Goal: Task Accomplishment & Management: Manage account settings

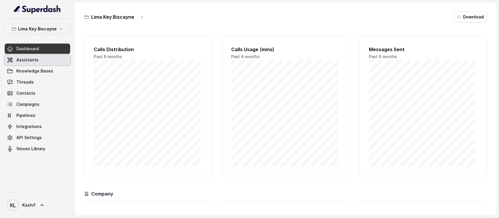
click at [43, 58] on link "Assistants" at bounding box center [38, 60] width 66 height 11
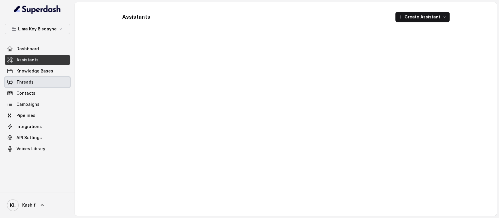
click at [37, 83] on link "Threads" at bounding box center [38, 82] width 66 height 11
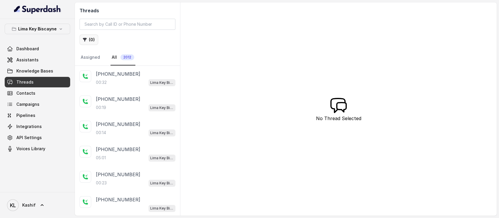
click at [92, 41] on button "( 0 )" at bounding box center [89, 40] width 19 height 11
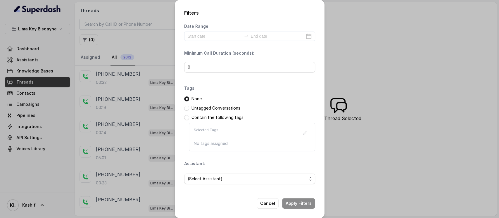
click at [210, 31] on div "Date Range:" at bounding box center [249, 32] width 131 height 18
click at [211, 41] on div at bounding box center [249, 36] width 131 height 9
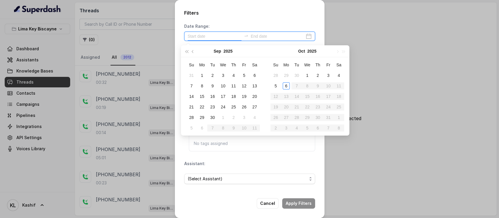
click at [214, 36] on input at bounding box center [215, 36] width 54 height 6
type input "[DATE]"
click at [328, 75] on div "3" at bounding box center [328, 75] width 7 height 7
type input "[DATE]"
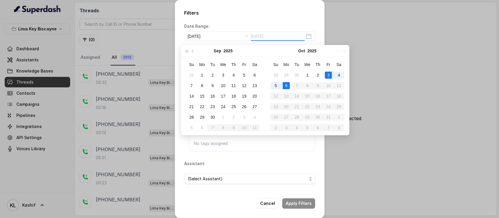
click at [289, 87] on div "6" at bounding box center [286, 85] width 7 height 7
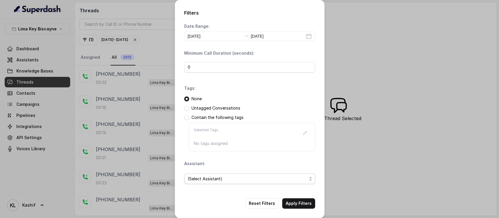
click at [204, 178] on span "(Select Assistant)" at bounding box center [247, 178] width 119 height 7
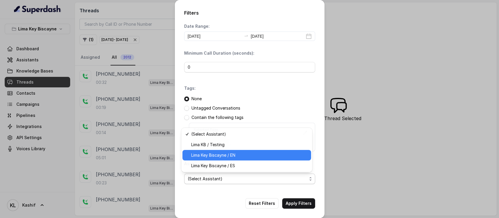
click at [216, 155] on span "Lima Key Biscayne / EN" at bounding box center [249, 155] width 116 height 7
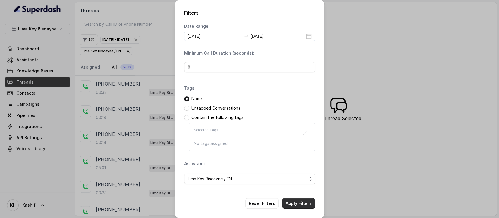
click at [300, 204] on button "Apply Filters" at bounding box center [298, 203] width 33 height 11
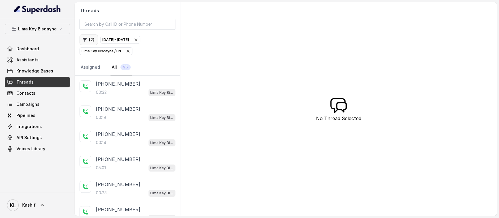
click at [85, 40] on icon "button" at bounding box center [85, 40] width 4 height 4
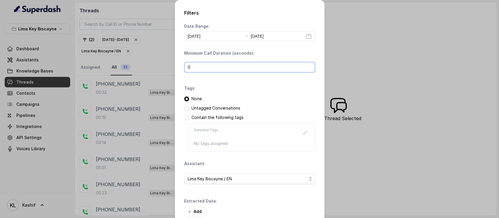
click at [195, 66] on input "0" at bounding box center [249, 67] width 131 height 11
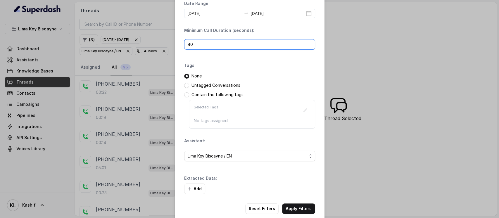
scroll to position [32, 0]
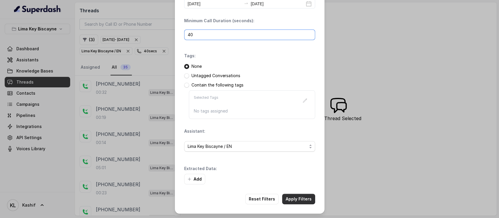
type input "40"
click at [298, 198] on button "Apply Filters" at bounding box center [298, 199] width 33 height 11
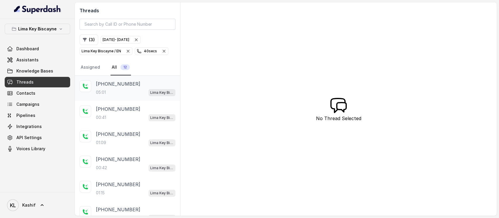
click at [126, 93] on div "05:01 Lima Key Biscayne / EN" at bounding box center [136, 93] width 80 height 8
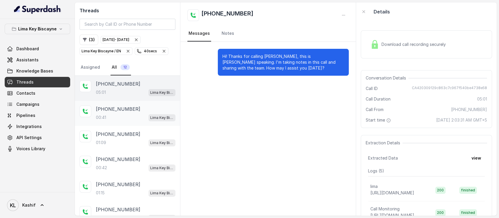
click at [130, 108] on div "[PHONE_NUMBER]" at bounding box center [136, 109] width 80 height 7
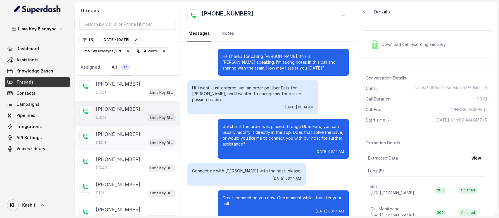
click at [129, 136] on div "[PHONE_NUMBER]" at bounding box center [136, 134] width 80 height 7
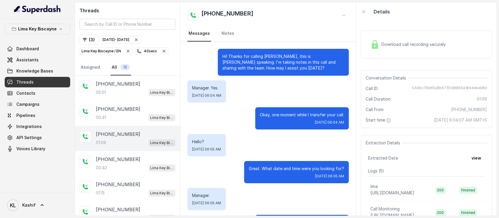
scroll to position [22, 0]
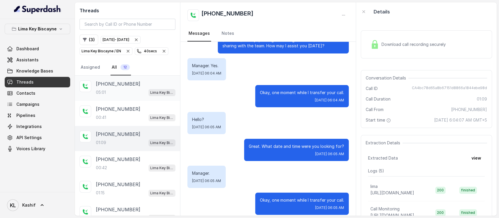
click at [108, 82] on p "[PHONE_NUMBER]" at bounding box center [118, 83] width 44 height 7
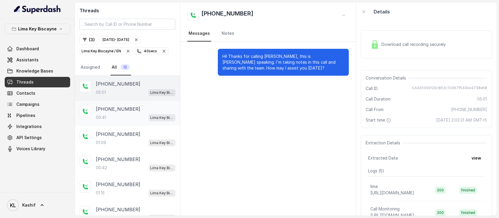
click at [118, 116] on div "00:41 Lima Key Biscayne / EN" at bounding box center [136, 118] width 80 height 8
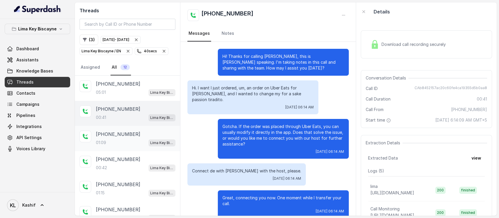
click at [122, 136] on p "[PHONE_NUMBER]" at bounding box center [118, 134] width 44 height 7
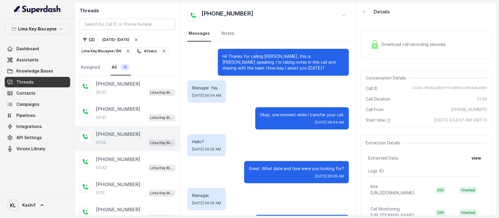
scroll to position [22, 0]
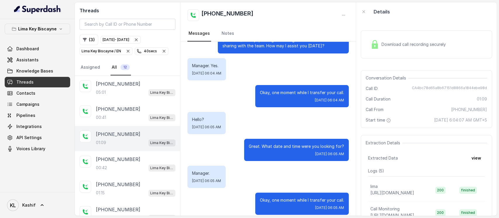
click at [122, 136] on p "[PHONE_NUMBER]" at bounding box center [118, 134] width 44 height 7
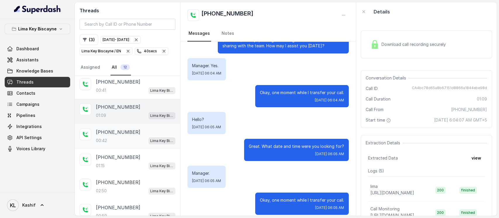
scroll to position [78, 0]
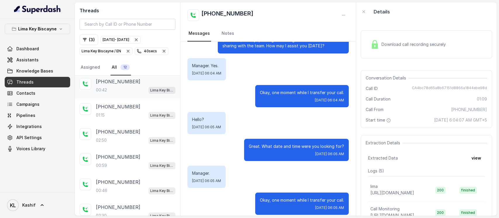
click at [109, 87] on div "00:42 Lima Key Biscayne / EN" at bounding box center [136, 90] width 80 height 8
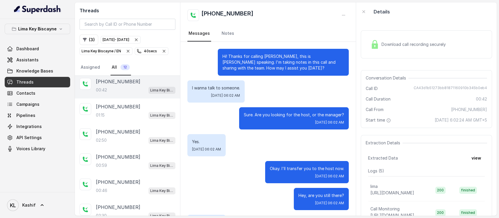
scroll to position [49, 0]
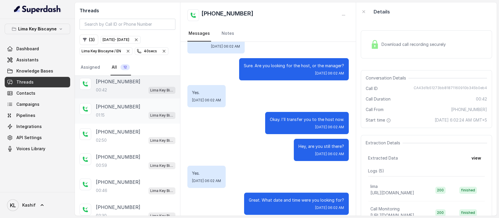
click at [110, 103] on p "[PHONE_NUMBER]" at bounding box center [118, 106] width 44 height 7
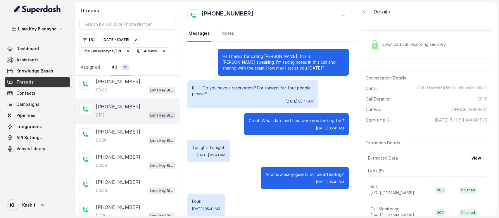
scroll to position [315, 0]
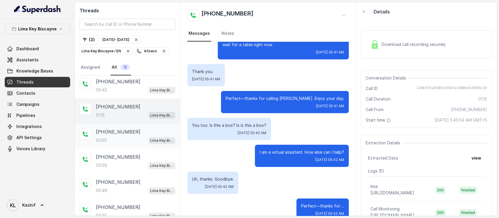
click at [107, 124] on div "[PHONE_NUMBER]:50 [GEOGRAPHIC_DATA] / EN" at bounding box center [127, 136] width 105 height 25
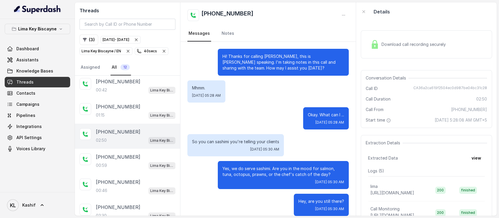
scroll to position [1, 0]
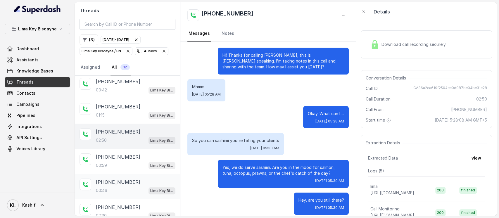
click at [128, 188] on div "00:46 Lima Key Biscayne / EN" at bounding box center [136, 191] width 80 height 8
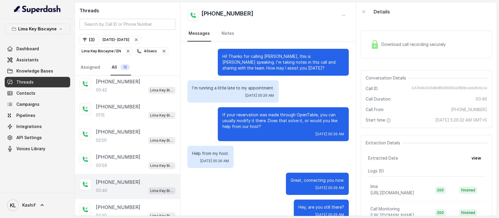
scroll to position [88, 0]
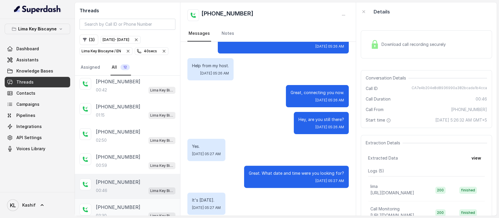
click at [123, 199] on div "[PHONE_NUMBER]:30 Lima Key Biscayne / EN" at bounding box center [127, 211] width 105 height 25
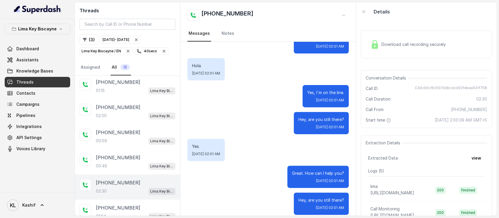
scroll to position [124, 0]
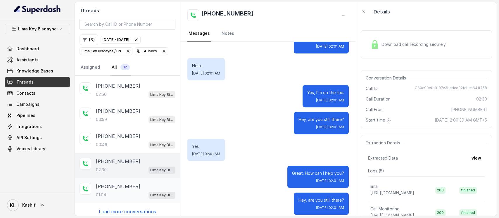
click at [123, 191] on div "01:04 Lima Key Biscayne / EN" at bounding box center [136, 195] width 80 height 8
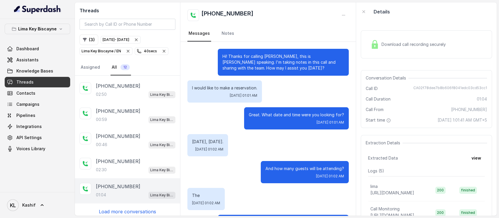
scroll to position [249, 0]
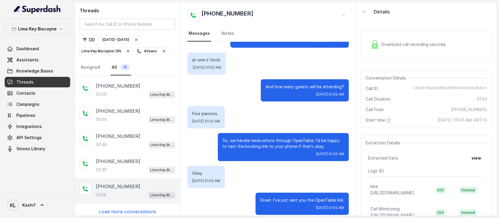
click at [135, 209] on p "Load more conversations" at bounding box center [127, 211] width 57 height 7
click at [117, 208] on p "Load more conversations" at bounding box center [127, 211] width 57 height 7
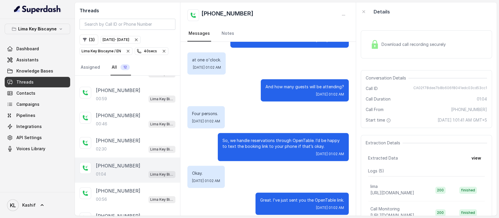
scroll to position [157, 0]
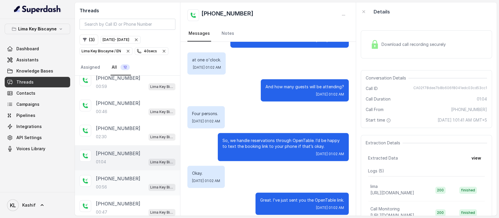
click at [133, 176] on div "[PHONE_NUMBER]" at bounding box center [136, 178] width 80 height 7
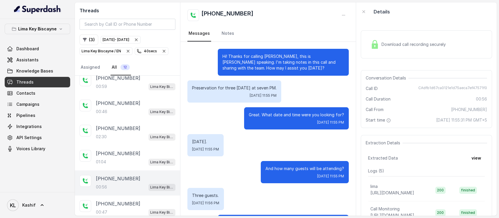
scroll to position [82, 0]
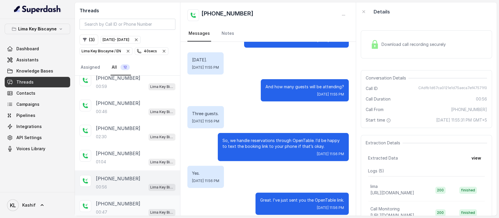
click at [117, 200] on p "[PHONE_NUMBER]" at bounding box center [118, 203] width 44 height 7
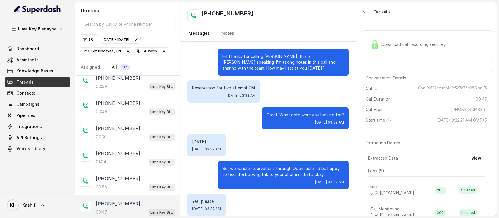
scroll to position [82, 0]
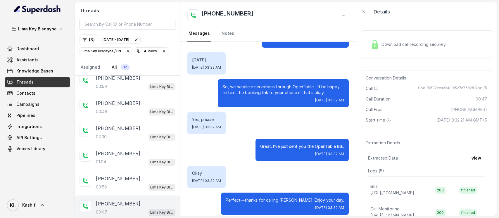
click at [305, 37] on nav "Messages Notes" at bounding box center [267, 34] width 161 height 16
click at [112, 203] on div "[PHONE_NUMBER]:47 [GEOGRAPHIC_DATA] / EN" at bounding box center [136, 208] width 80 height 16
click at [112, 186] on div "[PHONE_NUMBER]:56 [GEOGRAPHIC_DATA] / EN" at bounding box center [127, 183] width 105 height 25
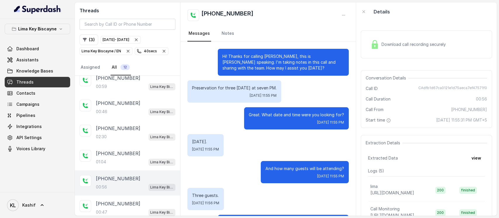
scroll to position [82, 0]
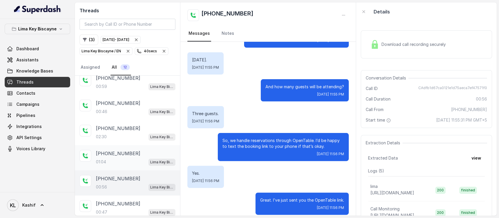
click at [130, 159] on div "01:04 Lima Key Biscayne / EN" at bounding box center [136, 162] width 80 height 8
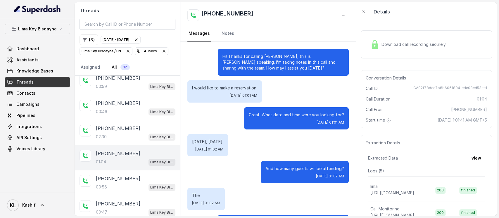
scroll to position [249, 0]
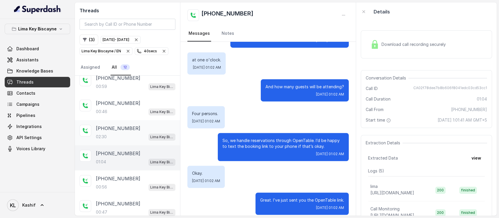
click at [103, 129] on div "[PHONE_NUMBER]:30 Lima Key Biscayne / EN" at bounding box center [136, 133] width 80 height 16
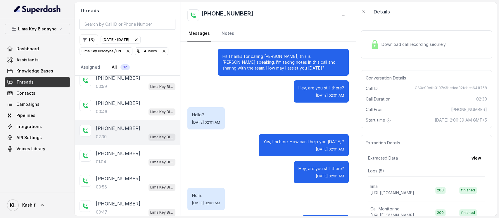
scroll to position [130, 0]
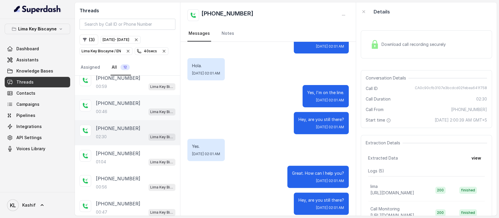
click at [109, 103] on p "[PHONE_NUMBER]" at bounding box center [118, 103] width 44 height 7
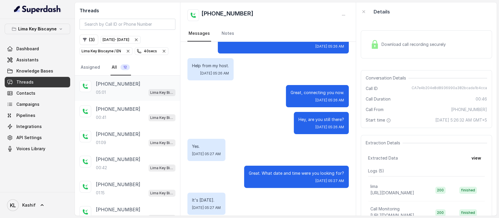
click at [122, 87] on div "[PHONE_NUMBER]:01 Lima Key Biscayne / EN" at bounding box center [136, 88] width 80 height 16
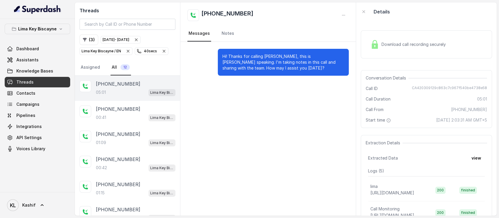
click at [404, 46] on div "Download call recording securely" at bounding box center [408, 44] width 80 height 13
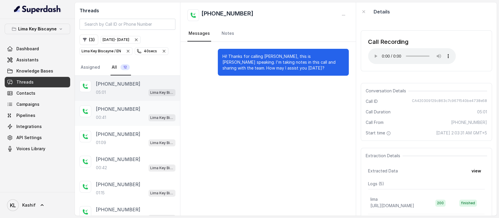
click at [110, 117] on div "00:41 Lima Key Biscayne / EN" at bounding box center [136, 118] width 80 height 8
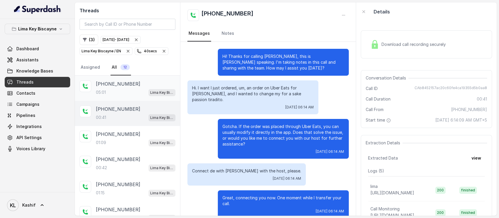
click at [117, 88] on div "[PHONE_NUMBER]:01 Lima Key Biscayne / EN" at bounding box center [136, 88] width 80 height 16
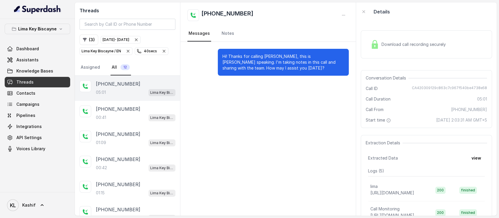
click at [423, 88] on span "CA420309129c863c7c967f540be4738e58" at bounding box center [449, 89] width 75 height 6
copy span "CA420309129c863c7c967f540be4738e58"
click at [44, 27] on p "Lima Key Biscayne" at bounding box center [37, 28] width 39 height 7
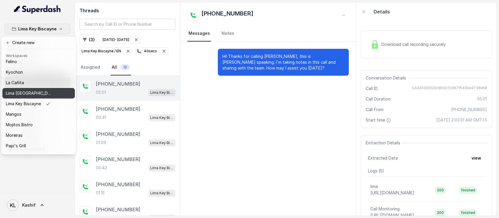
scroll to position [91, 0]
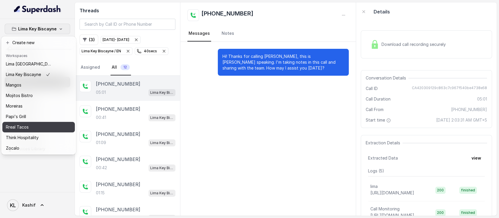
click at [47, 124] on div "Rreal Tacos" at bounding box center [29, 127] width 47 height 7
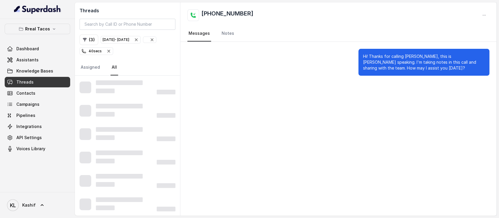
click at [154, 41] on icon "button" at bounding box center [152, 39] width 5 height 5
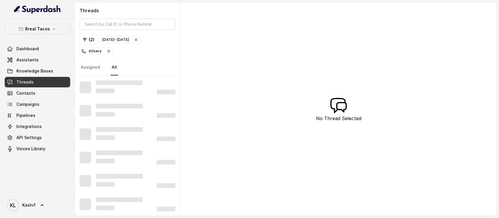
click at [110, 54] on span "40 secs" at bounding box center [96, 51] width 33 height 7
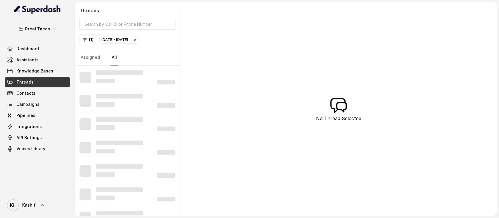
click at [137, 39] on icon "button" at bounding box center [135, 39] width 5 height 5
click at [47, 84] on link "Threads" at bounding box center [38, 82] width 66 height 11
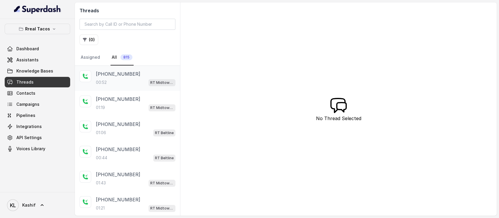
click at [115, 75] on p "[PHONE_NUMBER]" at bounding box center [118, 73] width 44 height 7
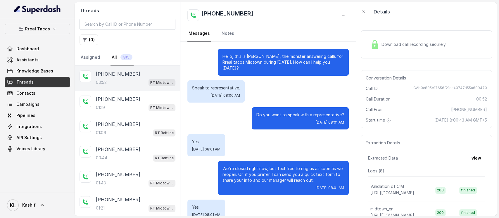
scroll to position [94, 0]
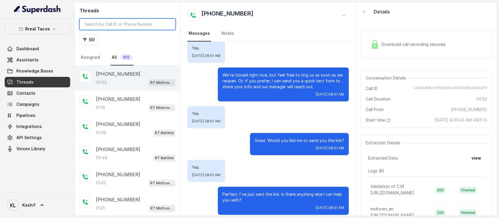
click at [126, 19] on input "search" at bounding box center [128, 24] width 96 height 11
click at [90, 41] on button "( 0 )" at bounding box center [89, 40] width 19 height 11
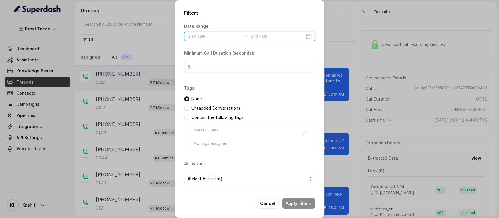
click at [208, 39] on input at bounding box center [215, 36] width 54 height 6
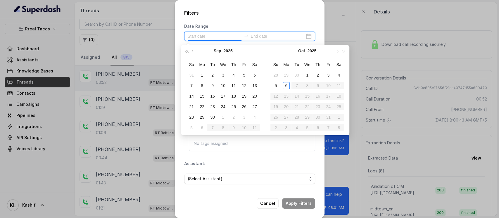
type input "[DATE]"
drag, startPoint x: 337, startPoint y: 75, endPoint x: 299, endPoint y: 86, distance: 38.9
click at [330, 77] on tr "28 29 30 1 2 3 4" at bounding box center [308, 75] width 74 height 11
type input "[DATE]"
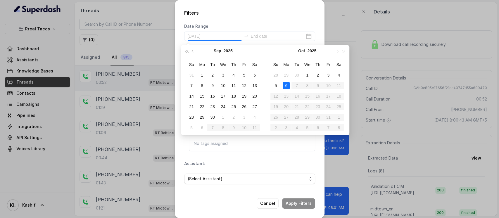
click at [283, 85] on div "6" at bounding box center [286, 85] width 7 height 7
click at [286, 84] on div "6" at bounding box center [286, 85] width 7 height 7
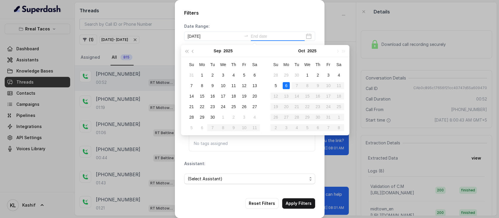
type input "[DATE]"
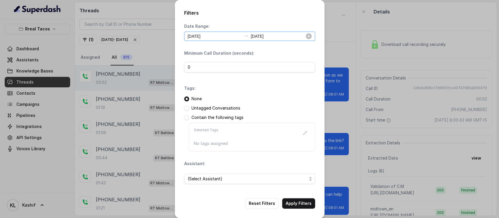
drag, startPoint x: 211, startPoint y: 40, endPoint x: 211, endPoint y: 37, distance: 3.3
click at [210, 41] on div "[DATE] [DATE]" at bounding box center [249, 36] width 131 height 9
click at [211, 37] on input "[DATE]" at bounding box center [215, 36] width 54 height 6
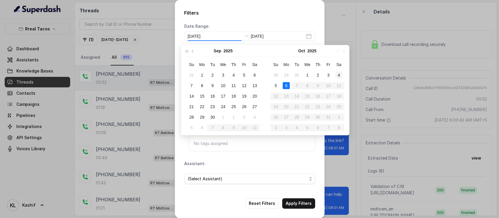
click at [336, 70] on table "Su Mo Tu We Th Fr Sa 28 29 30 1 2 3 4 5 6 7 8 9 10 11 12 13 14 15 16 17 18 19 2…" at bounding box center [308, 96] width 74 height 74
type input "[DATE]"
click at [336, 72] on div "4" at bounding box center [338, 75] width 7 height 7
type input "[DATE]"
click at [288, 86] on div "6" at bounding box center [286, 85] width 7 height 7
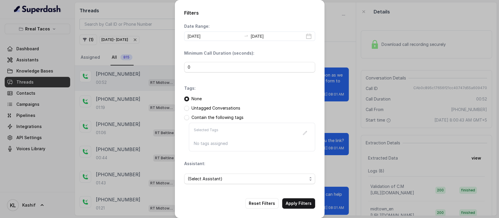
click at [266, 29] on div "Date Range: [DATE] [DATE]" at bounding box center [249, 32] width 131 height 18
click at [237, 63] on input "0" at bounding box center [249, 67] width 131 height 11
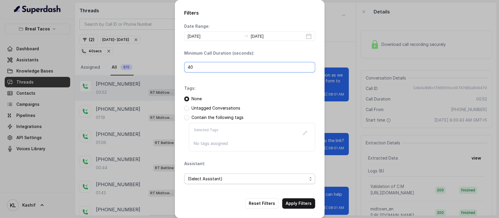
type input "40"
click at [204, 179] on span "(Select Assistant)" at bounding box center [247, 178] width 119 height 7
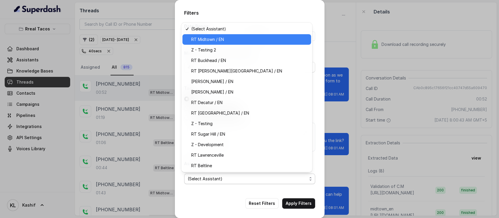
click at [220, 41] on span "RT Midtown / EN" at bounding box center [249, 39] width 116 height 7
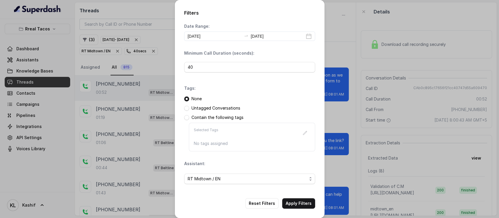
scroll to position [4, 0]
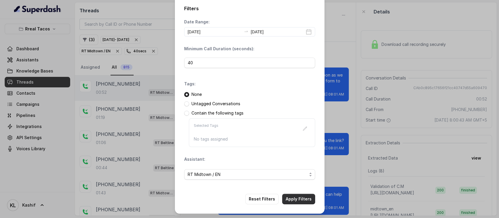
click at [302, 200] on button "Apply Filters" at bounding box center [298, 199] width 33 height 11
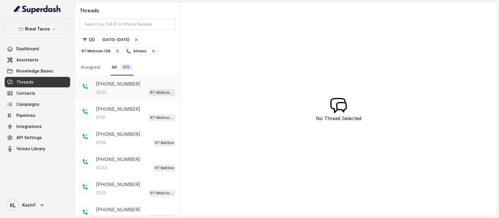
click at [114, 85] on p "[PHONE_NUMBER]" at bounding box center [118, 83] width 44 height 7
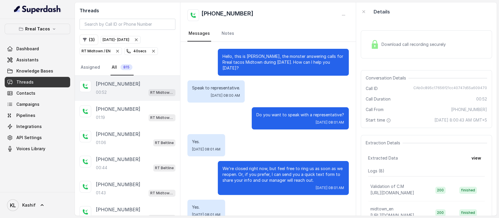
scroll to position [94, 0]
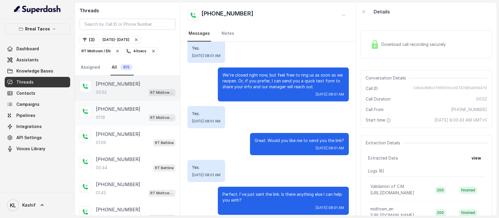
click at [124, 109] on p "[PHONE_NUMBER]" at bounding box center [118, 109] width 44 height 7
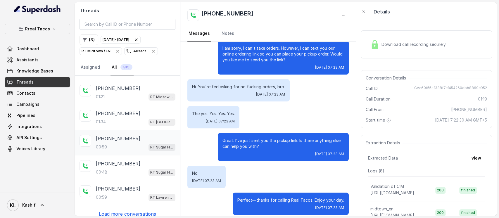
scroll to position [124, 0]
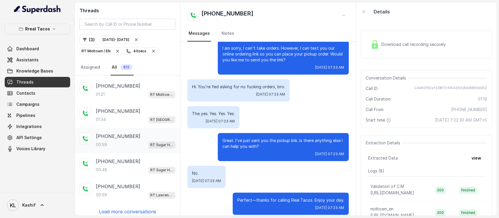
click at [112, 135] on p "[PHONE_NUMBER]" at bounding box center [118, 136] width 44 height 7
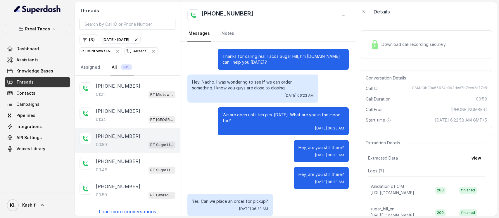
scroll to position [121, 0]
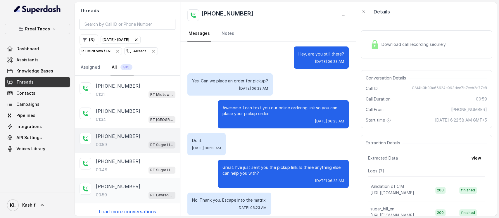
click at [125, 191] on div "00:59 RT Lawrenceville" at bounding box center [136, 195] width 80 height 8
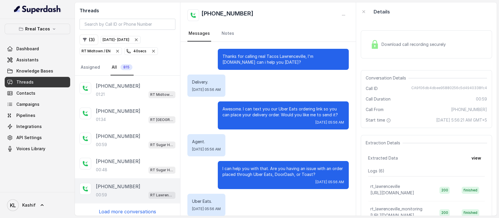
scroll to position [126, 0]
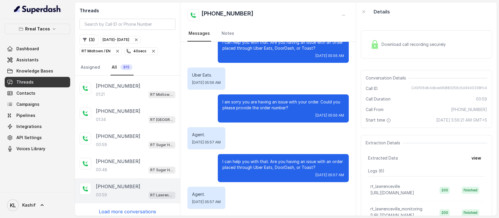
click at [128, 208] on p "Load more conversations" at bounding box center [127, 211] width 57 height 7
click at [116, 91] on div "01:21 RT Midtown / EN" at bounding box center [136, 95] width 80 height 8
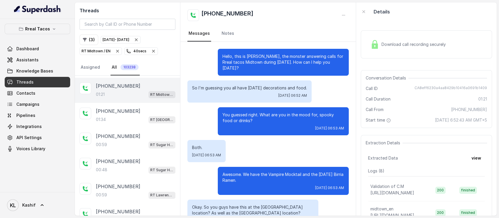
scroll to position [219, 0]
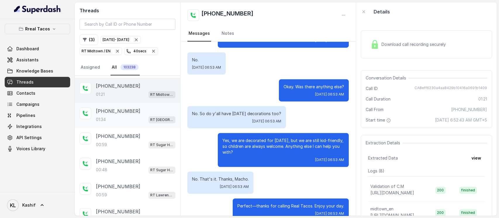
click at [130, 118] on div "01:34 RT [GEOGRAPHIC_DATA] / EN" at bounding box center [136, 120] width 80 height 8
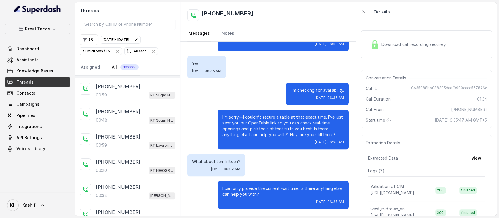
scroll to position [202, 0]
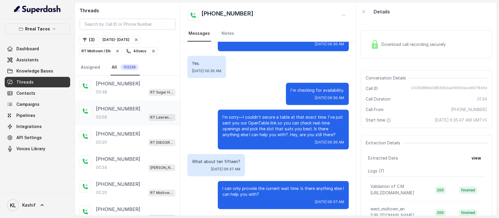
click at [133, 118] on div "[PHONE_NUMBER]:59 RT [GEOGRAPHIC_DATA]" at bounding box center [127, 113] width 105 height 25
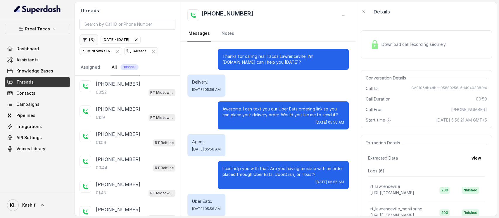
click at [87, 41] on icon "button" at bounding box center [84, 39] width 5 height 5
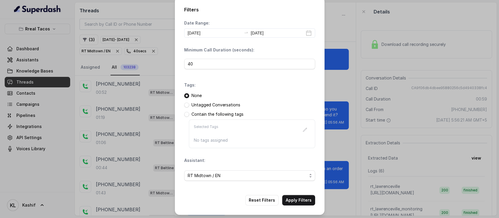
scroll to position [4, 0]
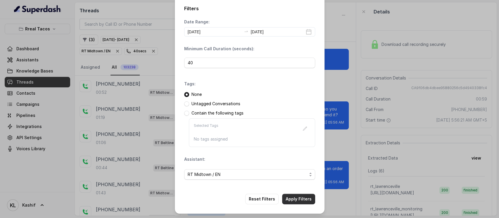
click at [295, 199] on button "Apply Filters" at bounding box center [298, 199] width 33 height 11
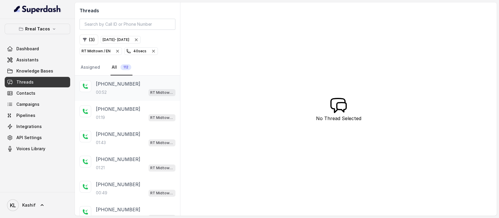
click at [129, 92] on div "00:52 RT Midtown / EN" at bounding box center [136, 93] width 80 height 8
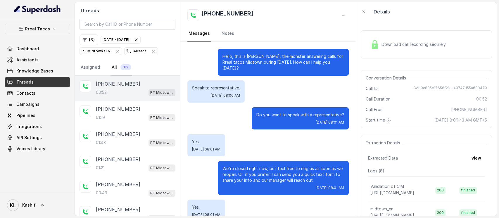
scroll to position [94, 0]
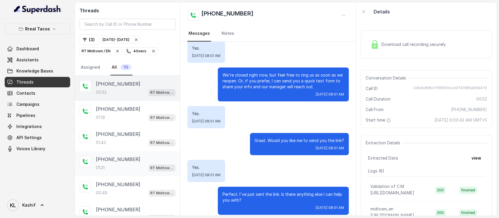
click at [108, 174] on div "[PHONE_NUMBER]:21 RT Midtown / EN" at bounding box center [127, 163] width 105 height 25
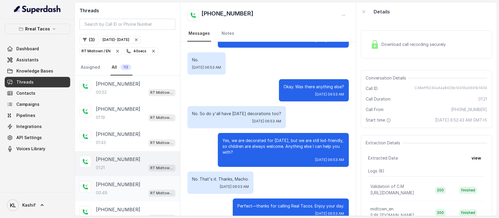
scroll to position [117, 0]
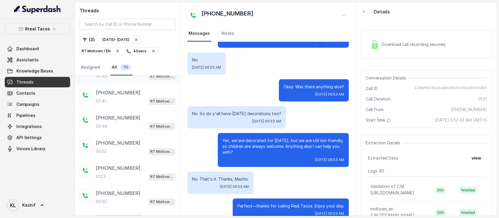
click at [109, 175] on div "01:23 RT Midtown / EN" at bounding box center [136, 177] width 80 height 8
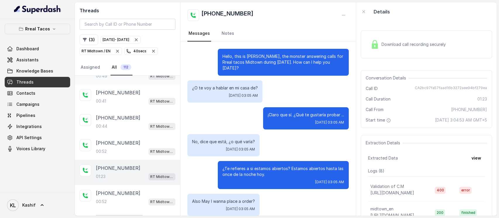
scroll to position [282, 0]
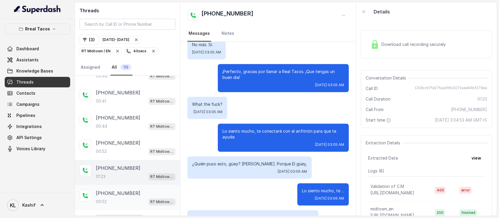
click at [114, 198] on div "00:52 RT Midtown / EN" at bounding box center [136, 202] width 80 height 8
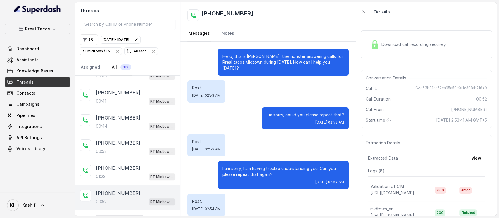
scroll to position [153, 0]
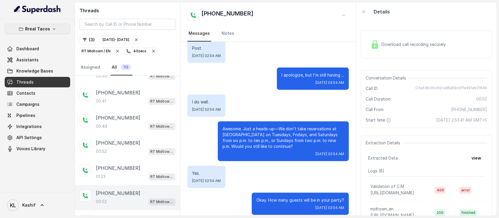
click at [41, 26] on p "Rreal Tacos" at bounding box center [37, 28] width 25 height 7
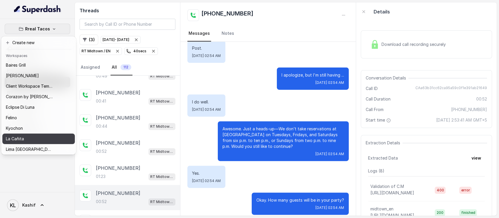
scroll to position [91, 0]
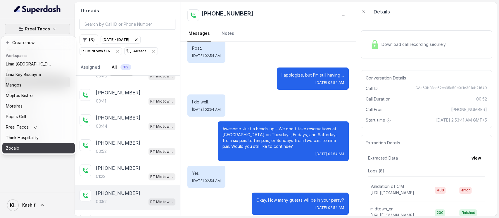
click at [48, 145] on div "Zocalo" at bounding box center [29, 148] width 47 height 7
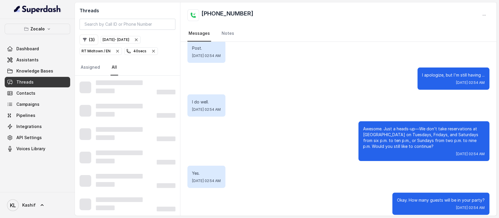
click at [139, 39] on icon "button" at bounding box center [136, 39] width 5 height 5
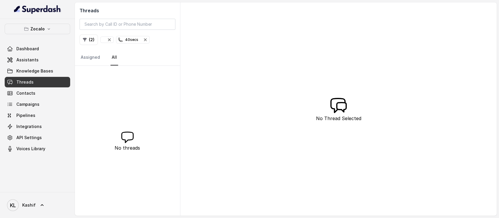
click at [144, 39] on icon "button" at bounding box center [145, 39] width 5 height 5
click at [108, 39] on icon "button" at bounding box center [108, 40] width 2 height 2
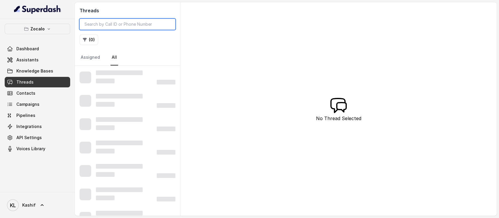
click at [119, 20] on input "search" at bounding box center [128, 24] width 96 height 11
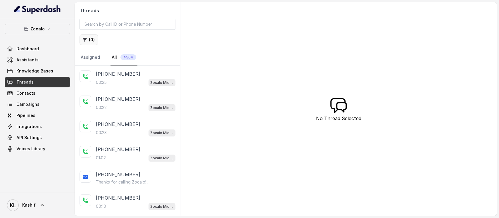
click at [86, 38] on icon "button" at bounding box center [85, 40] width 4 height 4
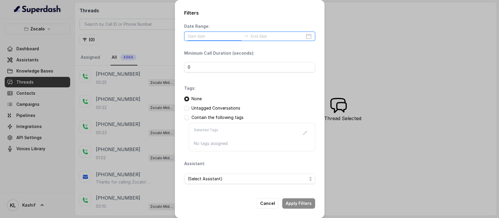
click at [201, 39] on input at bounding box center [215, 36] width 54 height 6
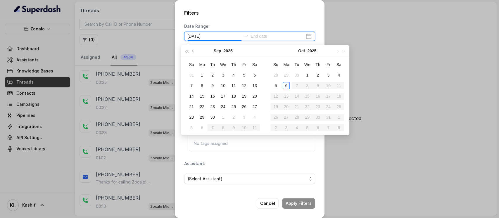
type input "[DATE]"
click at [337, 74] on div "4" at bounding box center [338, 75] width 7 height 7
type input "[DATE]"
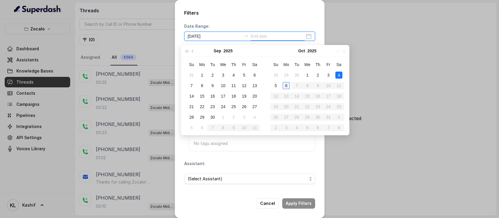
type input "[DATE]"
click at [288, 86] on div "6" at bounding box center [286, 85] width 7 height 7
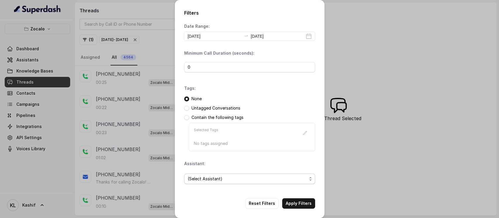
click at [255, 178] on span "(Select Assistant)" at bounding box center [247, 178] width 119 height 7
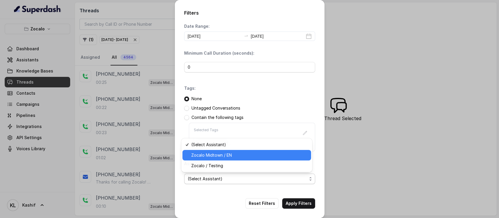
click at [227, 155] on span "Zocalo Midtown / EN" at bounding box center [249, 155] width 116 height 7
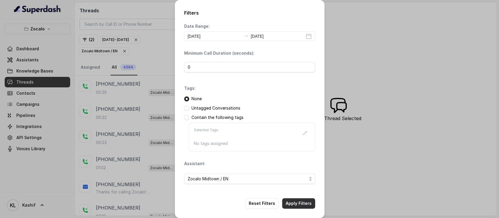
click at [296, 206] on button "Apply Filters" at bounding box center [298, 203] width 33 height 11
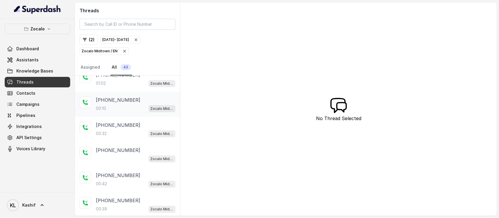
scroll to position [124, 0]
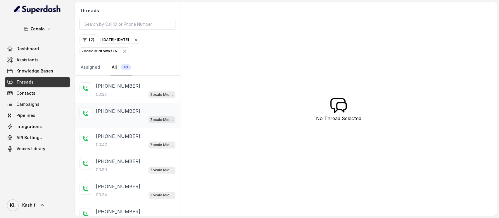
click at [109, 119] on div "Zocalo Midtown / EN" at bounding box center [136, 120] width 80 height 8
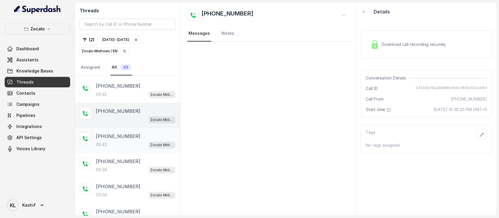
click at [112, 129] on div "[PHONE_NUMBER]:42 Zocalo Midtown / EN" at bounding box center [127, 140] width 105 height 25
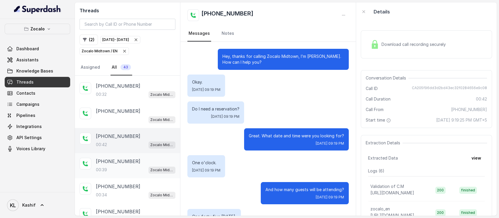
click at [123, 169] on div "00:39 Zocalo Midtown / EN" at bounding box center [136, 170] width 80 height 8
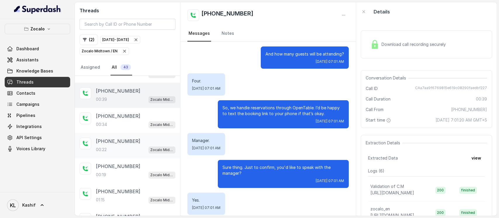
scroll to position [202, 0]
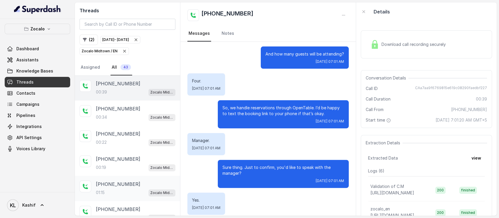
click at [113, 176] on div "[PHONE_NUMBER]:15 Zocalo Midtown / EN" at bounding box center [127, 188] width 105 height 25
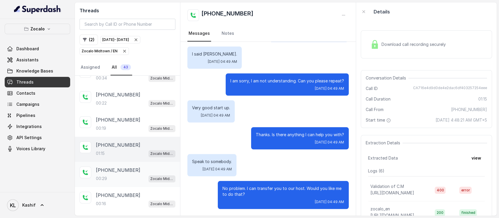
scroll to position [280, 0]
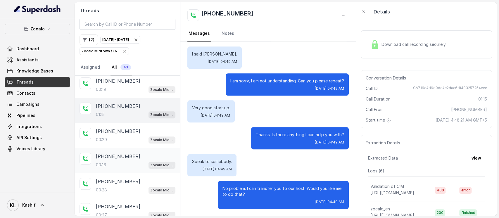
click at [118, 153] on p "[PHONE_NUMBER]" at bounding box center [118, 156] width 44 height 7
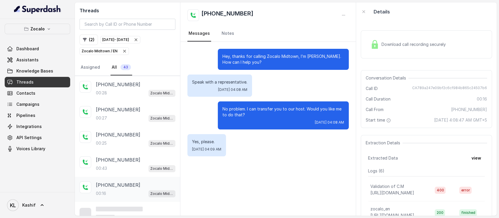
scroll to position [378, 0]
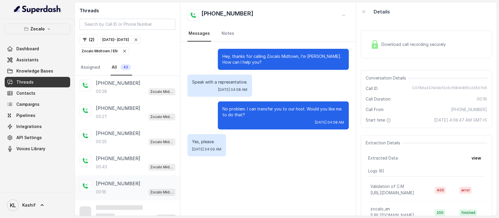
click at [125, 180] on p "[PHONE_NUMBER]" at bounding box center [118, 183] width 44 height 7
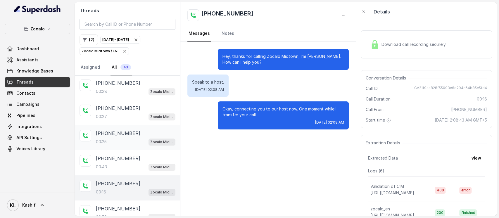
click at [118, 141] on div "[PHONE_NUMBER]:25 Zocalo Midtown / EN" at bounding box center [127, 137] width 105 height 25
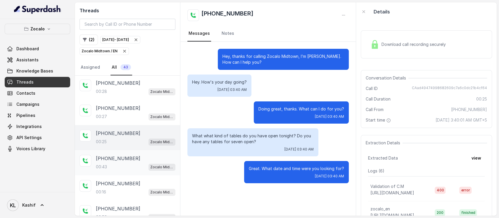
click at [118, 155] on p "[PHONE_NUMBER]" at bounding box center [118, 158] width 44 height 7
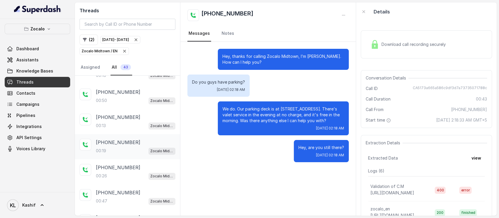
scroll to position [495, 0]
click at [114, 164] on div "[PHONE_NUMBER]:26 Zocalo Midtown / EN" at bounding box center [136, 172] width 80 height 16
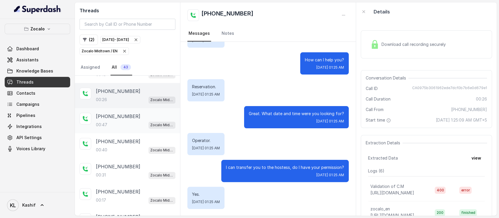
scroll to position [573, 0]
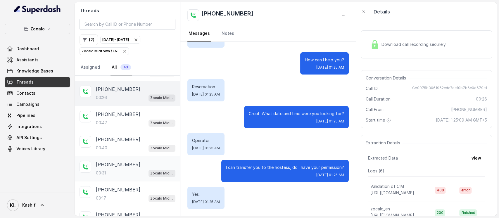
click at [113, 169] on div "00:31 Zocalo Midtown / EN" at bounding box center [136, 173] width 80 height 8
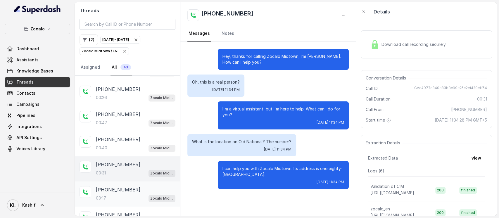
click at [113, 194] on div "00:17 Zocalo Midtown / EN" at bounding box center [136, 198] width 80 height 8
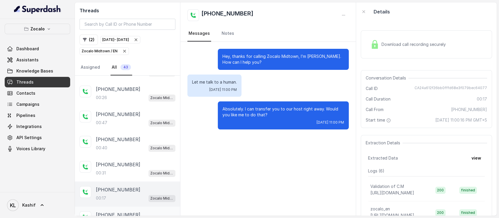
click at [113, 211] on p "[PHONE_NUMBER]" at bounding box center [118, 214] width 44 height 7
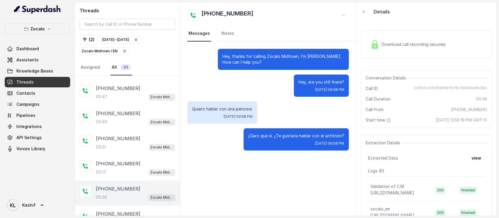
scroll to position [619, 0]
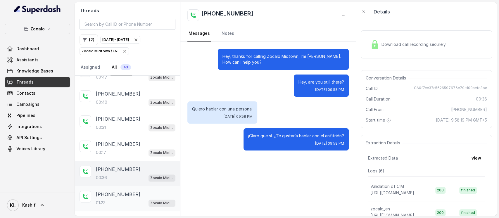
click at [111, 195] on div "[PHONE_NUMBER]:23 Zocalo Midtown / EN" at bounding box center [127, 198] width 105 height 25
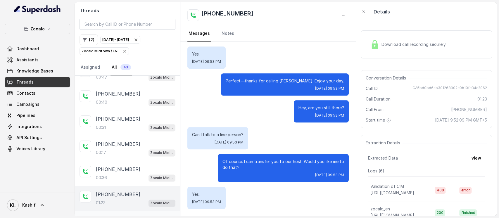
scroll to position [697, 0]
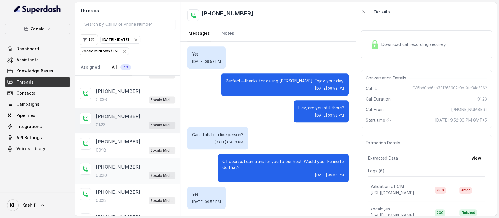
click at [135, 163] on div "[PHONE_NUMBER]" at bounding box center [136, 166] width 80 height 7
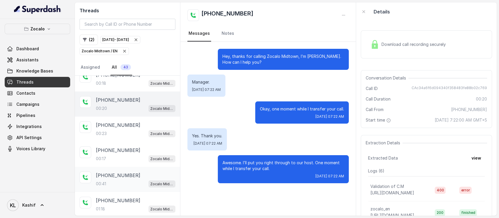
scroll to position [775, 0]
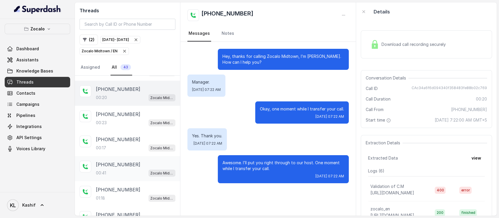
click at [98, 170] on p "00:41" at bounding box center [101, 173] width 10 height 6
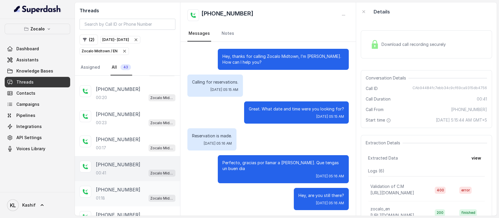
click at [123, 186] on p "[PHONE_NUMBER]" at bounding box center [118, 189] width 44 height 7
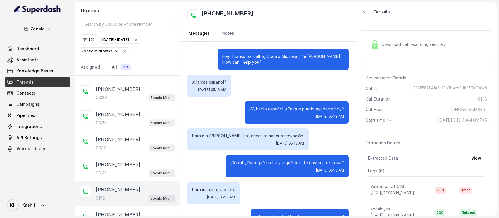
scroll to position [416, 0]
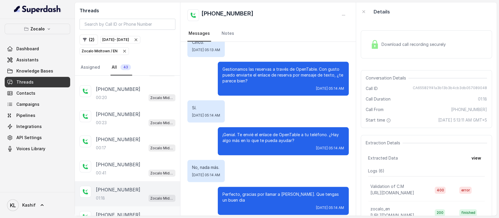
click at [118, 206] on div "[PHONE_NUMBER]:49 Zocalo Midtown / EN" at bounding box center [127, 218] width 105 height 25
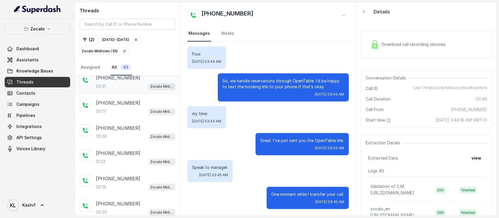
scroll to position [619, 0]
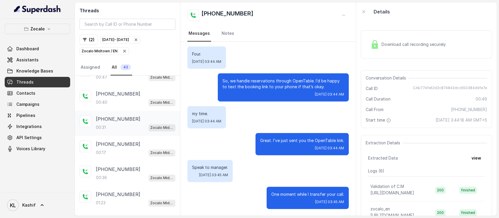
click at [117, 116] on p "[PHONE_NUMBER]" at bounding box center [118, 119] width 44 height 7
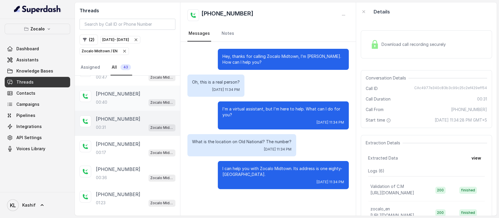
click at [120, 99] on div "00:40 Zocalo Midtown / EN" at bounding box center [136, 103] width 80 height 8
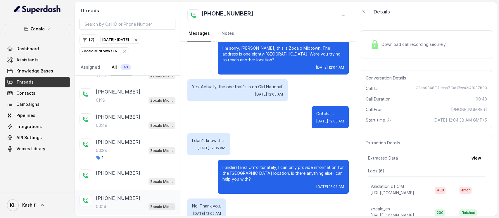
scroll to position [930, 0]
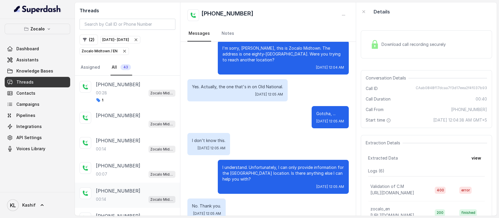
click at [120, 187] on p "[PHONE_NUMBER]" at bounding box center [118, 190] width 44 height 7
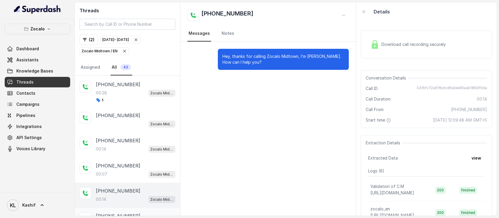
click at [117, 208] on div "[PHONE_NUMBER]:21 Zocalo Midtown / EN" at bounding box center [127, 220] width 105 height 25
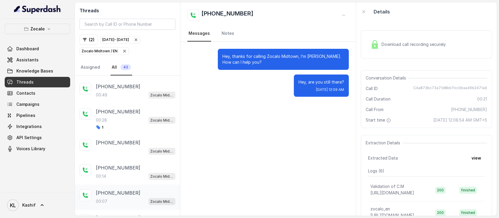
scroll to position [891, 0]
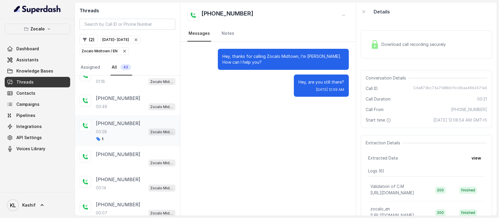
click at [126, 128] on div "00:28 Zocalo Midtown / EN" at bounding box center [136, 132] width 80 height 8
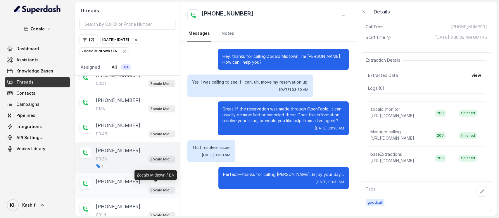
scroll to position [852, 0]
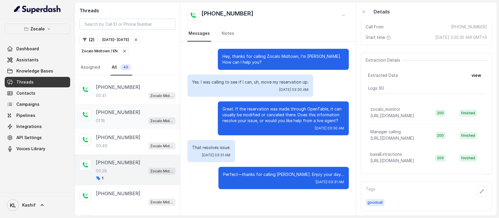
click at [125, 117] on div "01:18 Zocalo Midtown / EN" at bounding box center [136, 121] width 80 height 8
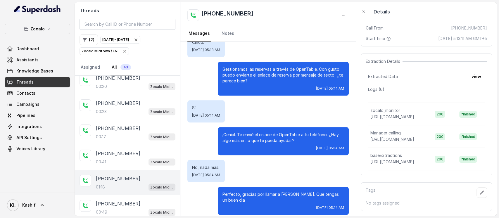
scroll to position [774, 0]
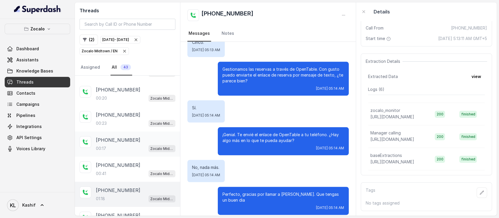
click at [122, 140] on div "[PHONE_NUMBER]:17 Zocalo Midtown / EN" at bounding box center [127, 144] width 105 height 25
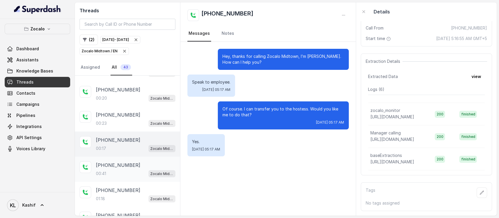
click at [121, 161] on p "[PHONE_NUMBER]" at bounding box center [118, 164] width 44 height 7
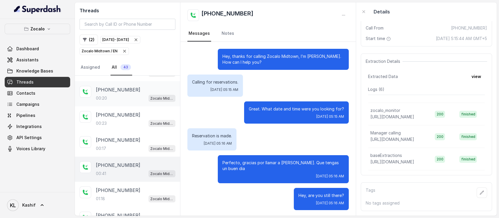
click at [110, 94] on div "00:20 Zocalo Midtown / EN" at bounding box center [136, 98] width 80 height 8
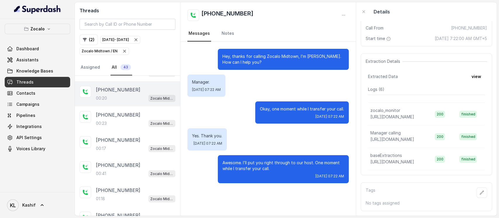
scroll to position [735, 0]
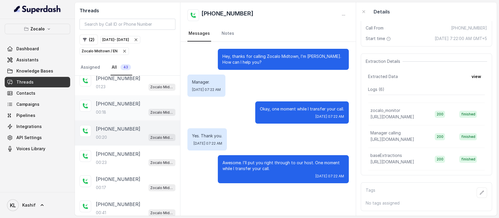
click at [111, 95] on div "[PHONE_NUMBER]:18 Zocalo Midtown / EN" at bounding box center [127, 107] width 105 height 25
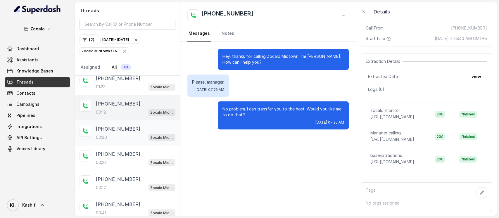
scroll to position [657, 0]
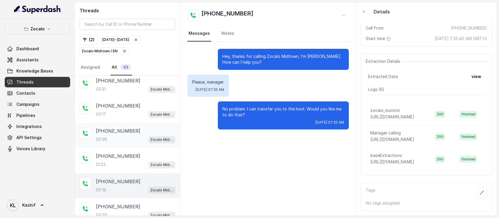
click at [130, 123] on div "[PHONE_NUMBER]:36 Zocalo Midtown / EN" at bounding box center [127, 135] width 105 height 25
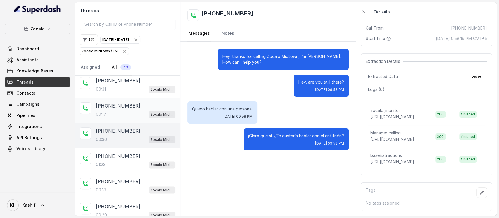
click at [116, 98] on div "[PHONE_NUMBER]:17 Zocalo Midtown / EN" at bounding box center [127, 110] width 105 height 25
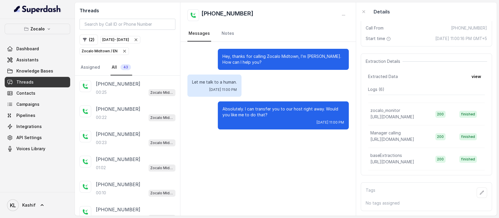
click at [115, 89] on div "00:25 Zocalo Midtown / EN" at bounding box center [136, 93] width 80 height 8
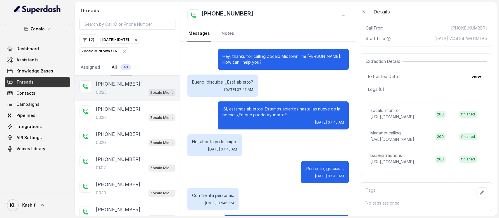
scroll to position [28, 0]
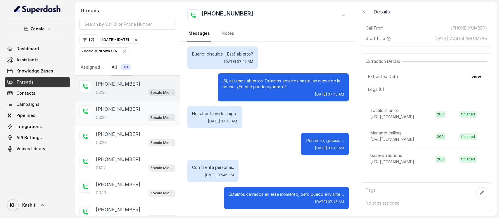
click at [115, 106] on p "[PHONE_NUMBER]" at bounding box center [118, 109] width 44 height 7
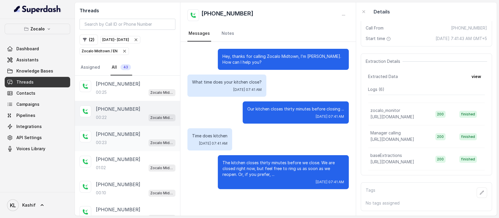
click at [125, 131] on p "[PHONE_NUMBER]" at bounding box center [118, 134] width 44 height 7
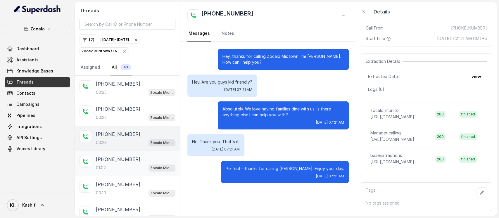
click at [114, 159] on p "[PHONE_NUMBER]" at bounding box center [118, 159] width 44 height 7
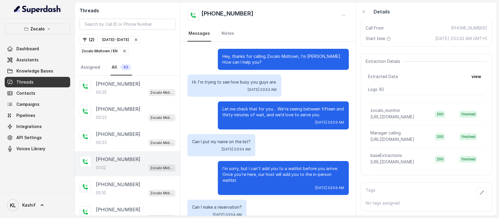
scroll to position [255, 0]
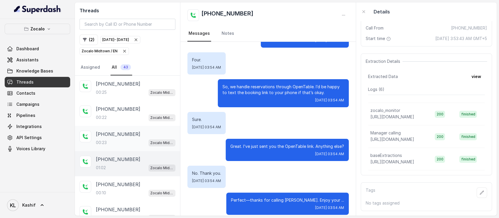
click at [117, 139] on div "00:23 Zocalo Midtown / EN" at bounding box center [136, 143] width 80 height 8
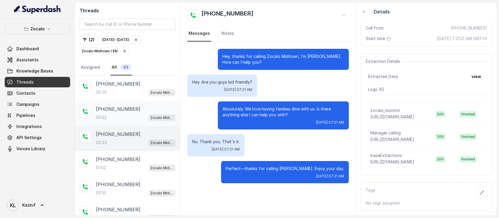
click at [113, 114] on div "00:22 Zocalo Midtown / EN" at bounding box center [136, 118] width 80 height 8
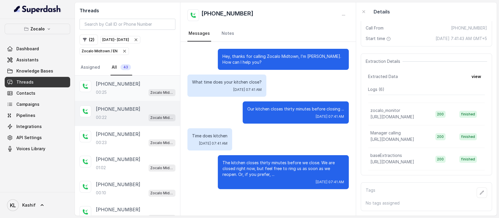
click at [113, 85] on p "[PHONE_NUMBER]" at bounding box center [118, 83] width 44 height 7
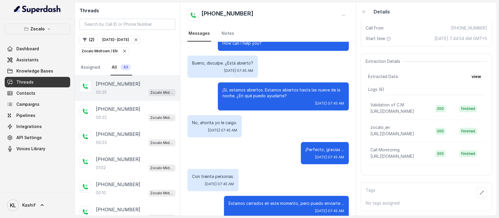
scroll to position [28, 0]
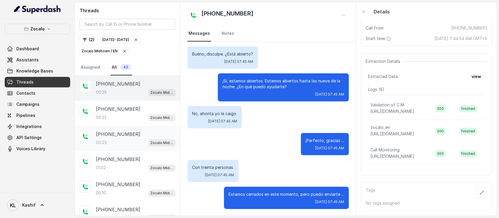
click at [126, 140] on div "00:23 Zocalo Midtown / EN" at bounding box center [136, 143] width 80 height 8
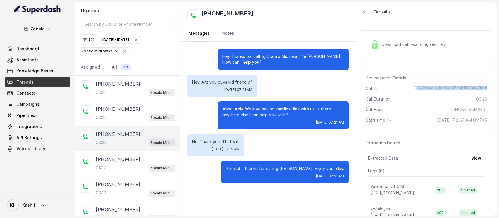
drag, startPoint x: 420, startPoint y: 89, endPoint x: 465, endPoint y: 78, distance: 46.8
click at [499, 88] on main "Threads ( 2 ) [DATE] - [DATE] Zocalo Midtown / EN Assigned All 43 [PHONE_NUMBER…" at bounding box center [249, 109] width 499 height 218
click at [105, 162] on div "[PHONE_NUMBER]:02 Zocalo Midtown / EN" at bounding box center [136, 164] width 80 height 16
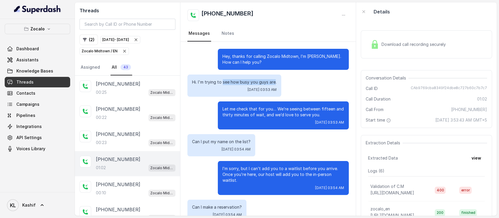
drag, startPoint x: 221, startPoint y: 83, endPoint x: 270, endPoint y: 85, distance: 49.5
click at [270, 85] on p "Hi. I'm trying to see how busy you guys are." at bounding box center [234, 82] width 85 height 6
click at [316, 92] on div "Hi. I'm trying to see how busy you guys are. [DATE] 03:53 AM" at bounding box center [267, 86] width 161 height 22
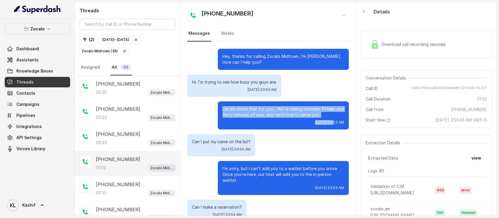
drag, startPoint x: 215, startPoint y: 110, endPoint x: 311, endPoint y: 121, distance: 96.8
click at [311, 121] on div "Let me check that for you… We’re seeing between fifteen and thirty minutes of w…" at bounding box center [283, 115] width 131 height 28
click at [321, 113] on p "Let me check that for you… We’re seeing between fifteen and thirty minutes of w…" at bounding box center [284, 112] width 122 height 12
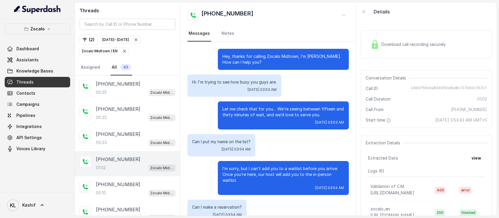
scroll to position [39, 0]
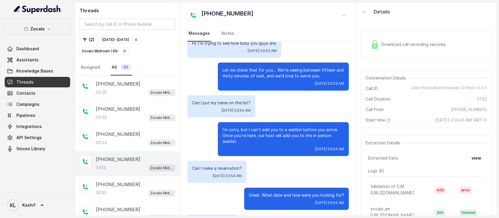
drag, startPoint x: 328, startPoint y: 139, endPoint x: 322, endPoint y: 130, distance: 10.9
click at [322, 130] on div "I’m sorry, but I can’t add you to a waitlist before you arrive. Once you’re her…" at bounding box center [283, 139] width 131 height 34
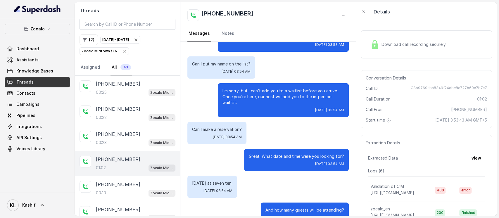
scroll to position [117, 0]
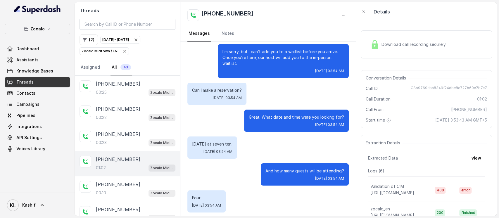
click at [324, 114] on p "Great. What date and time were you looking for?" at bounding box center [296, 117] width 95 height 6
drag, startPoint x: 192, startPoint y: 139, endPoint x: 232, endPoint y: 139, distance: 39.5
click at [232, 141] on p "[DATE] at seven ten." at bounding box center [212, 144] width 40 height 6
drag, startPoint x: 264, startPoint y: 165, endPoint x: 337, endPoint y: 165, distance: 73.4
click at [337, 165] on div "And how many guests will be attending? [DATE] 03:54 AM" at bounding box center [305, 174] width 88 height 22
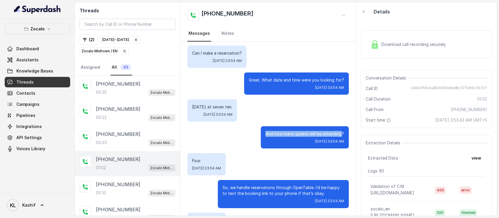
scroll to position [195, 0]
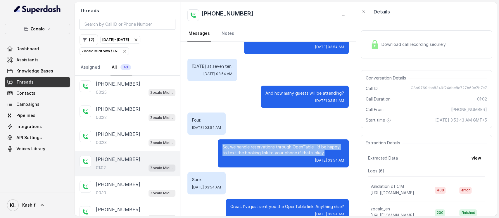
drag, startPoint x: 213, startPoint y: 139, endPoint x: 317, endPoint y: 145, distance: 104.0
click at [317, 145] on div "So, we handle reservations through OpenTable. I’d be happy to text the booking …" at bounding box center [283, 154] width 131 height 28
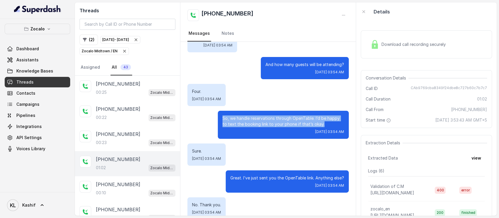
scroll to position [255, 0]
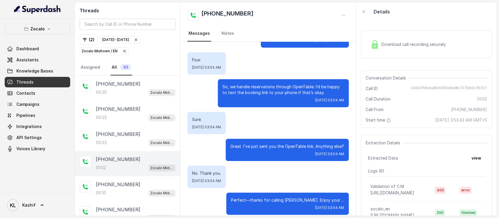
click at [213, 117] on p "Sure." at bounding box center [206, 120] width 29 height 6
drag, startPoint x: 232, startPoint y: 143, endPoint x: 340, endPoint y: 142, distance: 108.8
click at [340, 142] on div "Great. I’ve just sent you the OpenTable link. Anything else? [DATE] 03:54 AM" at bounding box center [287, 150] width 123 height 22
click at [280, 179] on div "No. Thank you. [DATE] 03:54 AM" at bounding box center [267, 177] width 161 height 22
drag, startPoint x: 438, startPoint y: 88, endPoint x: 481, endPoint y: 88, distance: 43.0
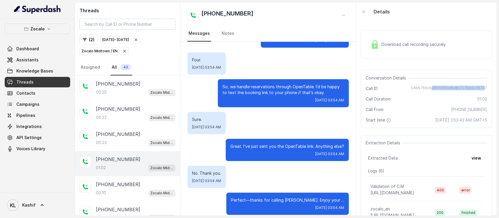
click at [481, 88] on span "CAb9769cba8349f24dbe8c727b60c7b7c7" at bounding box center [449, 89] width 76 height 6
click at [483, 87] on div "Conversation Details Call ID CAb9769cba8349f24dbe8c727b60c7b7c7 Call Duration 0…" at bounding box center [426, 99] width 131 height 58
drag, startPoint x: 482, startPoint y: 87, endPoint x: 415, endPoint y: 89, distance: 66.7
click at [415, 89] on div "Conversation Details Call ID CAb9769cba8349f24dbe8c727b60c7b7c7 Call Duration 0…" at bounding box center [426, 99] width 131 height 58
copy span "CAb9769cba8349f24dbe8c727b60c7b7c7"
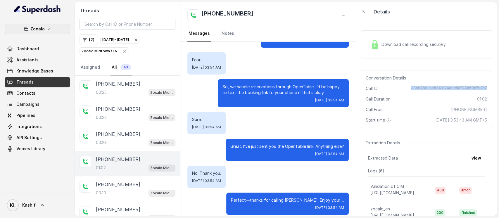
click at [54, 30] on button "Zocalo" at bounding box center [38, 29] width 66 height 11
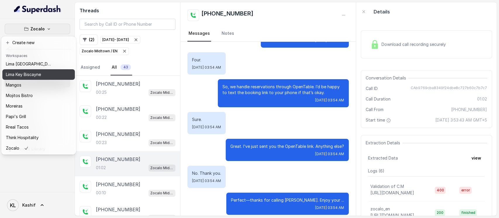
scroll to position [91, 0]
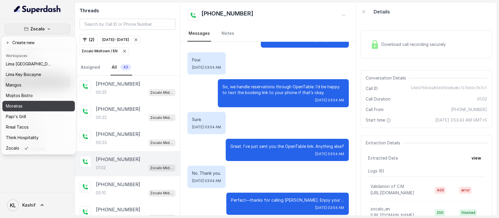
click at [38, 103] on div "Moreiras" at bounding box center [29, 106] width 47 height 7
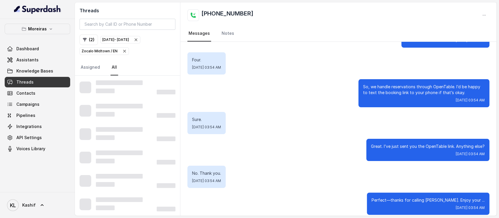
click at [138, 40] on icon "button" at bounding box center [136, 39] width 5 height 5
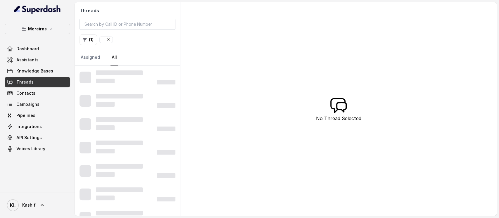
click at [109, 39] on icon "button" at bounding box center [108, 39] width 5 height 5
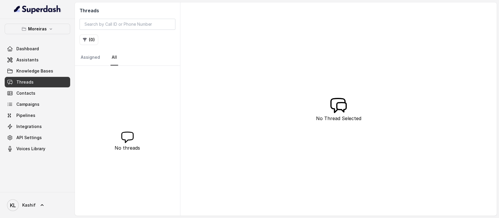
click at [25, 81] on span "Threads" at bounding box center [24, 82] width 17 height 6
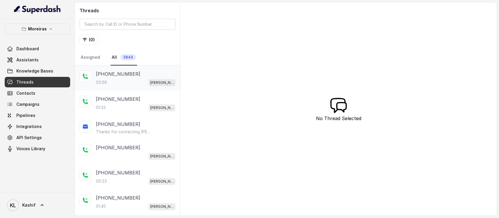
click at [120, 75] on p "+14045905110" at bounding box center [118, 73] width 44 height 7
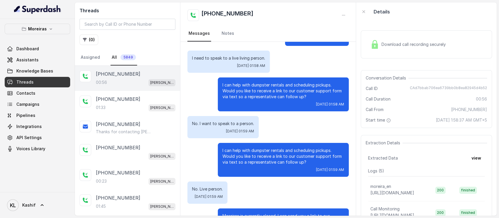
scroll to position [111, 0]
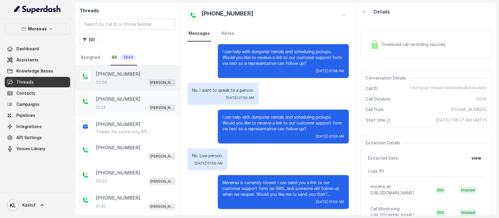
click at [114, 104] on div "01:33 Sophia (Dumpsters) / EN" at bounding box center [136, 108] width 80 height 8
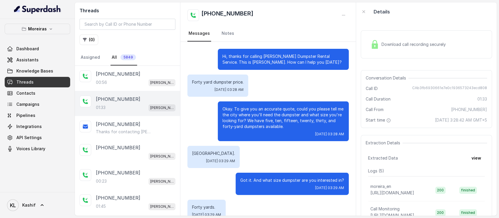
scroll to position [436, 0]
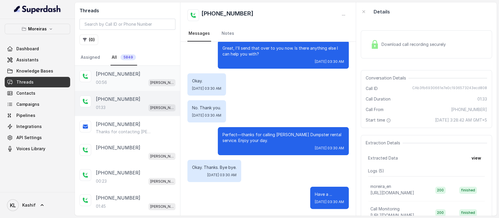
click at [121, 82] on div "00:56 Sophia (Dumpsters) / EN" at bounding box center [136, 83] width 80 height 8
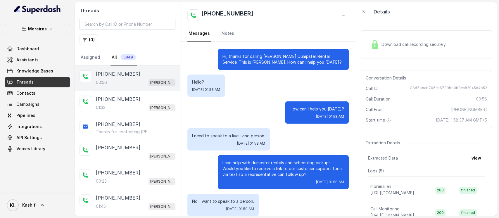
scroll to position [111, 0]
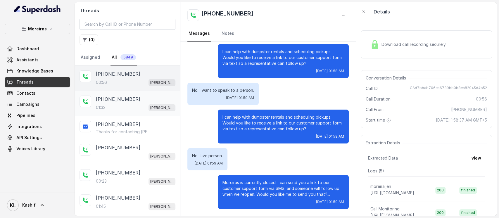
click at [109, 104] on div "01:33 Sophia (Dumpsters) / EN" at bounding box center [136, 108] width 80 height 8
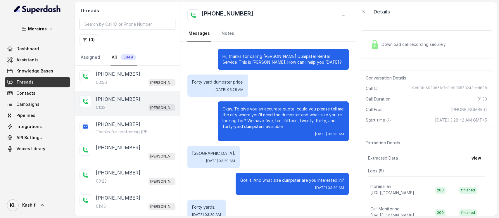
scroll to position [436, 0]
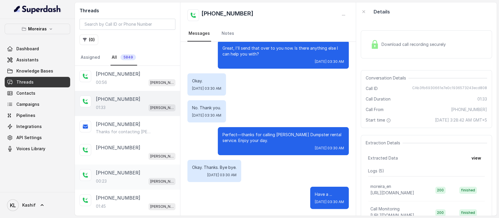
click at [123, 168] on div "+17703717491 00:23 Sophia (Dumpsters) / EN" at bounding box center [127, 177] width 105 height 25
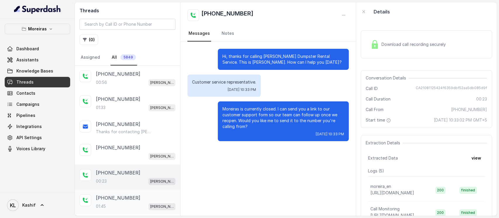
click at [121, 194] on p "+14707179330" at bounding box center [118, 197] width 44 height 7
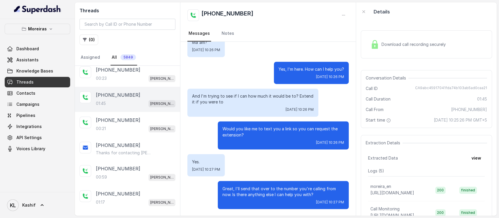
scroll to position [113, 0]
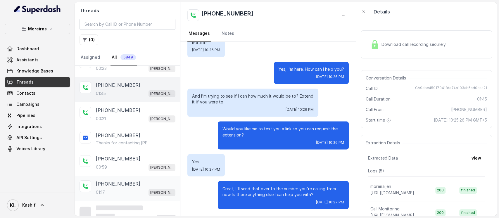
click at [122, 190] on div "01:17 Sophia (Dumpsters) / EN" at bounding box center [136, 193] width 80 height 8
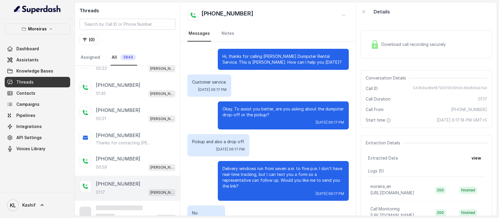
scroll to position [302, 0]
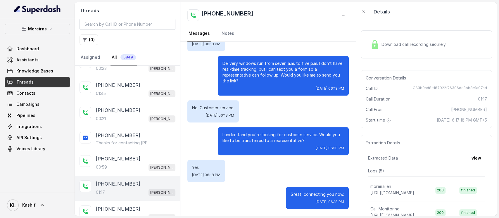
click at [122, 190] on div "01:17 Sophia (Dumpsters) / EN" at bounding box center [136, 193] width 80 height 8
click at [125, 170] on div "00:59 Sophia (Dumpsters) / EN" at bounding box center [136, 167] width 80 height 8
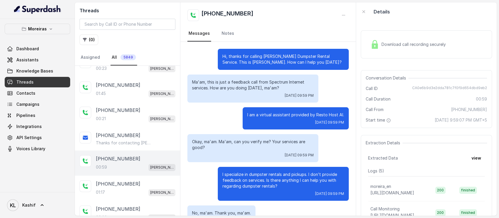
scroll to position [111, 0]
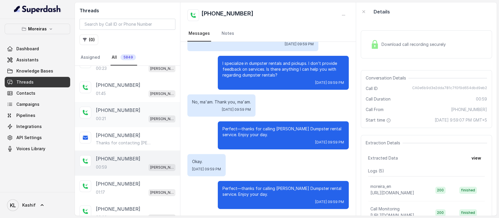
click at [115, 118] on div "00:21 Sophia (Dumpsters) / EN" at bounding box center [136, 119] width 80 height 8
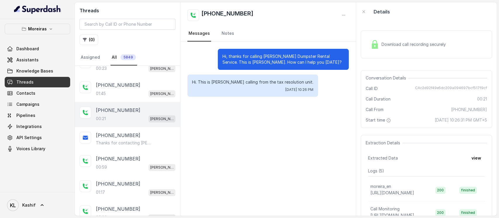
click at [443, 47] on span "Download call recording securely" at bounding box center [415, 45] width 67 height 6
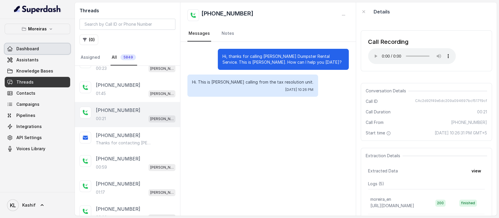
click at [21, 52] on link "Dashboard" at bounding box center [38, 49] width 66 height 11
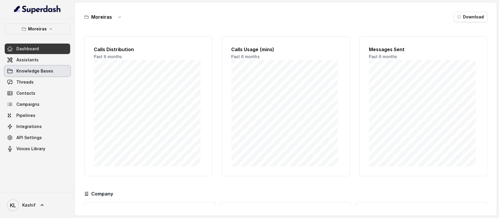
click at [26, 73] on span "Knowledge Bases" at bounding box center [34, 71] width 37 height 6
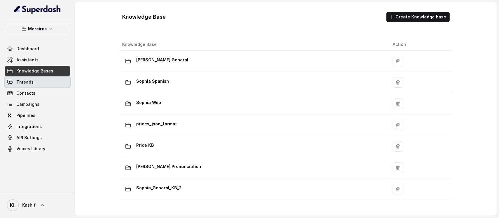
click at [30, 85] on span "Threads" at bounding box center [24, 82] width 17 height 6
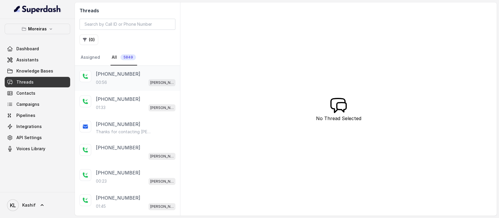
click at [134, 82] on div "00:56 Sophia (Dumpsters) / EN" at bounding box center [136, 83] width 80 height 8
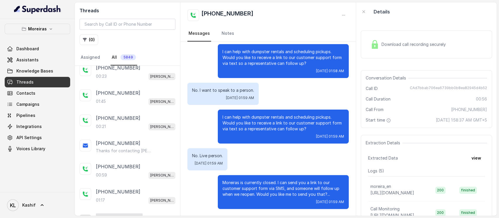
scroll to position [113, 0]
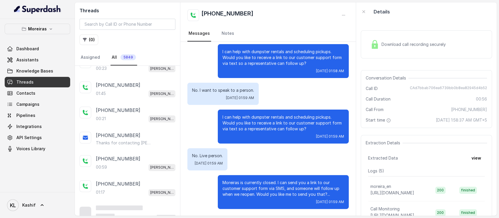
click at [133, 93] on div "01:45 Sophia (Dumpsters) / EN" at bounding box center [136, 94] width 80 height 8
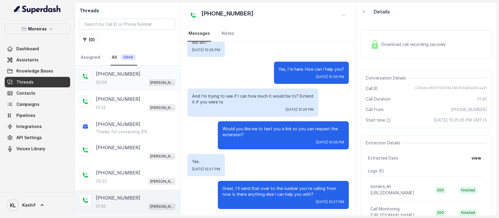
click at [130, 89] on div "+14045905110 00:56 Sophia (Dumpsters) / EN" at bounding box center [127, 78] width 105 height 25
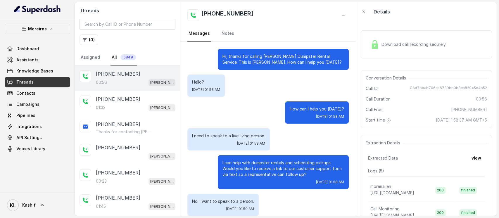
scroll to position [111, 0]
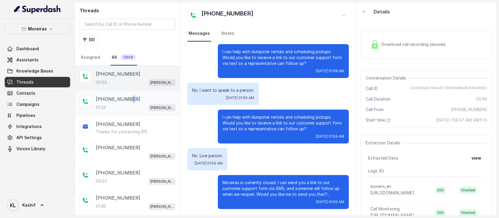
click at [128, 98] on p "+14042476189" at bounding box center [118, 99] width 44 height 7
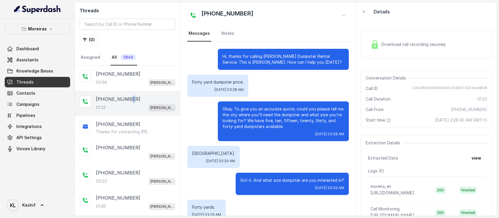
scroll to position [436, 0]
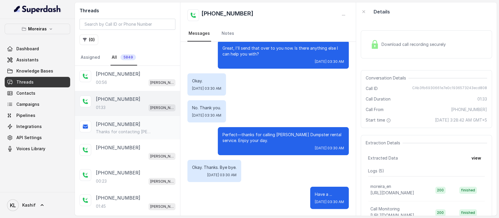
click at [114, 135] on div "+14042476189 Thanks for contacting Moreiras! Website for dumpster bookings: htt…" at bounding box center [127, 127] width 105 height 23
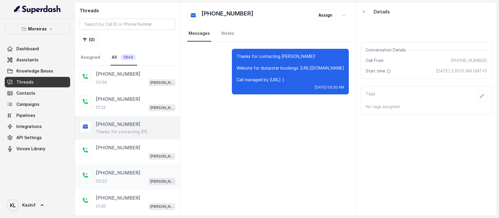
click at [116, 174] on p "+17703717491" at bounding box center [118, 172] width 44 height 7
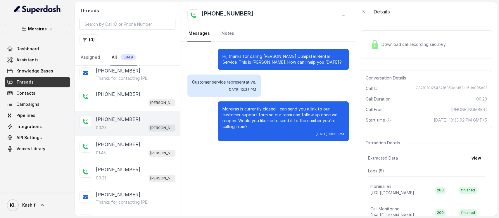
scroll to position [117, 0]
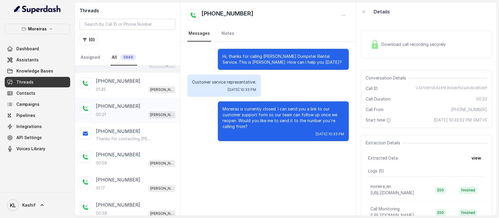
click at [114, 99] on div "+19094401056 00:21 Sophia (Dumpsters) / EN" at bounding box center [127, 110] width 105 height 25
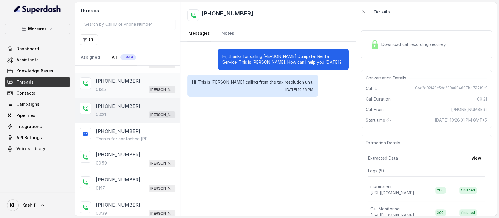
click at [110, 86] on div "01:45 Sophia (Dumpsters) / EN" at bounding box center [136, 90] width 80 height 8
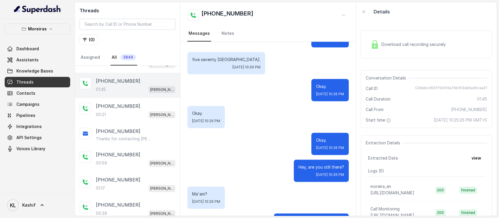
scroll to position [659, 0]
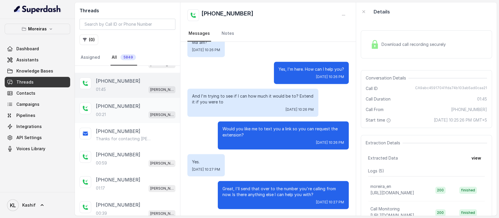
click at [108, 116] on div "00:21 Sophia (Dumpsters) / EN" at bounding box center [136, 115] width 80 height 8
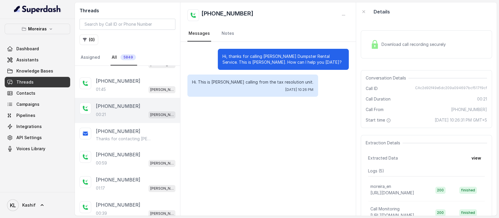
scroll to position [39, 0]
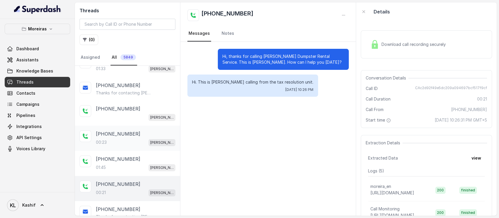
click at [116, 130] on div "+17703717491 00:23 Sophia (Dumpsters) / EN" at bounding box center [127, 138] width 105 height 25
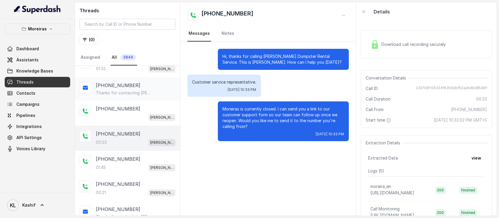
click at [121, 97] on div "+14042476189 Thanks for contacting Moreiras! Website for dumpster bookings: htt…" at bounding box center [127, 88] width 105 height 23
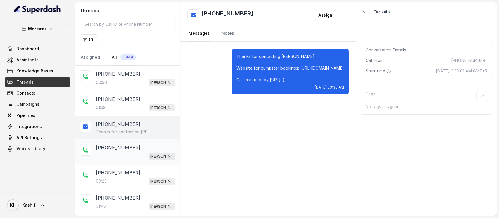
click at [116, 157] on div "Sophia (Dumpsters) / EN" at bounding box center [136, 156] width 80 height 8
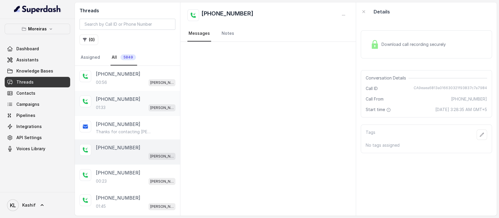
click at [124, 105] on div "01:33 Sophia (Dumpsters) / EN" at bounding box center [136, 108] width 80 height 8
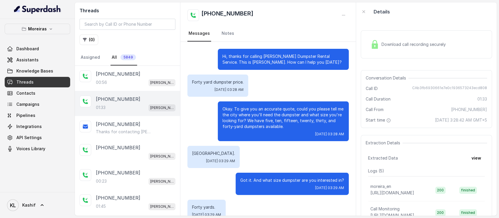
scroll to position [436, 0]
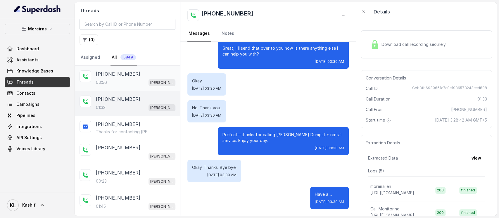
click at [120, 73] on p "+14045905110" at bounding box center [118, 73] width 44 height 7
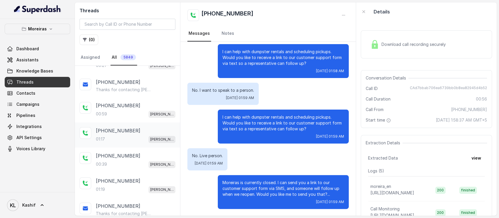
scroll to position [195, 0]
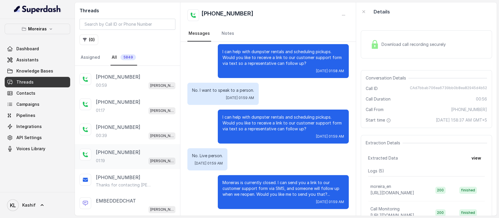
click at [122, 157] on div "01:19 Sophia (Dumpsters) / EN" at bounding box center [136, 161] width 80 height 8
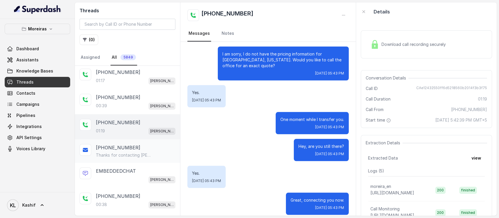
scroll to position [273, 0]
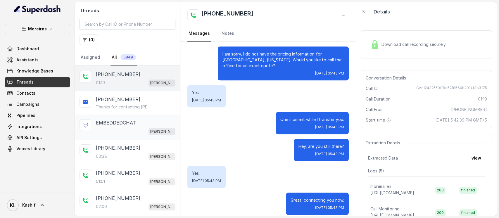
click at [109, 115] on div "EMBEDDEDCHAT Sophia (Dumpsters) Web" at bounding box center [127, 127] width 105 height 25
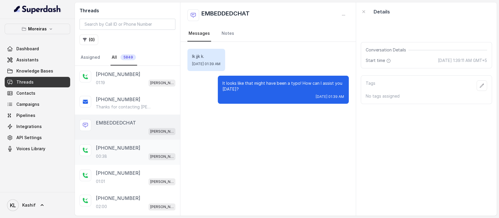
click at [105, 148] on p "+19514336919" at bounding box center [118, 147] width 44 height 7
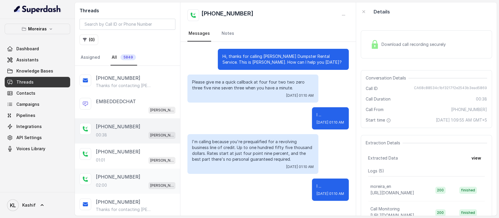
scroll to position [312, 0]
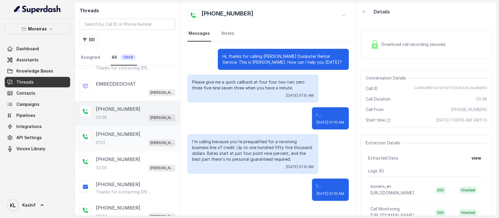
click at [120, 128] on div "+17027208484 01:01 Sophia (Dumpsters) / EN" at bounding box center [127, 138] width 105 height 25
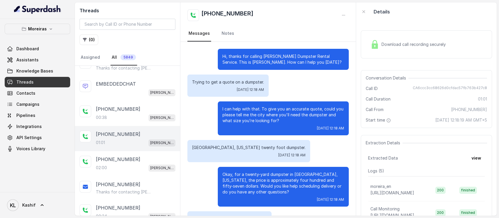
scroll to position [123, 0]
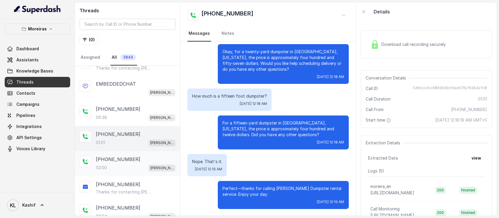
click at [119, 156] on p "+14045518682" at bounding box center [118, 159] width 44 height 7
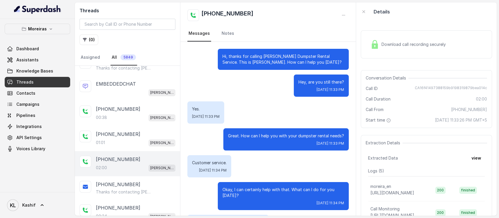
scroll to position [386, 0]
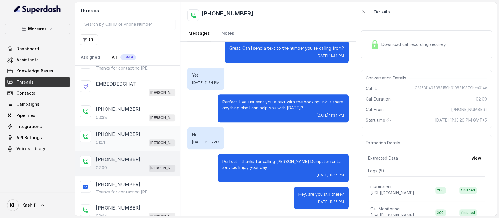
click at [132, 132] on div "+17027208484" at bounding box center [136, 134] width 80 height 7
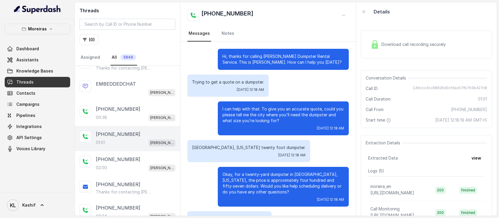
click at [431, 87] on span "CA6ccc3cc68626d0cfdac57fb763b427c8" at bounding box center [450, 89] width 74 height 6
copy span "CA6ccc3cc68626d0cfdac57fb763b427c8"
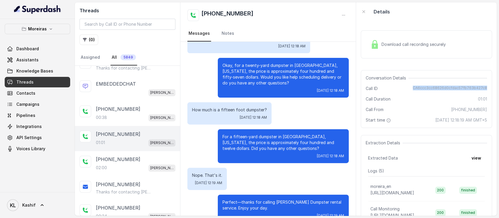
scroll to position [117, 0]
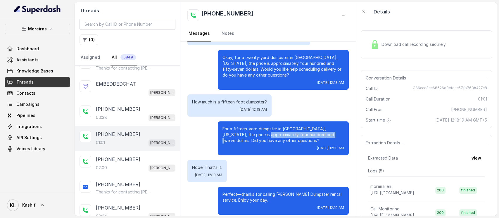
drag, startPoint x: 244, startPoint y: 135, endPoint x: 307, endPoint y: 135, distance: 62.3
click at [307, 135] on p "For a fifteen-yard dumpster in Atlanta, Georgia, the price is approximately fou…" at bounding box center [284, 135] width 122 height 18
click at [63, 30] on button "Moreiras" at bounding box center [38, 29] width 66 height 11
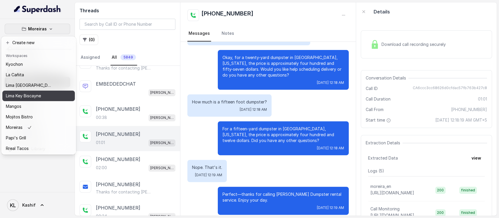
scroll to position [52, 0]
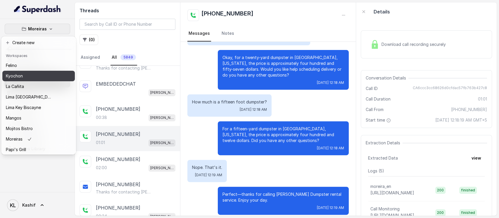
click at [42, 71] on button "Kyochon" at bounding box center [38, 76] width 73 height 11
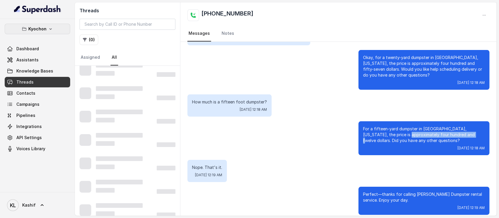
click at [47, 33] on button "Kyochon" at bounding box center [38, 29] width 66 height 11
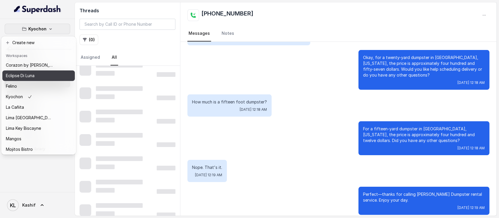
scroll to position [91, 0]
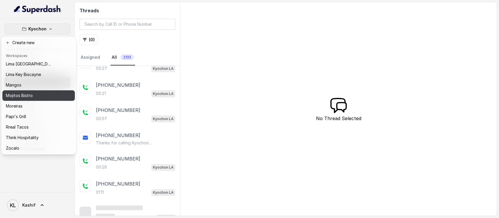
scroll to position [52, 0]
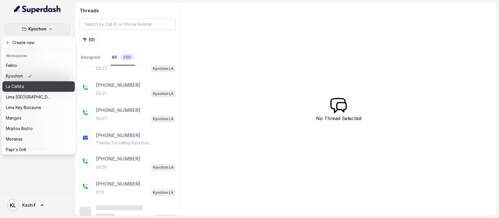
click at [48, 85] on div "La Cañita" at bounding box center [29, 86] width 47 height 7
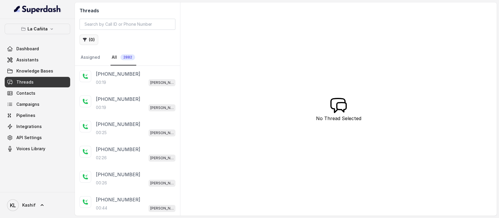
click at [94, 42] on button "( 0 )" at bounding box center [89, 40] width 19 height 11
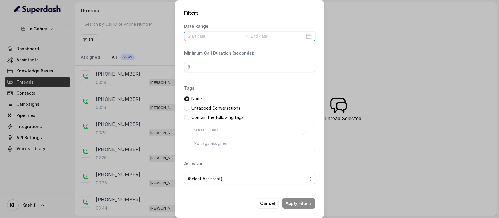
click at [224, 39] on input at bounding box center [215, 36] width 54 height 6
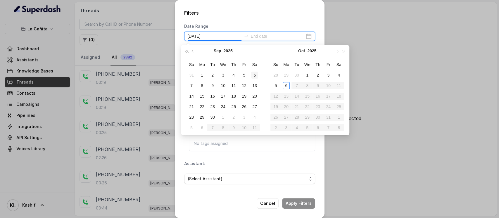
type input "2025-09-06"
type input "[DATE]"
drag, startPoint x: 336, startPoint y: 74, endPoint x: 321, endPoint y: 78, distance: 15.4
click at [337, 74] on div "4" at bounding box center [338, 75] width 7 height 7
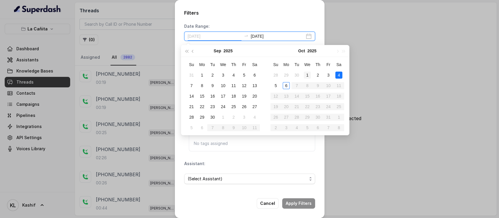
type input "[DATE]"
click at [285, 87] on div "6" at bounding box center [286, 85] width 7 height 7
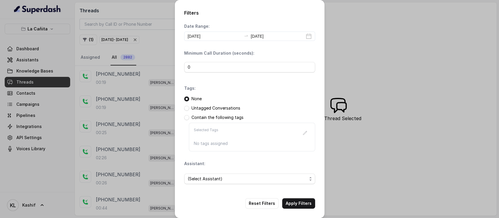
click at [245, 6] on div "Filters Date Range: [DATE] [DATE] Minimum Call Duration (seconds): 0 Tags: None…" at bounding box center [250, 109] width 150 height 218
click at [218, 68] on input "0" at bounding box center [249, 67] width 131 height 11
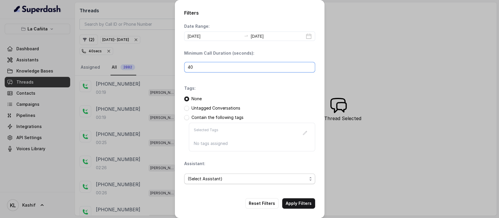
type input "40"
click at [238, 177] on span "(Select Assistant)" at bounding box center [247, 178] width 119 height 7
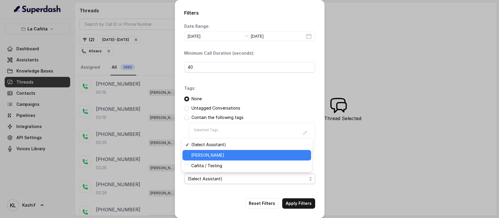
click at [242, 157] on span "Kendall" at bounding box center [249, 155] width 116 height 7
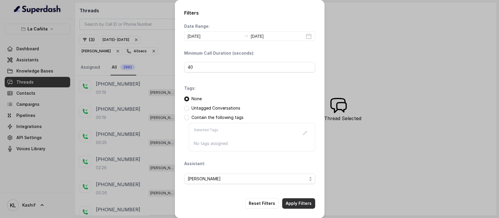
click at [292, 198] on button "Apply Filters" at bounding box center [298, 203] width 33 height 11
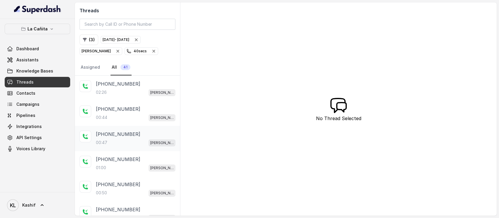
click at [121, 95] on div "02:26 Kendall" at bounding box center [136, 93] width 80 height 8
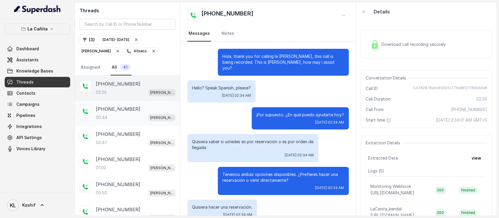
click at [141, 116] on div "00:44 Kendall" at bounding box center [136, 118] width 80 height 8
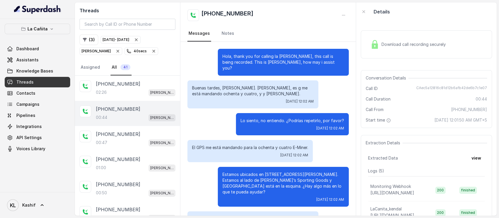
scroll to position [25, 0]
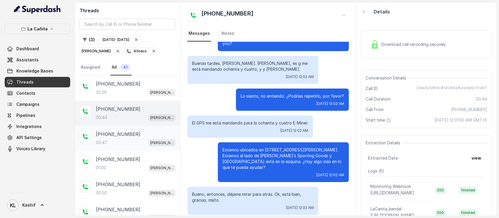
click at [128, 142] on div "00:47 Kendall" at bounding box center [136, 143] width 80 height 8
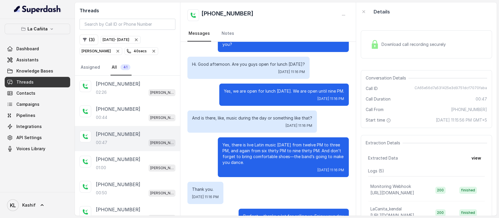
scroll to position [40, 0]
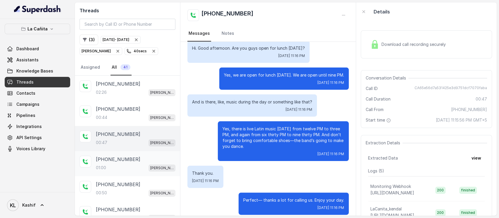
click at [126, 162] on p "+17867158973" at bounding box center [118, 159] width 44 height 7
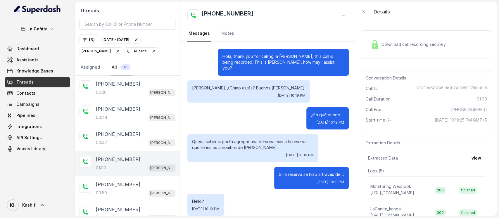
scroll to position [219, 0]
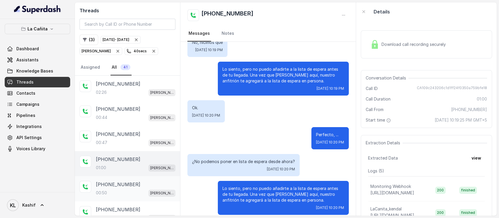
click at [115, 196] on div "+19043929245 00:50 Kendall" at bounding box center [127, 188] width 105 height 25
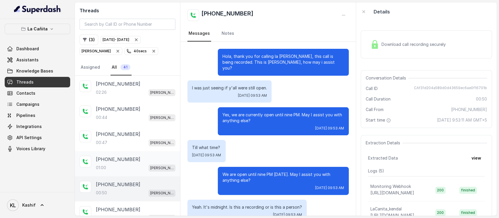
click at [122, 166] on div "01:00 Kendall" at bounding box center [136, 168] width 80 height 8
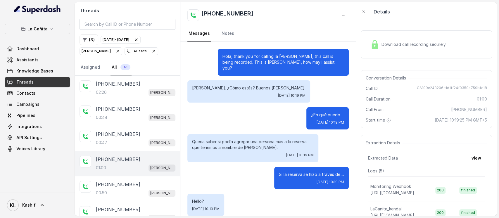
scroll to position [219, 0]
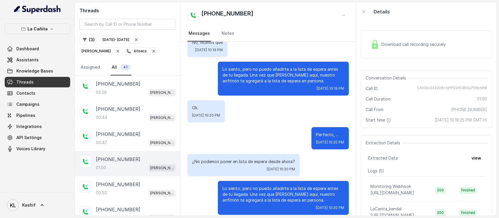
click at [124, 153] on div "+17867158973 01:00 Kendall" at bounding box center [127, 163] width 105 height 25
click at [126, 135] on p "+17863464245" at bounding box center [118, 134] width 44 height 7
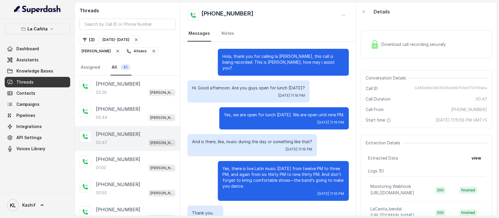
scroll to position [40, 0]
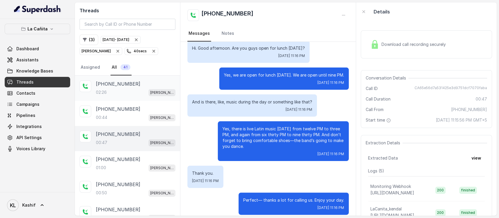
click at [118, 82] on p "+13054011825" at bounding box center [118, 83] width 44 height 7
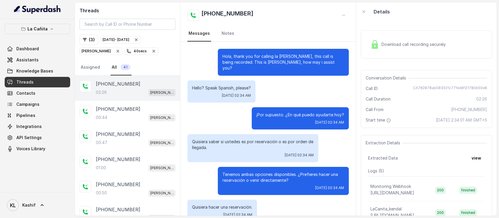
scroll to position [676, 0]
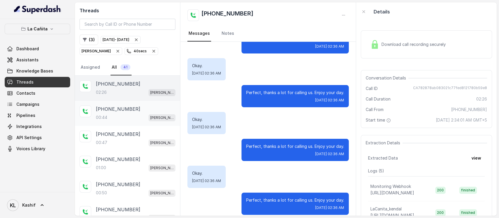
click at [129, 104] on div "+17865986430 00:44 Kendall" at bounding box center [127, 113] width 105 height 25
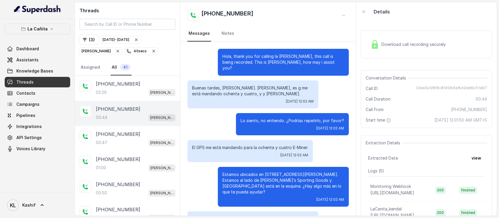
scroll to position [25, 0]
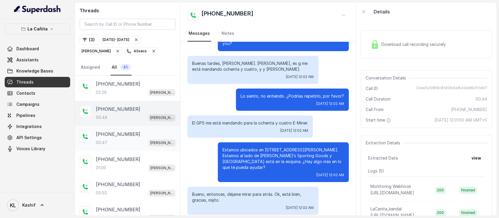
click at [128, 133] on p "+17863464245" at bounding box center [118, 134] width 44 height 7
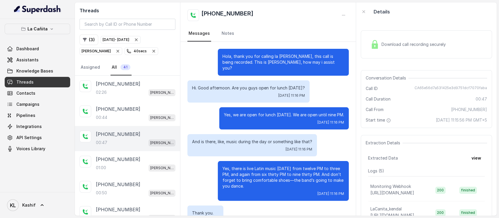
scroll to position [40, 0]
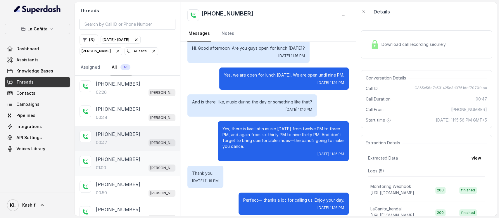
click at [131, 163] on div "+17867158973 01:00 Kendall" at bounding box center [136, 164] width 80 height 16
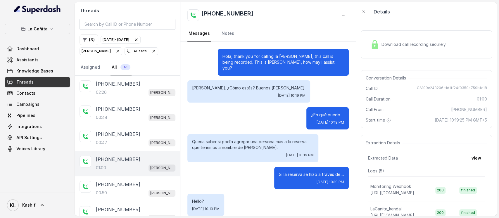
scroll to position [219, 0]
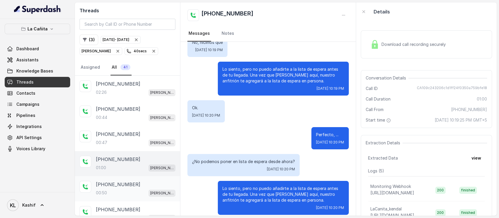
click at [135, 191] on div "00:50 Kendall" at bounding box center [136, 193] width 80 height 8
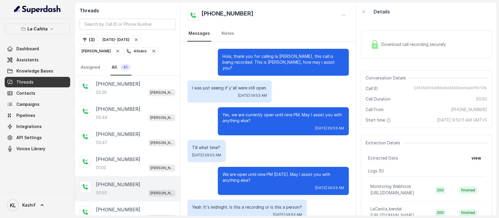
scroll to position [94, 0]
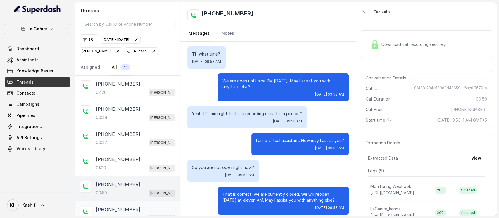
click at [132, 202] on div "+17869288911 01:16 Kendall" at bounding box center [127, 214] width 105 height 25
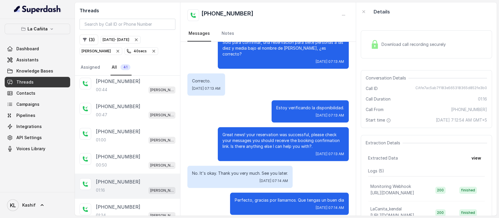
scroll to position [39, 0]
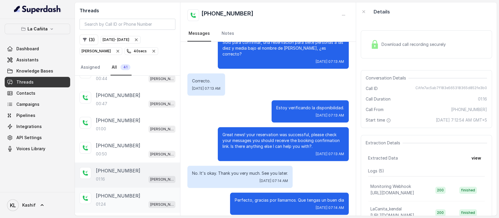
click at [131, 197] on div "+17862384698" at bounding box center [136, 195] width 80 height 7
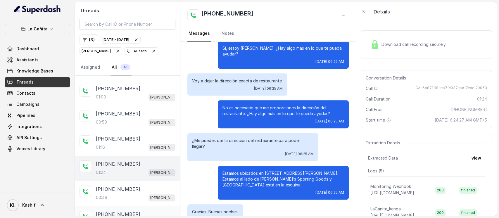
scroll to position [126, 0]
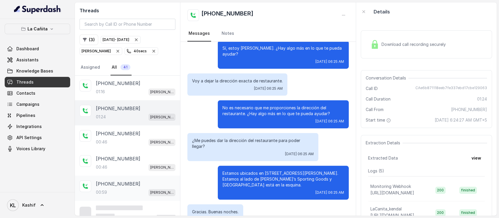
click at [132, 191] on div "00:59 Kendall" at bounding box center [136, 193] width 80 height 8
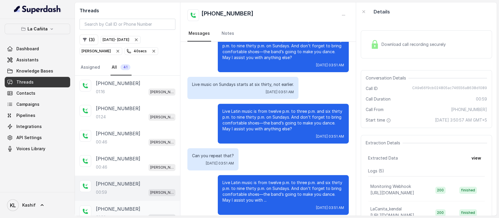
scroll to position [165, 0]
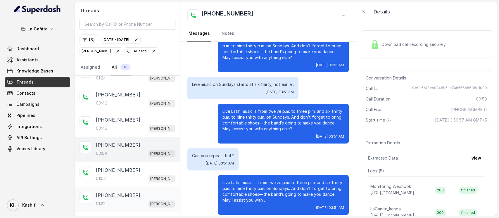
click at [130, 197] on div "+17862862906" at bounding box center [136, 195] width 80 height 7
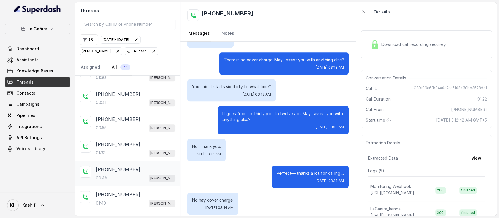
scroll to position [360, 0]
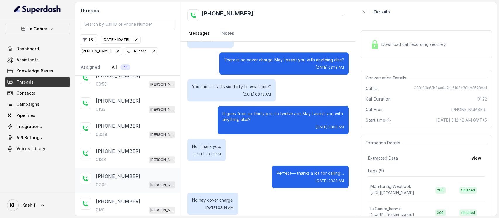
click at [135, 187] on div "+17862381104 02:05 Kendall" at bounding box center [127, 180] width 105 height 25
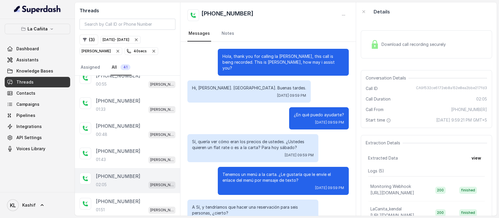
scroll to position [660, 0]
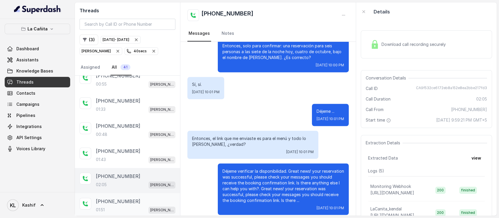
click at [132, 206] on div "01:51 Kendall" at bounding box center [136, 210] width 80 height 8
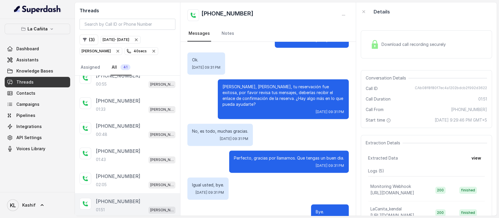
scroll to position [376, 0]
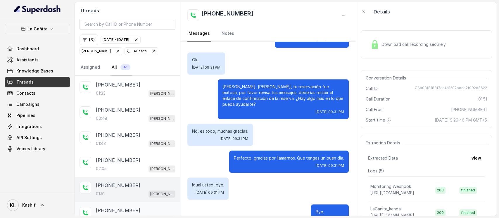
click at [132, 207] on div "+13058733650" at bounding box center [136, 210] width 80 height 7
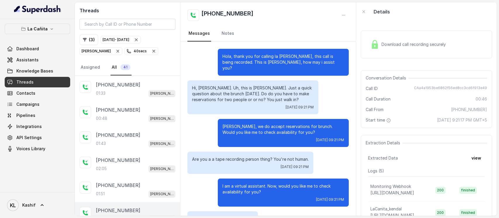
scroll to position [19, 0]
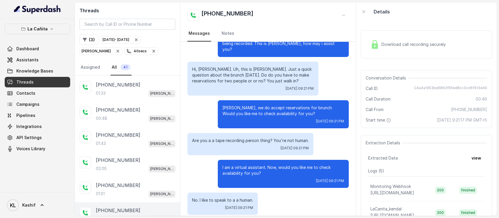
click at [419, 44] on span "Download call recording securely" at bounding box center [415, 45] width 67 height 6
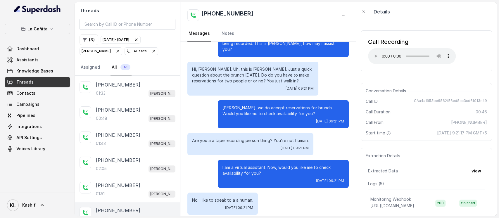
click at [450, 2] on main "Threads ( 3 ) Oct 04, 2025 - Oct 06, 2025 Kendall 40 secs Assigned All 41 +1305…" at bounding box center [249, 109] width 499 height 218
drag, startPoint x: 412, startPoint y: 102, endPoint x: 489, endPoint y: 102, distance: 77.2
click at [489, 102] on div "Call Recording Your browser does not support the audio element. Conversation De…" at bounding box center [426, 118] width 141 height 195
copy span "CAa4a1953be6862f56ed8cc3cd6f913e49"
click at [132, 109] on div "+17865212220" at bounding box center [136, 109] width 80 height 7
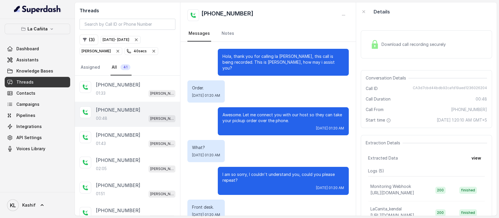
scroll to position [61, 0]
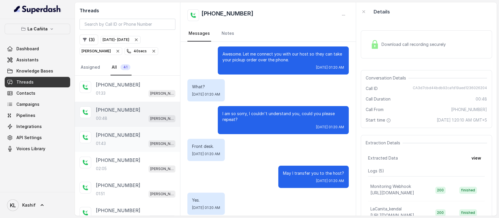
click at [134, 129] on div "+17863330544 01:43 Kendall" at bounding box center [127, 139] width 105 height 25
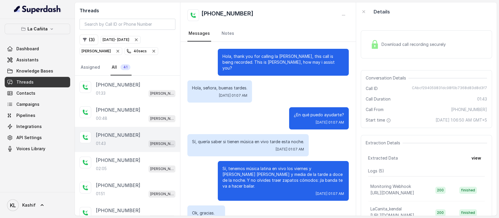
scroll to position [461, 0]
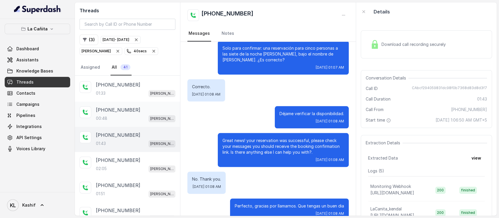
click at [111, 109] on p "+17865212220" at bounding box center [118, 109] width 44 height 7
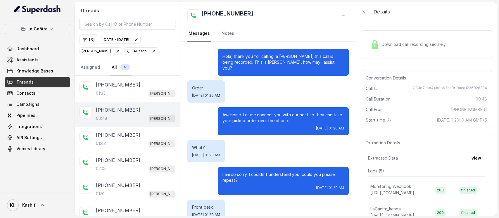
scroll to position [61, 0]
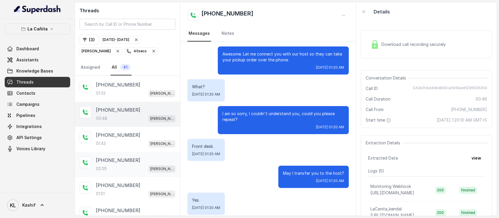
click at [97, 168] on p "02:05" at bounding box center [101, 169] width 11 height 6
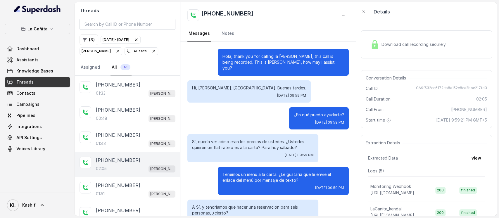
scroll to position [660, 0]
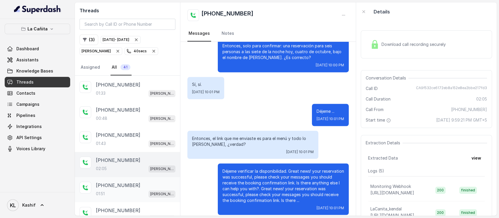
click at [111, 190] on div "01:51 Kendall" at bounding box center [136, 194] width 80 height 8
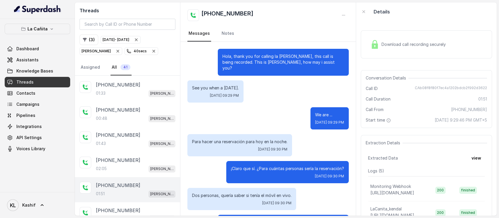
scroll to position [559, 0]
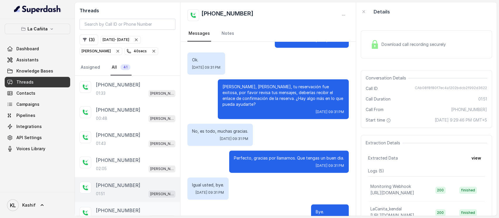
click at [118, 207] on p "+13058733650" at bounding box center [118, 210] width 44 height 7
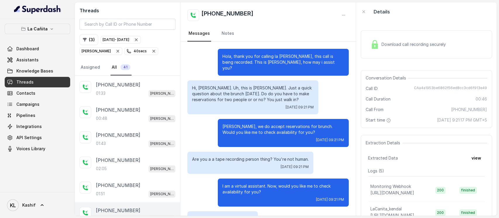
scroll to position [19, 0]
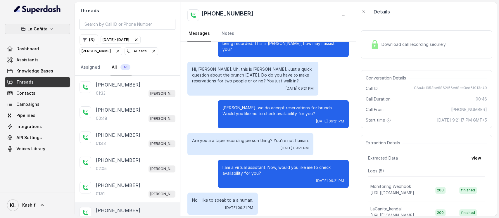
click at [44, 25] on p "La Cañita" at bounding box center [37, 28] width 20 height 7
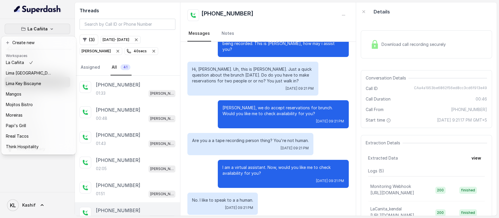
scroll to position [91, 0]
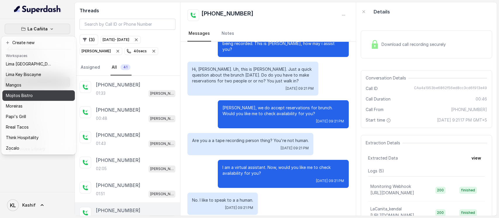
click at [54, 90] on button "Mojitos Bistro" at bounding box center [38, 95] width 73 height 11
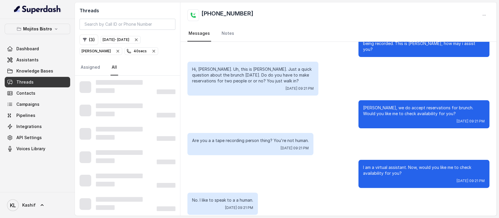
scroll to position [328, 0]
click at [139, 39] on icon "button" at bounding box center [136, 39] width 5 height 5
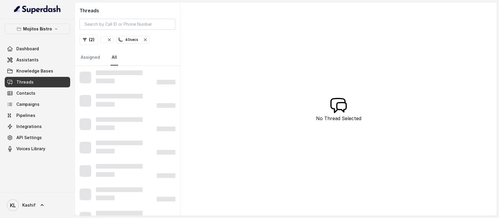
click at [146, 40] on icon "button" at bounding box center [145, 40] width 2 height 2
click at [106, 42] on icon "button" at bounding box center [108, 39] width 5 height 5
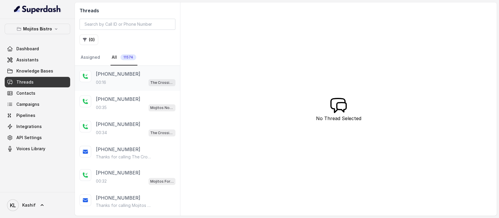
click at [124, 82] on div "00:16 The Crossing Steakhouse" at bounding box center [136, 83] width 80 height 8
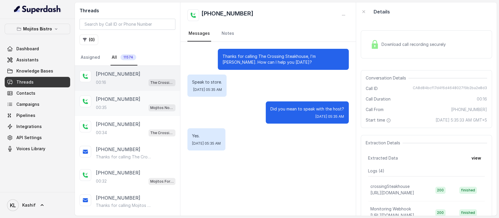
click at [123, 99] on p "+14705493927" at bounding box center [118, 99] width 44 height 7
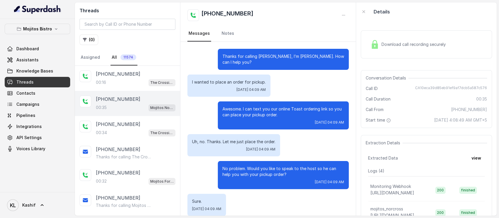
scroll to position [34, 0]
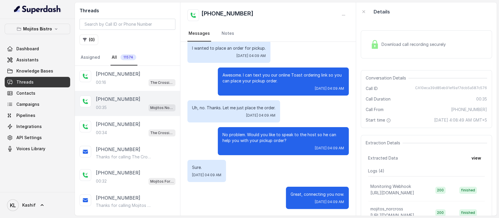
click at [89, 40] on button "( 0 )" at bounding box center [89, 40] width 19 height 11
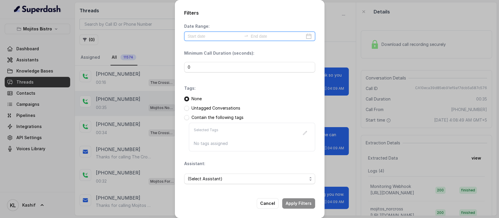
click at [230, 36] on input at bounding box center [215, 36] width 54 height 6
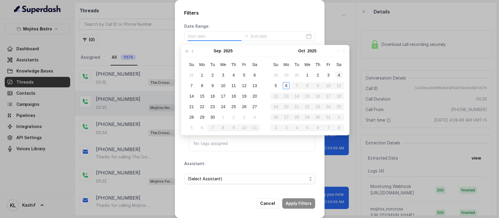
click at [339, 75] on div "4" at bounding box center [338, 75] width 7 height 7
type input "[DATE]"
click at [286, 87] on div "6" at bounding box center [286, 85] width 7 height 7
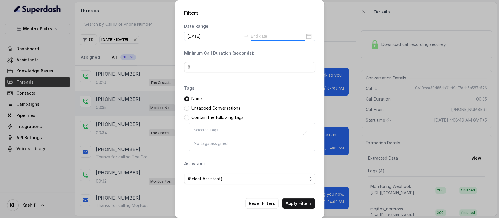
type input "[DATE]"
click at [281, 19] on div "Filters Date Range: [DATE] [DATE] Minimum Call Duration (seconds): 0 Tags: None…" at bounding box center [250, 109] width 150 height 218
click at [263, 65] on input "0" at bounding box center [249, 67] width 131 height 11
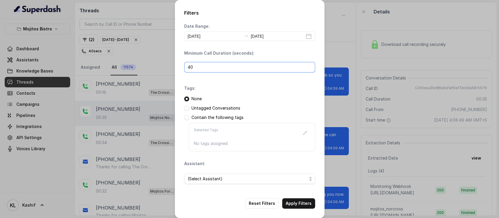
scroll to position [4, 0]
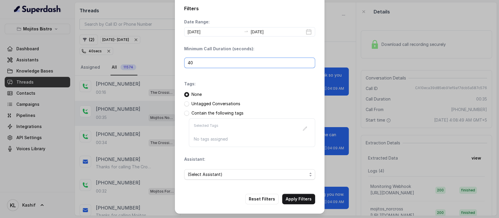
type input "40"
click at [248, 177] on span "(Select Assistant)" at bounding box center [247, 174] width 119 height 7
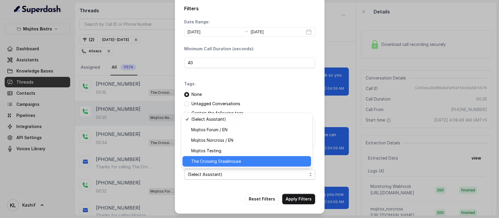
click at [250, 164] on span "The Crossing Steakhouse" at bounding box center [249, 161] width 116 height 7
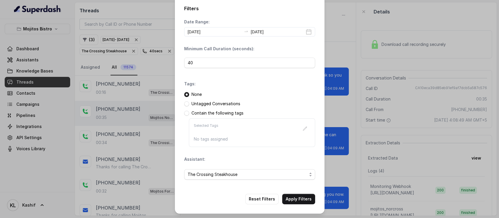
click at [298, 199] on button "Apply Filters" at bounding box center [298, 199] width 33 height 11
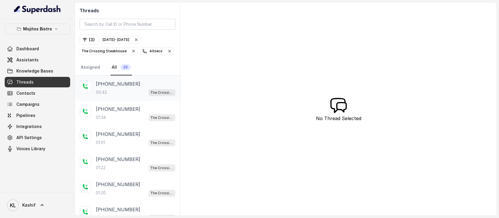
click at [131, 87] on div "+16787582193 00:42 The Crossing Steakhouse" at bounding box center [136, 88] width 80 height 16
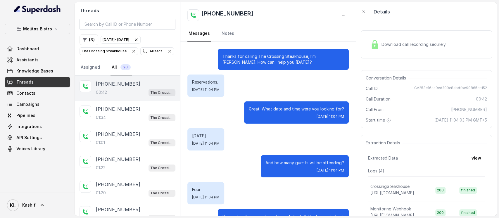
scroll to position [142, 0]
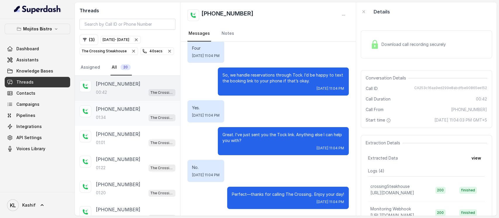
click at [133, 115] on div "01:34 The Crossing Steakhouse" at bounding box center [136, 118] width 80 height 8
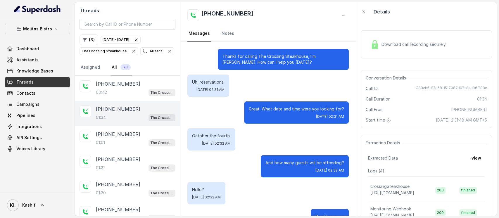
scroll to position [255, 0]
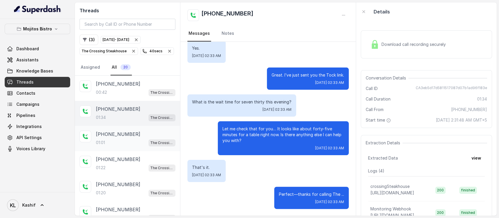
click at [107, 137] on div "+17708956383 01:01 The Crossing Steakhouse" at bounding box center [136, 139] width 80 height 16
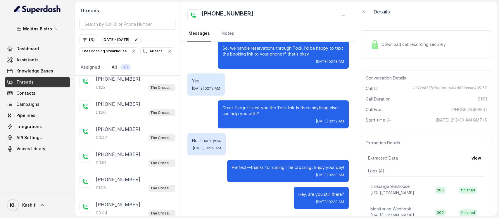
scroll to position [81, 0]
click at [112, 131] on p "+19738078636" at bounding box center [118, 128] width 44 height 7
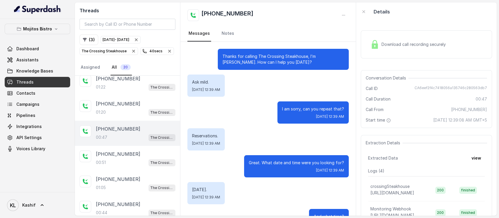
scroll to position [184, 0]
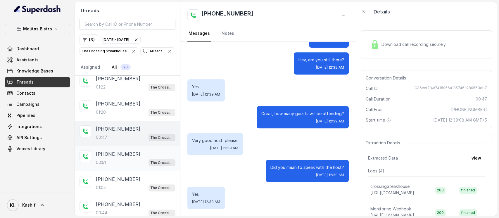
click at [128, 159] on div "00:51 The Crossing Steakhouse" at bounding box center [136, 163] width 80 height 8
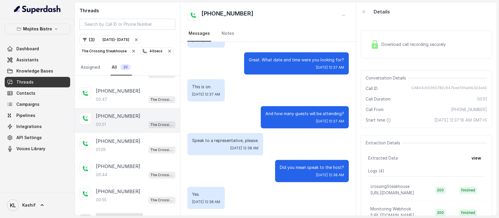
scroll to position [133, 0]
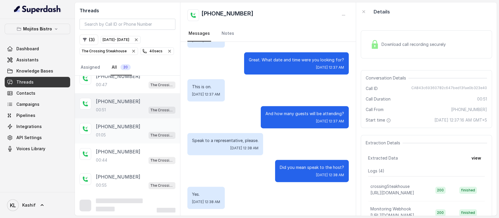
click at [130, 130] on div "+14044099153 01:05 The Crossing Steakhouse" at bounding box center [136, 131] width 80 height 16
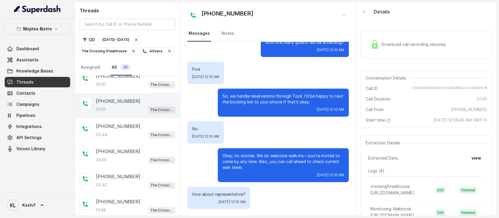
scroll to position [164, 0]
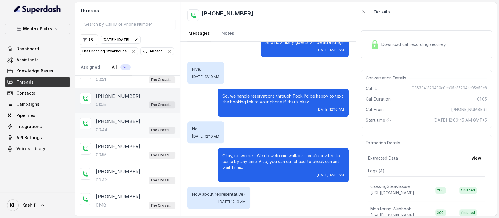
click at [121, 128] on div "00:44 The Crossing Steakhouse" at bounding box center [136, 130] width 80 height 8
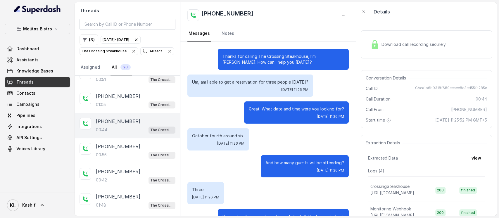
scroll to position [136, 0]
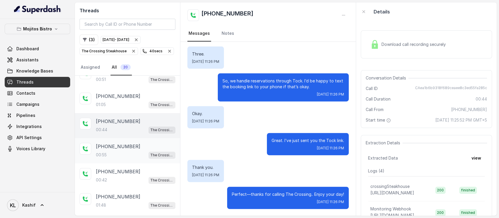
click at [123, 143] on p "+16782636354" at bounding box center [118, 146] width 44 height 7
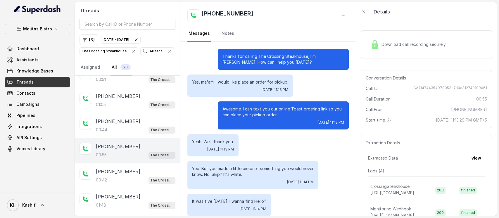
scroll to position [88, 0]
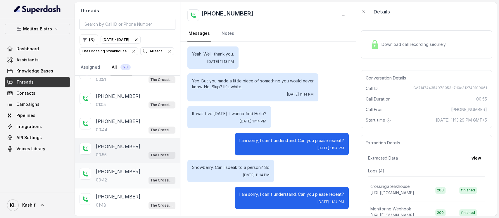
click at [114, 171] on p "+17067266423" at bounding box center [118, 171] width 44 height 7
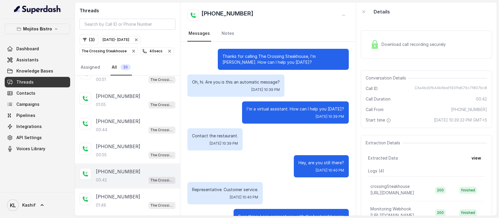
scroll to position [22, 0]
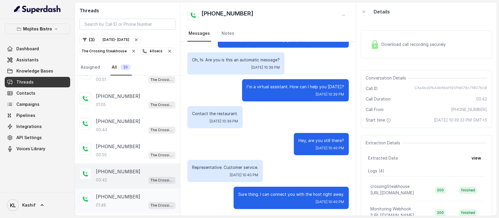
click at [112, 206] on div "01:48 The Crossing Steakhouse" at bounding box center [136, 206] width 80 height 8
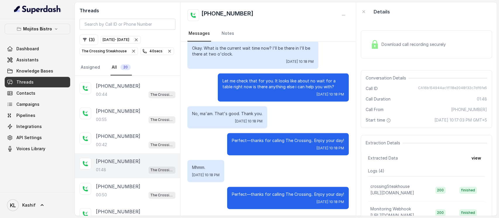
scroll to position [237, 0]
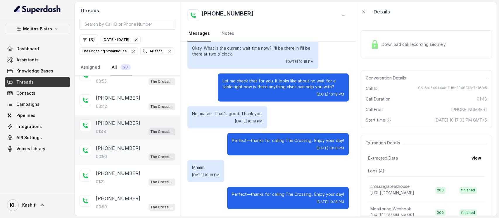
click at [128, 155] on div "00:50 The Crossing Steakhouse" at bounding box center [136, 157] width 80 height 8
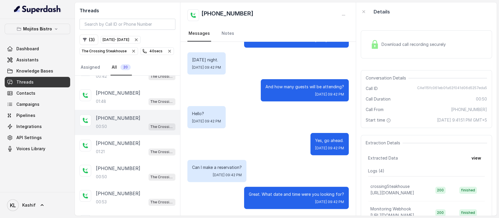
scroll to position [276, 0]
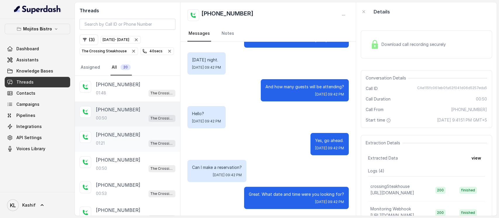
click at [115, 133] on p "+14045786608" at bounding box center [118, 134] width 44 height 7
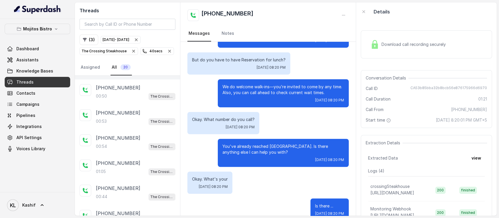
scroll to position [360, 0]
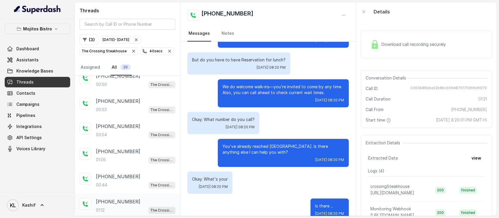
click at [123, 198] on p "+16787554629" at bounding box center [118, 201] width 44 height 7
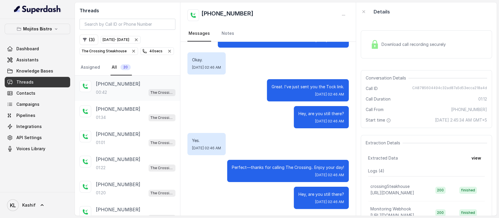
click at [122, 87] on p "+16787582193" at bounding box center [118, 83] width 44 height 7
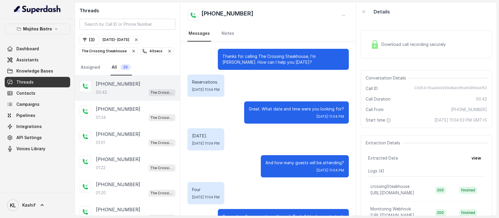
scroll to position [142, 0]
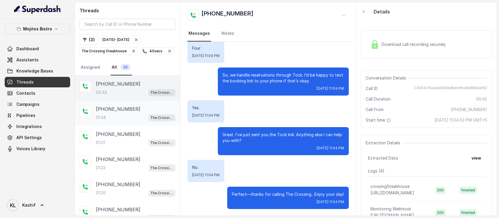
click at [119, 116] on div "01:34 The Crossing Steakhouse" at bounding box center [136, 118] width 80 height 8
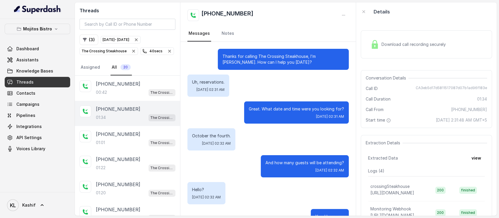
scroll to position [255, 0]
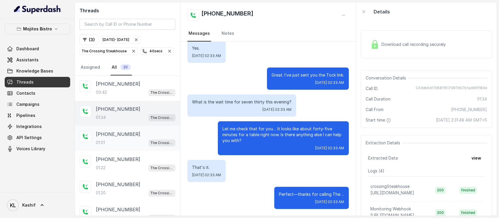
click at [123, 139] on div "01:01 The Crossing Steakhouse" at bounding box center [136, 143] width 80 height 8
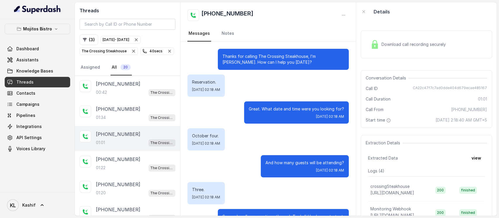
scroll to position [168, 0]
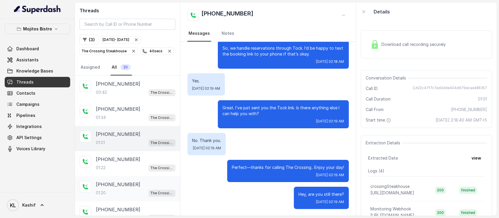
click at [120, 192] on div "01:20 The Crossing Steakhouse" at bounding box center [136, 193] width 80 height 8
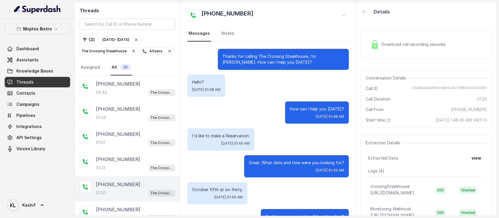
scroll to position [184, 0]
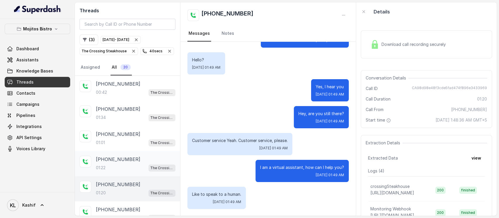
click at [123, 158] on p "+14708601125" at bounding box center [118, 159] width 44 height 7
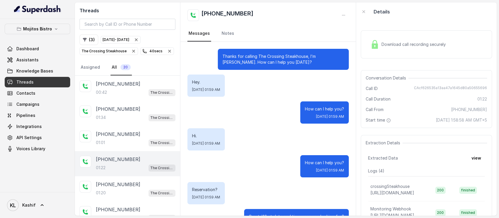
scroll to position [407, 0]
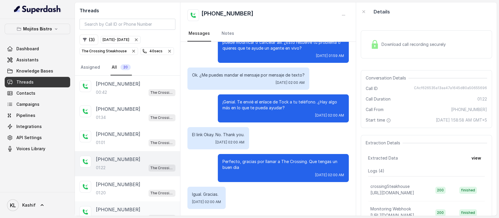
click at [106, 206] on p "+19738078636" at bounding box center [118, 209] width 44 height 7
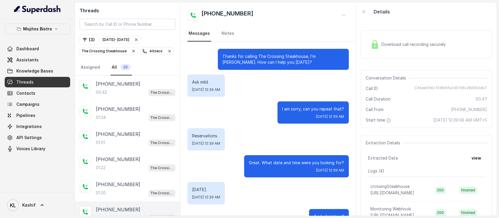
scroll to position [184, 0]
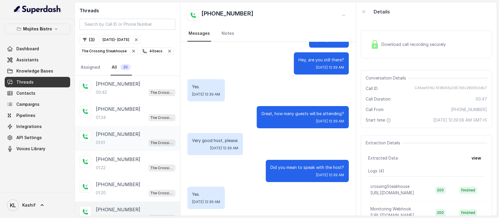
click at [116, 126] on div "+17708956383 01:01 The Crossing Steakhouse" at bounding box center [127, 138] width 105 height 25
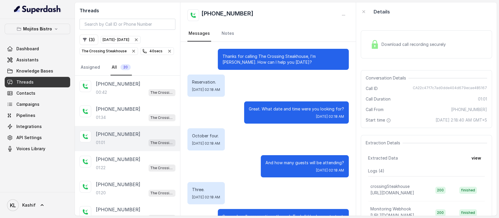
scroll to position [168, 0]
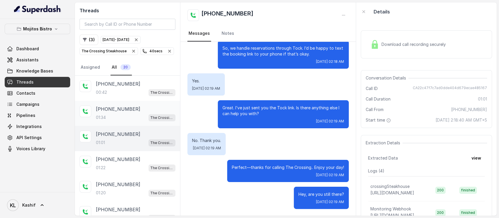
click at [125, 101] on div "+18652168266 01:34 The Crossing Steakhouse" at bounding box center [127, 113] width 105 height 25
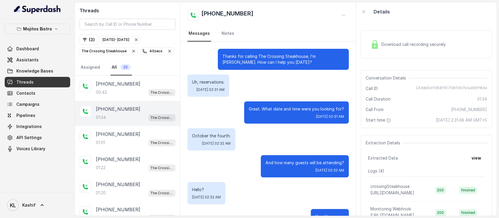
scroll to position [255, 0]
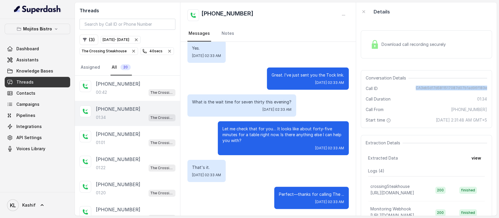
drag, startPoint x: 414, startPoint y: 89, endPoint x: 486, endPoint y: 85, distance: 72.6
click at [486, 85] on div "Download call recording securely Conversation Details Call ID CA3eb5d17d5811517…" at bounding box center [426, 118] width 141 height 195
copy span "CA3eb5d17d5811517087d07b1ad96f183e"
click at [115, 53] on p "The Crossing Steakhouse" at bounding box center [104, 51] width 45 height 6
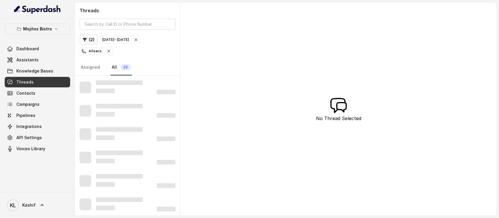
click at [86, 43] on button "( 2 )" at bounding box center [89, 40] width 18 height 11
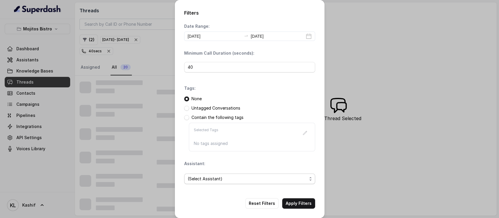
click at [236, 183] on span "(Select Assistant)" at bounding box center [249, 179] width 131 height 11
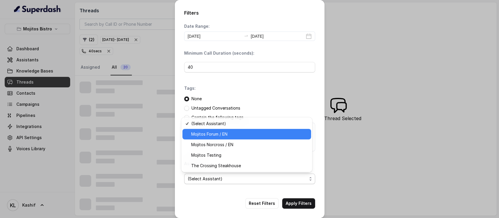
click at [253, 135] on span "Mojitos Forum / EN" at bounding box center [249, 134] width 116 height 7
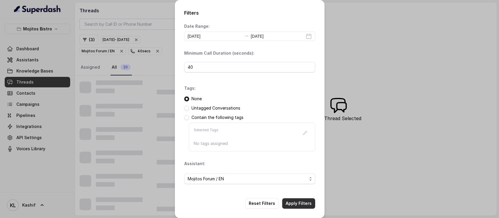
click at [290, 203] on button "Apply Filters" at bounding box center [298, 203] width 33 height 11
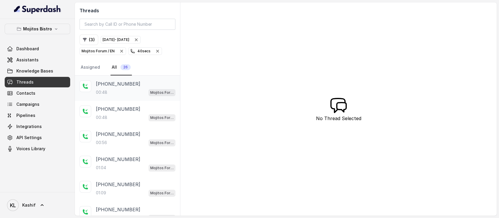
click at [119, 85] on p "+14044018445" at bounding box center [118, 83] width 44 height 7
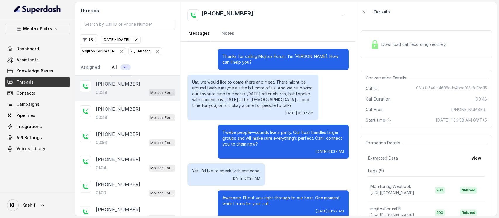
scroll to position [9, 0]
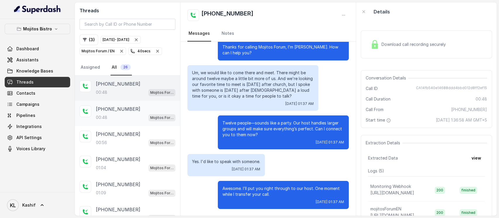
click at [115, 104] on div "+16127090522 00:48 Mojitos Forum / EN" at bounding box center [127, 113] width 105 height 25
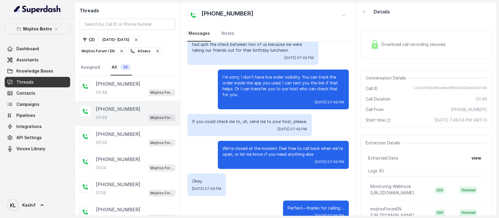
scroll to position [57, 0]
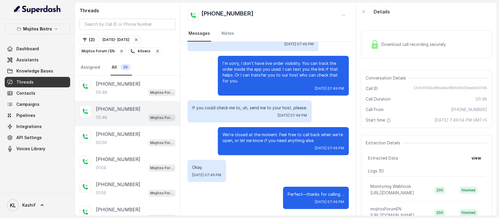
click at [93, 115] on div "+16127090522 00:48 Mojitos Forum / EN" at bounding box center [127, 113] width 105 height 25
click at [112, 127] on div "+14049029308 00:56 Mojitos Forum / EN" at bounding box center [127, 138] width 105 height 25
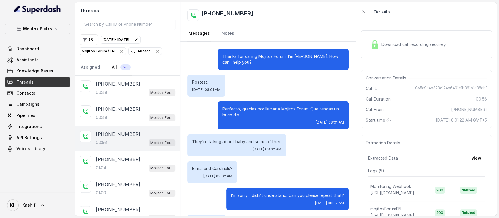
scroll to position [82, 0]
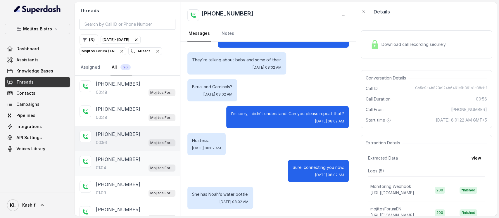
click at [126, 166] on div "01:04 Mojitos Forum / EN" at bounding box center [136, 168] width 80 height 8
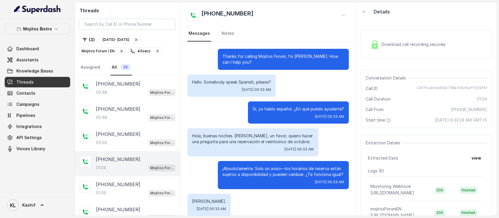
scroll to position [234, 0]
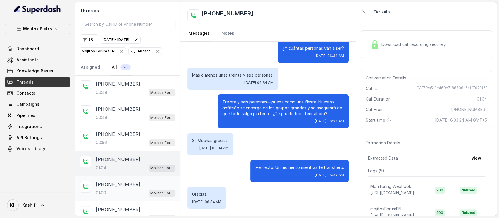
click at [123, 176] on div "+17868621015 01:09 Mojitos Forum / EN" at bounding box center [127, 188] width 105 height 25
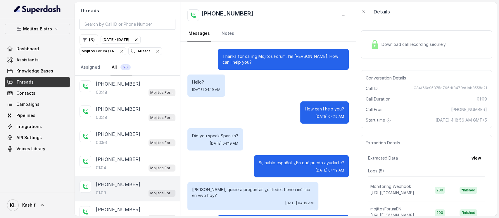
scroll to position [284, 0]
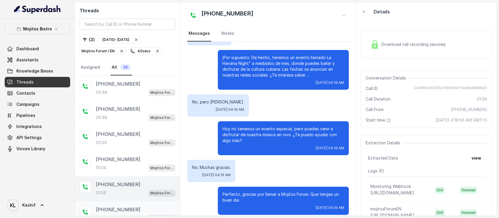
click at [114, 202] on div "+14046307656 01:16 Mojitos Forum / EN" at bounding box center [127, 214] width 105 height 25
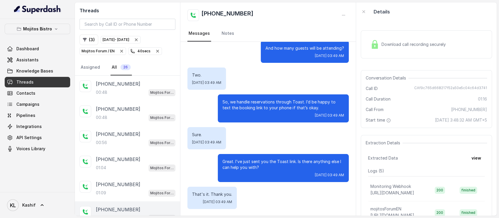
scroll to position [123, 0]
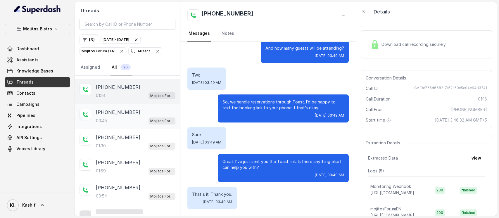
click at [122, 115] on div "+16785414269 00:45 Mojitos Forum / EN" at bounding box center [136, 117] width 80 height 16
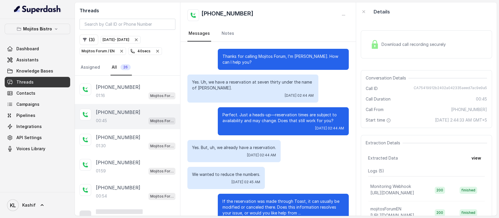
scroll to position [105, 0]
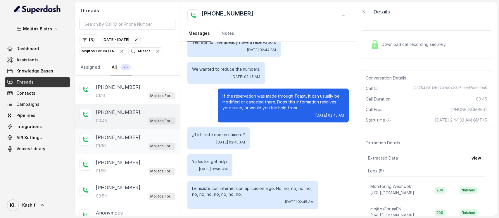
click at [114, 150] on div "+14043693153 01:30 Mojitos Forum / EN" at bounding box center [127, 141] width 105 height 25
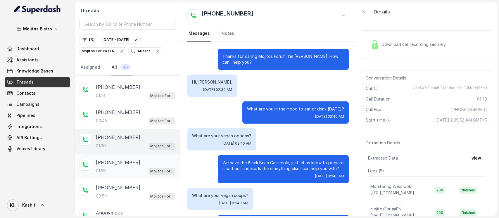
scroll to position [413, 0]
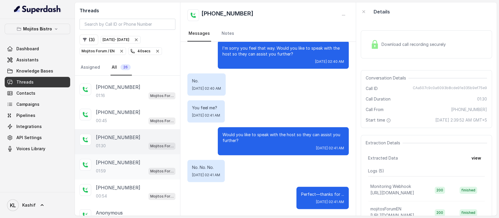
click at [108, 169] on div "01:59 Mojitos Forum / EN" at bounding box center [136, 171] width 80 height 8
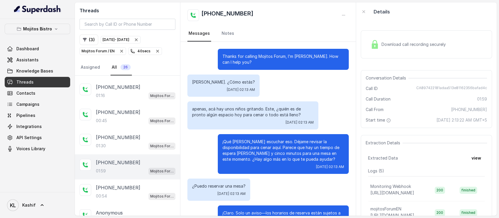
scroll to position [311, 0]
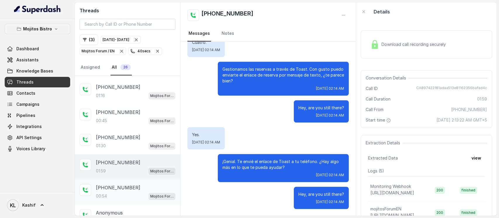
click at [111, 187] on p "+16789339990" at bounding box center [118, 187] width 44 height 7
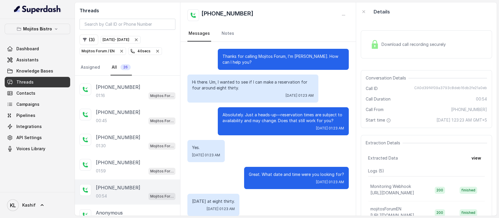
scroll to position [207, 0]
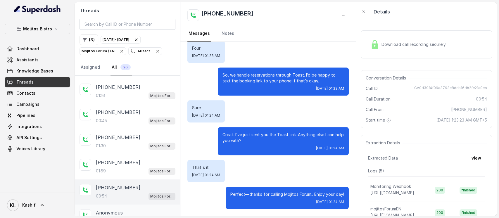
click at [119, 213] on p "Anonymous" at bounding box center [109, 212] width 27 height 7
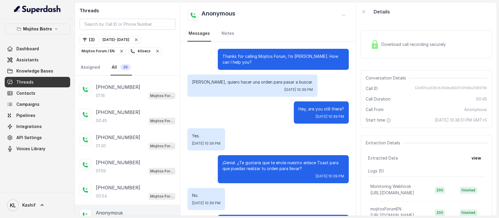
scroll to position [115, 0]
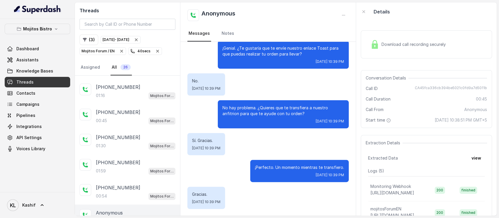
click at [182, 164] on div "Thanks for calling Mojitos Forum, I’m María. How can I help you? María, quiero …" at bounding box center [267, 71] width 175 height 289
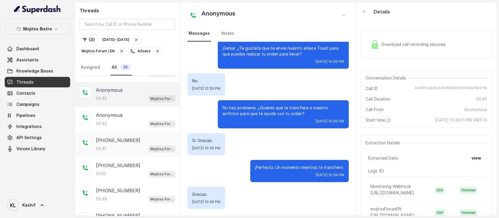
click at [112, 141] on p "+14049661695" at bounding box center [118, 140] width 44 height 7
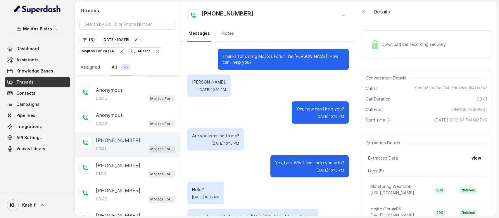
scroll to position [121, 0]
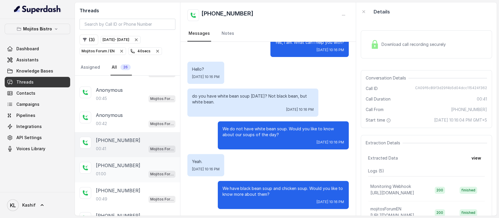
click at [109, 162] on p "+17703568612" at bounding box center [118, 165] width 44 height 7
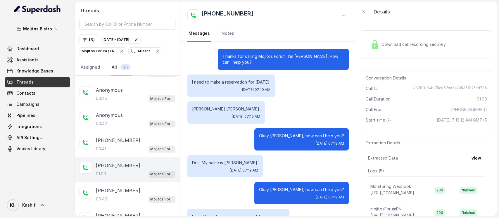
scroll to position [180, 0]
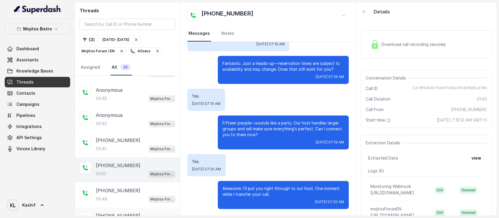
click at [103, 208] on div "+14707768008 01:32 Mojitos Forum / EN" at bounding box center [127, 220] width 105 height 25
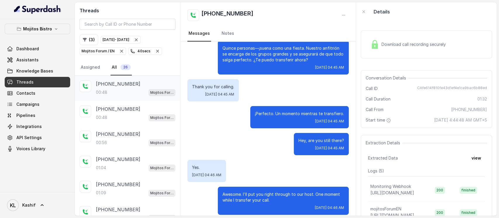
click at [123, 89] on div "00:48 Mojitos Forum / EN" at bounding box center [136, 93] width 80 height 8
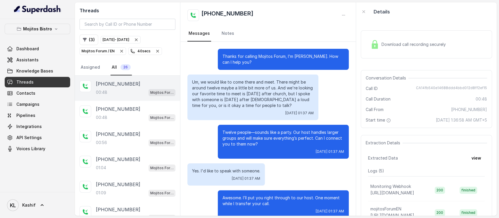
scroll to position [9, 0]
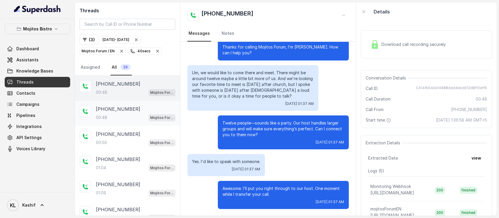
click at [122, 114] on div "00:48 Mojitos Forum / EN" at bounding box center [136, 118] width 80 height 8
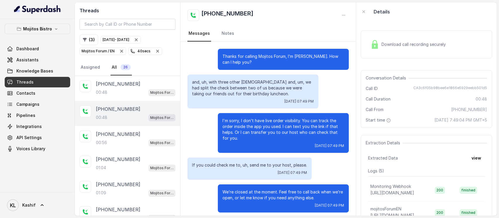
scroll to position [57, 0]
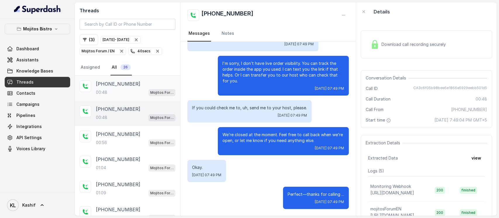
click at [117, 89] on div "00:48 Mojitos Forum / EN" at bounding box center [136, 93] width 80 height 8
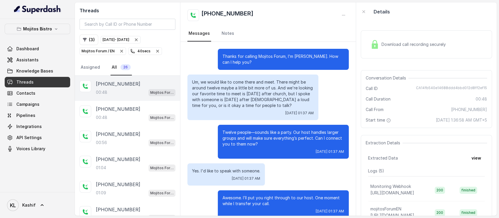
scroll to position [9, 0]
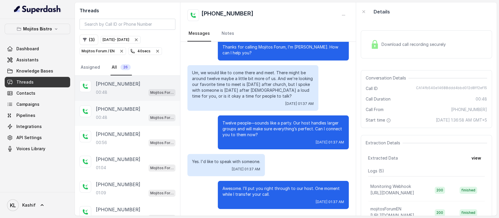
click at [112, 101] on div "+16127090522 00:48 Mojitos Forum / EN" at bounding box center [127, 113] width 105 height 25
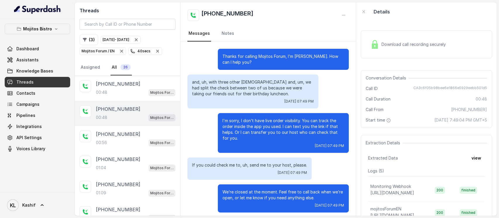
scroll to position [57, 0]
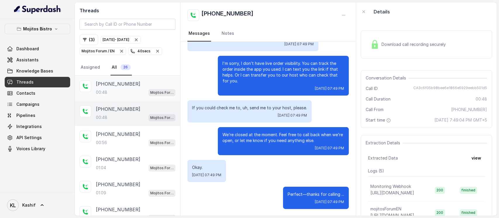
click at [119, 86] on p "+14044018445" at bounding box center [118, 83] width 44 height 7
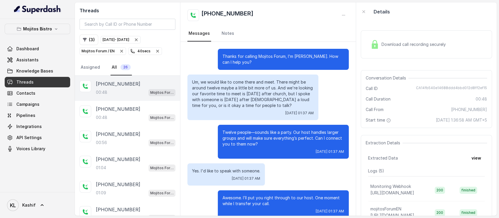
scroll to position [9, 0]
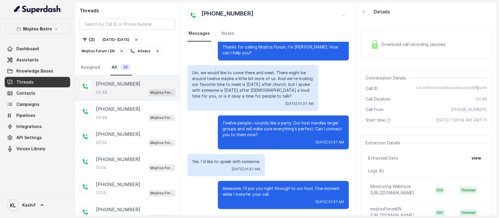
click at [472, 90] on span "CA14fb540e14688ddd4bbd012d8ff2ef15" at bounding box center [451, 89] width 71 height 6
click at [51, 28] on button "Mojitos Bistro" at bounding box center [38, 29] width 66 height 11
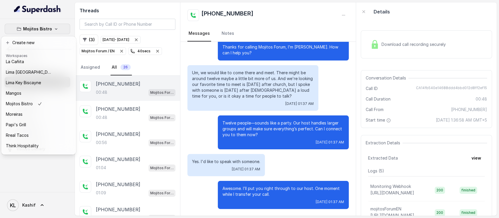
scroll to position [91, 0]
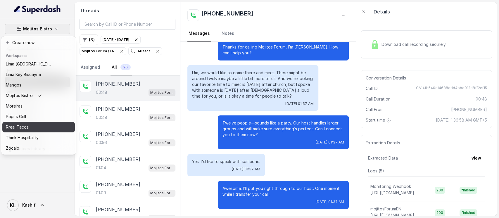
click at [42, 124] on div "Rreal Tacos" at bounding box center [29, 127] width 47 height 7
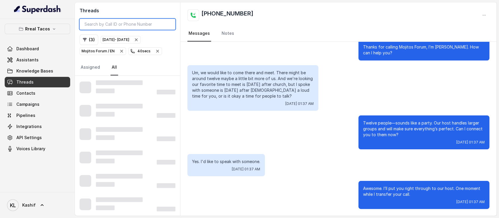
click at [150, 22] on input "search" at bounding box center [128, 24] width 96 height 11
paste input "CA8b514789cbb8c5a7b0376d45b57138f6"
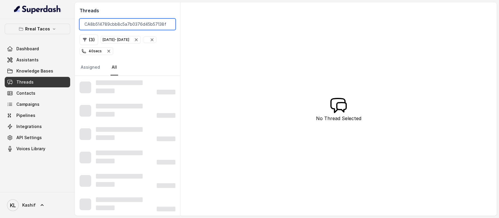
click at [85, 26] on input "CA8b514789cbb8c5a7b0376d45b57138f6" at bounding box center [128, 24] width 96 height 11
type input "CA8b514789cbb8c5a7b0376d45b57138f6"
click at [139, 39] on icon "button" at bounding box center [136, 39] width 5 height 5
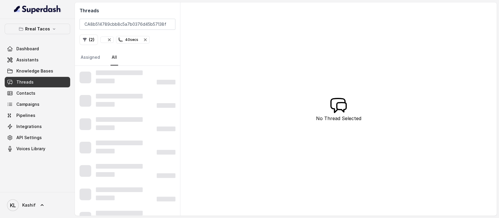
click at [148, 39] on span "40 secs" at bounding box center [132, 39] width 33 height 7
click at [113, 41] on div "( 1 )" at bounding box center [128, 40] width 96 height 11
click at [108, 40] on icon "button" at bounding box center [108, 40] width 2 height 2
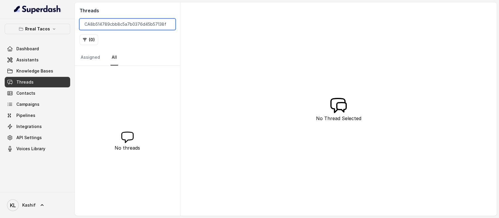
click at [125, 26] on input "CA8b514789cbb8c5a7b0376d45b57138f6" at bounding box center [128, 24] width 96 height 11
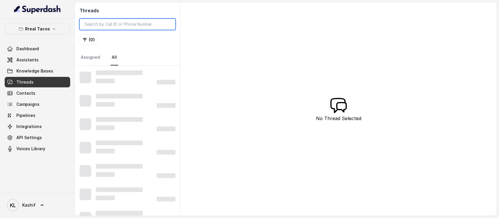
click at [156, 26] on input "search" at bounding box center [128, 24] width 96 height 11
paste input "CA8b514789cbb8c5a7b0376d45b57138f6"
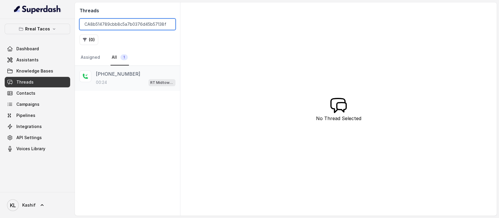
type input "CA8b514789cbb8c5a7b0376d45b57138f6"
click at [127, 73] on p "+13343385298" at bounding box center [118, 73] width 44 height 7
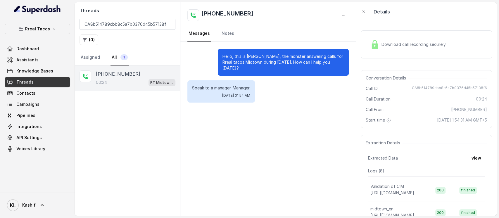
click at [391, 55] on div "Download call recording securely" at bounding box center [426, 44] width 131 height 28
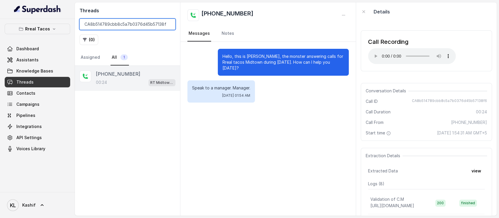
click at [171, 22] on input "CA8b514789cbb8c5a7b0376d45b57138f6" at bounding box center [128, 24] width 96 height 11
click at [169, 25] on input "CA8b514789cbb8c5a7b0376d45b57138f6" at bounding box center [128, 24] width 96 height 11
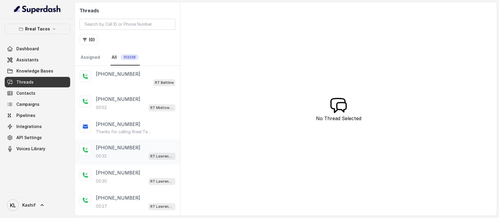
click at [115, 156] on div "00:32 RT Lawrenceville" at bounding box center [136, 156] width 80 height 8
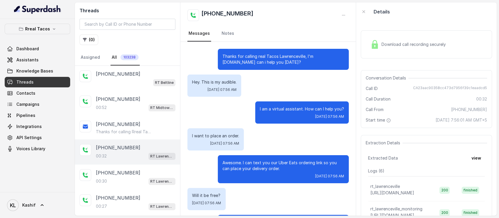
scroll to position [34, 0]
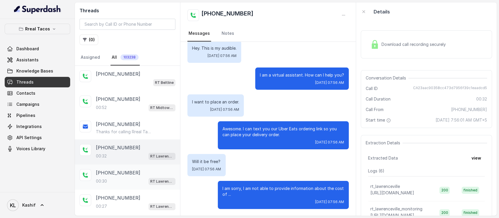
click at [111, 180] on div "00:30 RT Lawrenceville" at bounding box center [136, 182] width 80 height 8
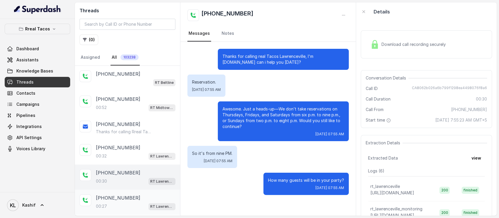
click at [109, 195] on p "+14043170942" at bounding box center [118, 197] width 44 height 7
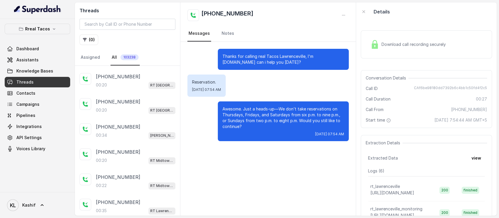
scroll to position [222, 0]
click at [124, 173] on p "[PHONE_NUMBER]" at bounding box center [118, 176] width 44 height 7
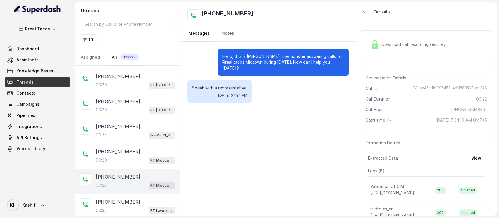
click at [413, 44] on span "Download call recording securely" at bounding box center [415, 45] width 67 height 6
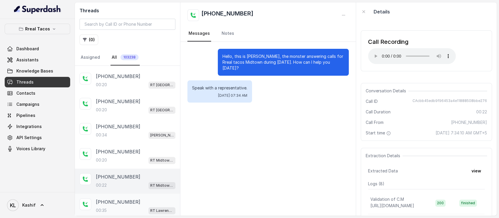
click at [104, 211] on p "00:35" at bounding box center [101, 211] width 11 height 6
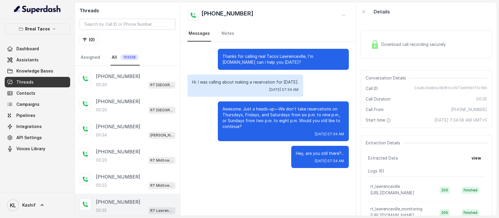
click at [394, 42] on span "Download call recording securely" at bounding box center [415, 45] width 67 height 6
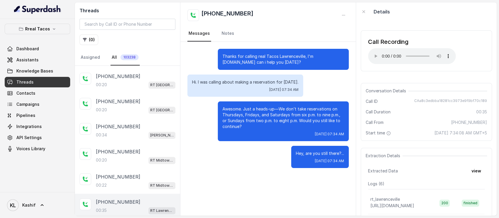
scroll to position [353, 0]
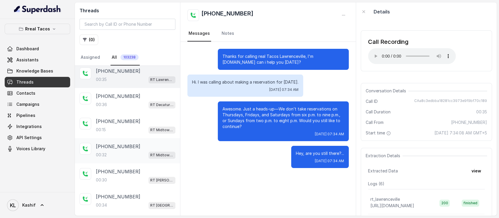
click at [112, 152] on div "00:32 RT Midtown / EN" at bounding box center [136, 155] width 80 height 8
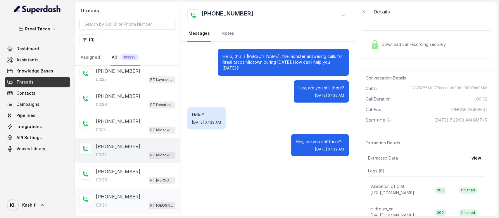
click at [116, 194] on p "[PHONE_NUMBER]" at bounding box center [118, 196] width 44 height 7
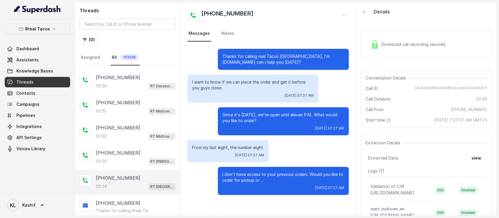
scroll to position [503, 0]
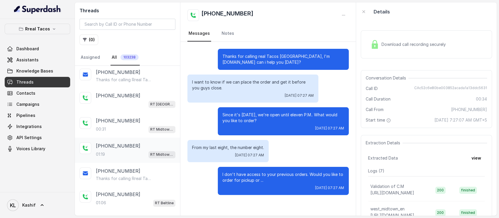
click at [112, 151] on div "01:19 RT Midtown / EN" at bounding box center [136, 155] width 80 height 8
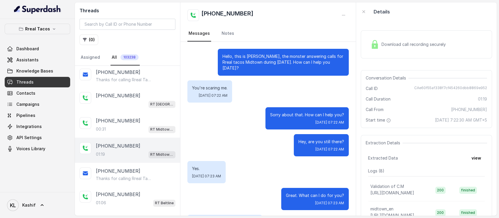
scroll to position [201, 0]
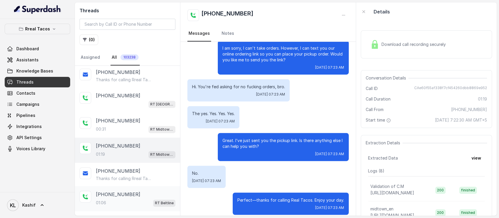
click at [123, 186] on div "+18126624139 01:06 RT Beltline" at bounding box center [127, 198] width 105 height 25
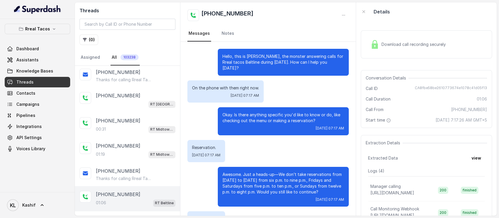
scroll to position [159, 0]
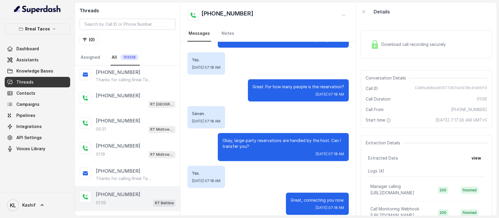
click at [426, 56] on div "Download call recording securely" at bounding box center [426, 44] width 131 height 28
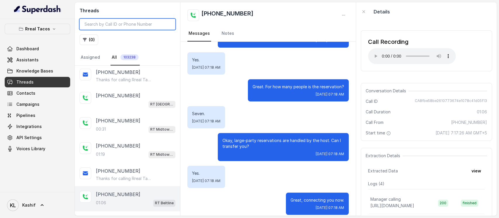
click at [111, 23] on input "search" at bounding box center [128, 24] width 96 height 11
click at [54, 33] on button "Rreal Tacos" at bounding box center [38, 29] width 66 height 11
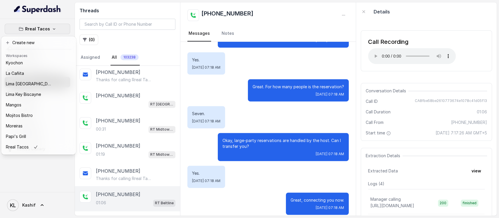
scroll to position [76, 0]
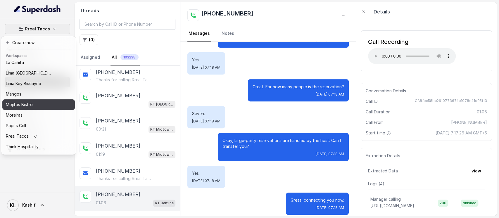
click at [53, 104] on button "Mojitos Bistro" at bounding box center [38, 104] width 73 height 11
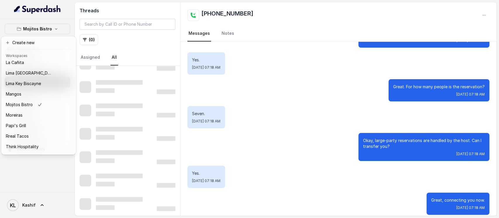
scroll to position [318, 0]
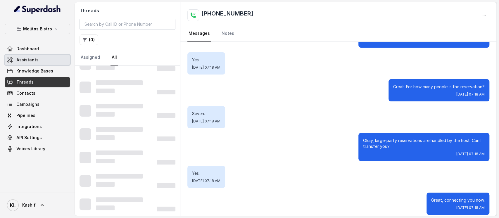
click at [43, 59] on link "Assistants" at bounding box center [38, 60] width 66 height 11
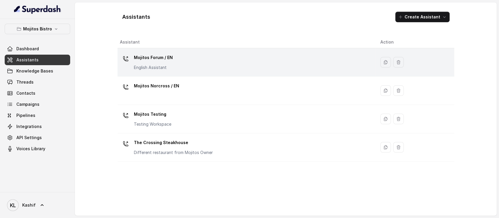
click at [173, 71] on div "Mojitos Forum / EN English Assistant" at bounding box center [245, 62] width 251 height 19
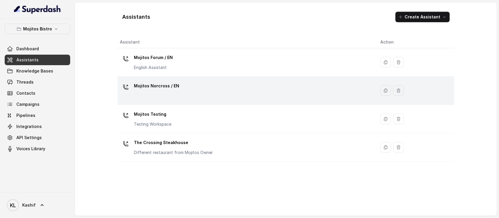
click at [174, 94] on div "Mojitos Norcross / EN" at bounding box center [245, 90] width 251 height 19
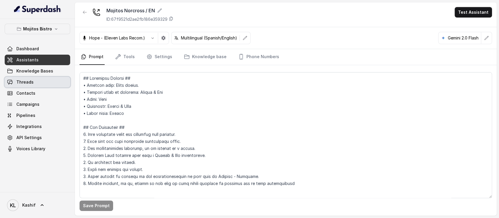
click at [47, 80] on link "Threads" at bounding box center [38, 82] width 66 height 11
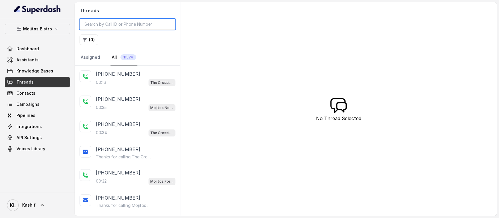
click at [130, 24] on input "search" at bounding box center [128, 24] width 96 height 11
click at [86, 44] on button "( 0 )" at bounding box center [89, 40] width 19 height 11
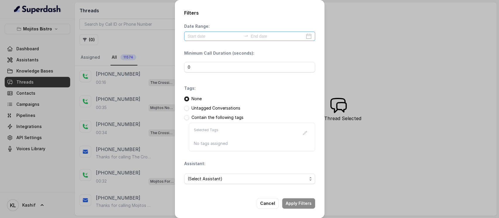
click at [220, 32] on div at bounding box center [249, 36] width 131 height 9
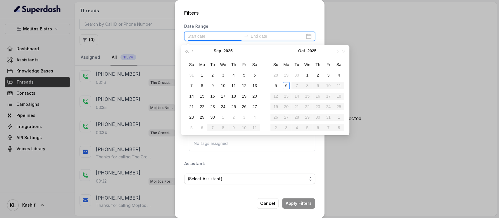
click at [222, 39] on div at bounding box center [249, 36] width 131 height 9
type input "[DATE]"
click at [337, 79] on td "4" at bounding box center [339, 75] width 11 height 11
type input "[DATE]"
click at [288, 85] on div "6" at bounding box center [286, 85] width 7 height 7
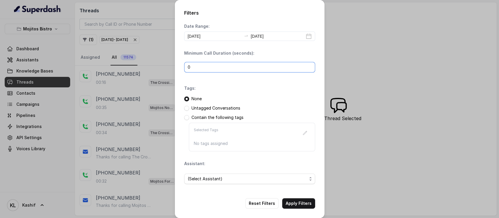
click at [240, 67] on input "0" at bounding box center [249, 67] width 131 height 11
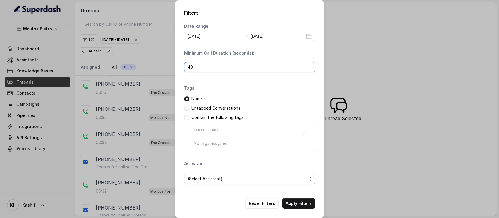
type input "40"
click at [211, 176] on span "(Select Assistant)" at bounding box center [247, 178] width 119 height 7
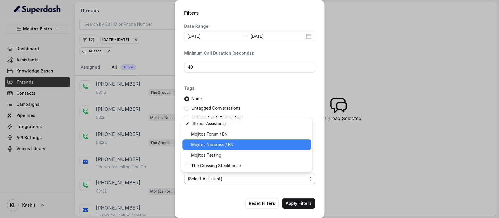
click at [224, 148] on div "Mojitos Norcross / EN" at bounding box center [247, 145] width 129 height 11
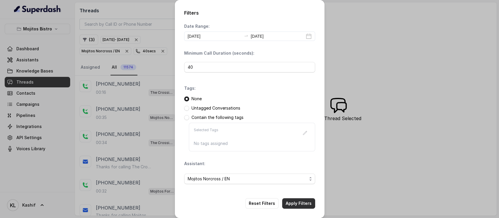
click at [302, 205] on button "Apply Filters" at bounding box center [298, 203] width 33 height 11
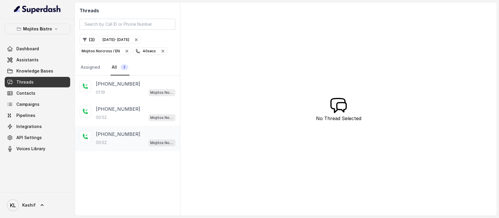
click at [118, 133] on p "+16784469402" at bounding box center [118, 134] width 44 height 7
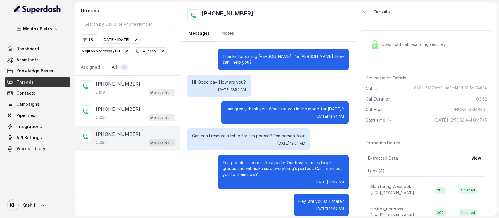
scroll to position [67, 0]
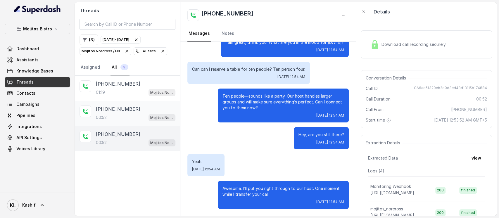
click at [121, 111] on p "+19843791091" at bounding box center [118, 109] width 44 height 7
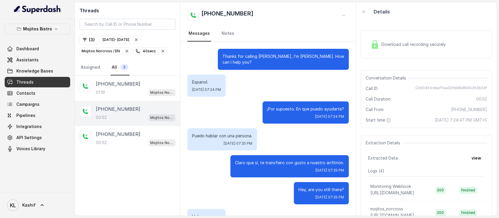
scroll to position [103, 0]
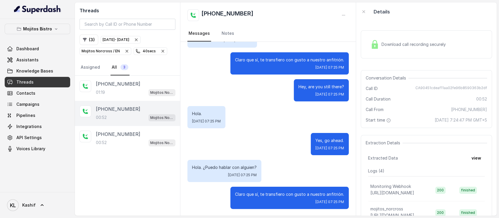
click at [118, 75] on link "All 3" at bounding box center [120, 68] width 19 height 16
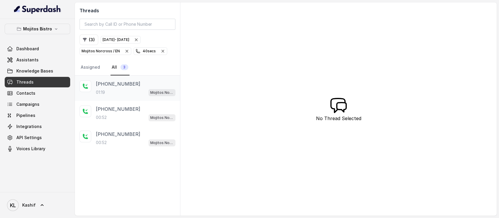
click at [117, 89] on div "01:19 Mojitos Norcross / EN" at bounding box center [136, 93] width 80 height 8
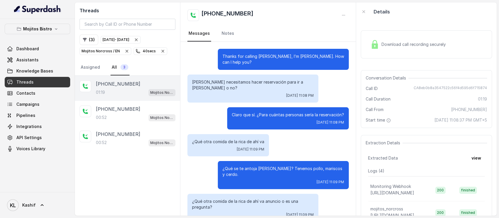
scroll to position [213, 0]
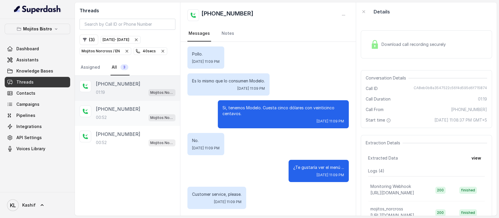
click at [117, 110] on p "+19843791091" at bounding box center [118, 109] width 44 height 7
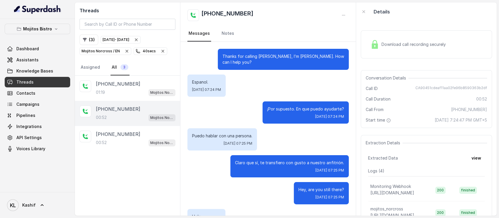
scroll to position [103, 0]
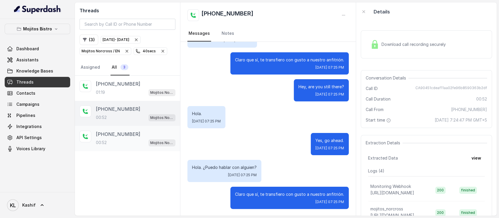
click at [129, 130] on div "+16784469402 00:52 Mojitos Norcross / EN" at bounding box center [127, 138] width 105 height 25
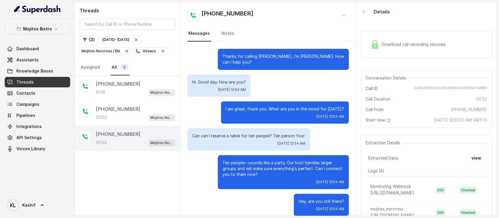
scroll to position [67, 0]
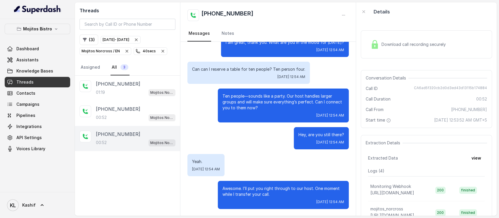
click at [162, 51] on icon "button" at bounding box center [163, 51] width 2 height 2
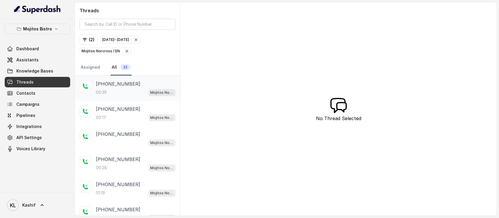
click at [108, 91] on div "00:35 Mojitos Norcross / EN" at bounding box center [136, 93] width 80 height 8
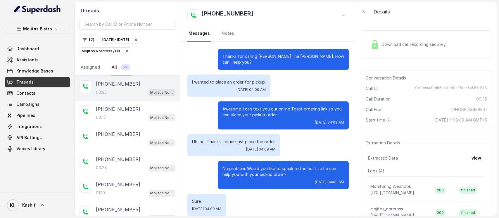
scroll to position [34, 0]
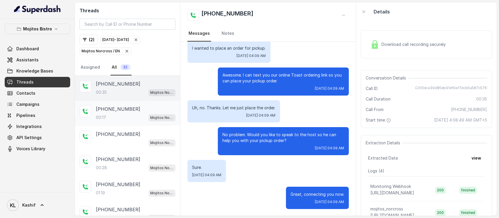
click at [108, 114] on div "00:17 Mojitos Norcross / EN" at bounding box center [136, 118] width 80 height 8
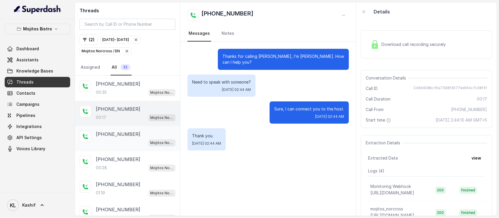
click at [109, 135] on p "+19545365339" at bounding box center [118, 134] width 44 height 7
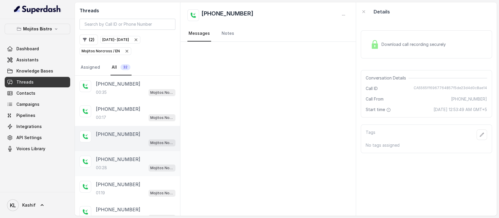
click at [113, 157] on p "+14703430427" at bounding box center [118, 159] width 44 height 7
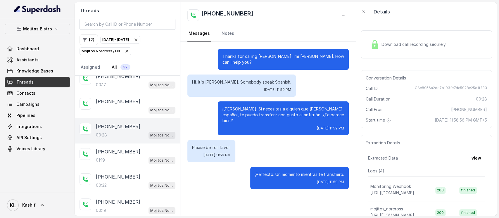
scroll to position [33, 0]
click at [108, 151] on p "+16784293998" at bounding box center [118, 151] width 44 height 7
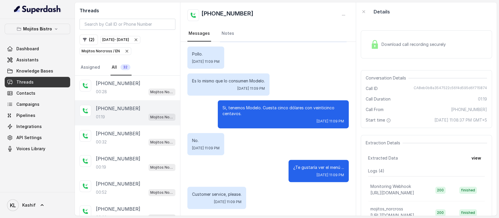
scroll to position [82, 0]
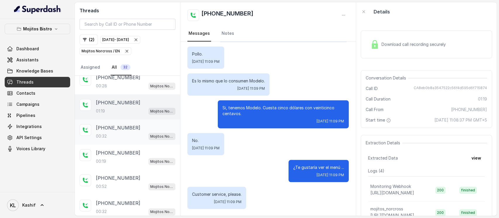
click at [109, 134] on div "00:32 Mojitos Norcross / EN" at bounding box center [136, 136] width 80 height 8
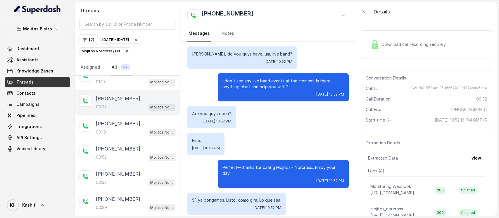
scroll to position [112, 0]
click at [106, 129] on div "00:19 Mojitos Norcross / EN" at bounding box center [136, 132] width 80 height 8
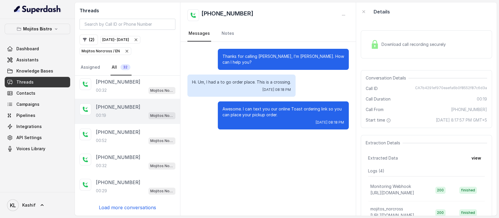
scroll to position [129, 0]
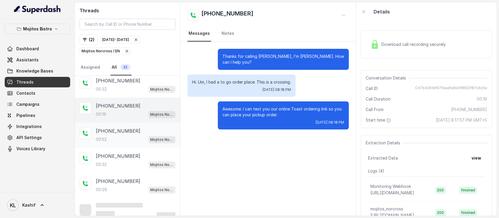
click at [111, 136] on div "00:52 Mojitos Norcross / EN" at bounding box center [136, 140] width 80 height 8
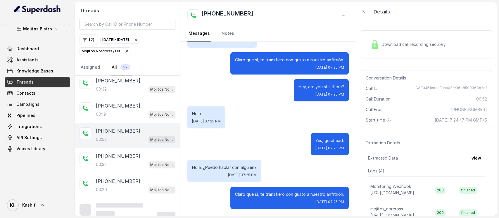
scroll to position [133, 0]
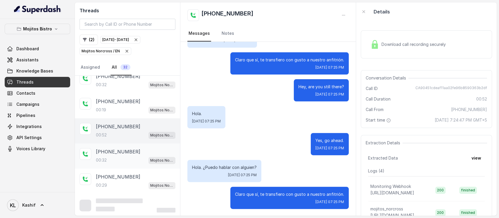
click at [110, 150] on p "+14044863638" at bounding box center [118, 151] width 44 height 7
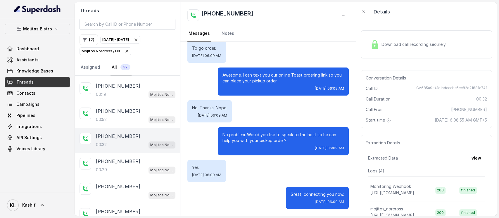
scroll to position [152, 0]
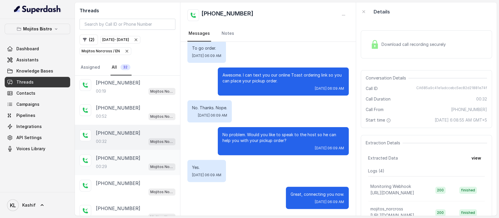
click at [110, 156] on p "+14048080549" at bounding box center [118, 158] width 44 height 7
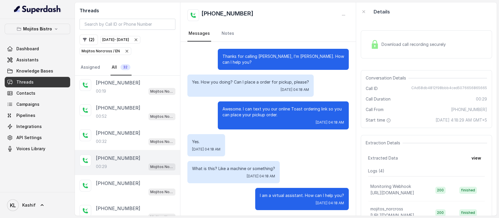
scroll to position [1, 0]
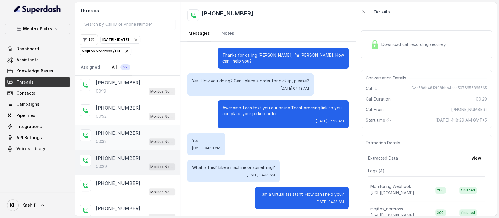
click at [101, 139] on p "00:32" at bounding box center [101, 142] width 11 height 6
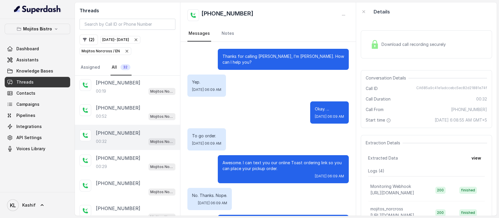
scroll to position [88, 0]
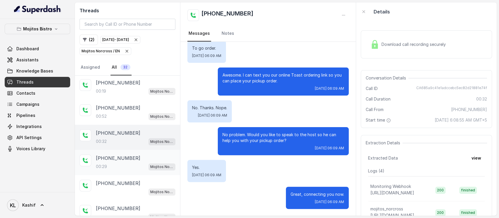
click at [104, 156] on p "+14048080549" at bounding box center [118, 158] width 44 height 7
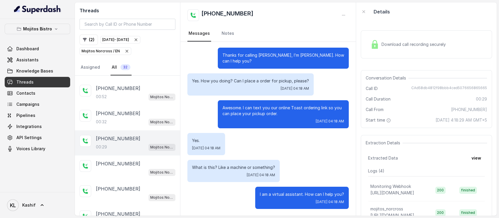
scroll to position [175, 0]
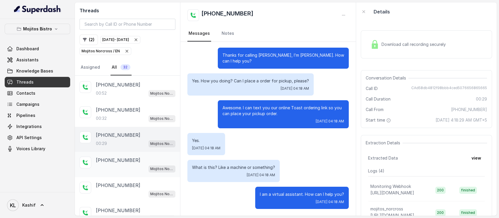
click at [111, 159] on p "+14048080549" at bounding box center [118, 160] width 44 height 7
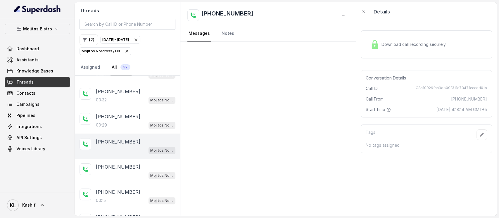
scroll to position [198, 0]
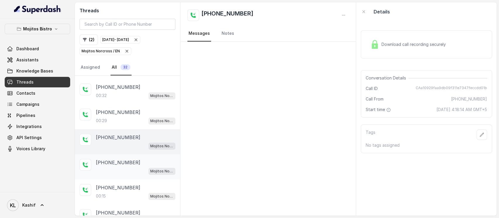
click at [111, 159] on p "+14048080549" at bounding box center [118, 162] width 44 height 7
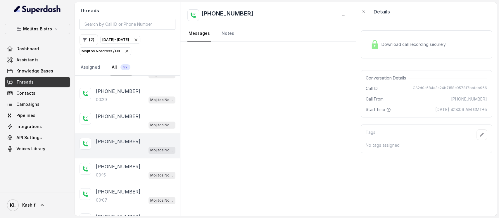
scroll to position [223, 0]
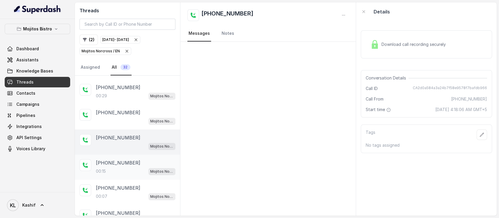
click at [114, 168] on div "00:15 Mojitos Norcross / EN" at bounding box center [136, 172] width 80 height 8
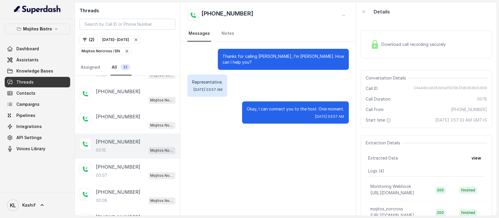
scroll to position [248, 0]
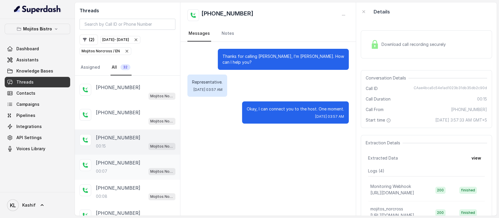
click at [113, 162] on p "+16785483394" at bounding box center [118, 162] width 44 height 7
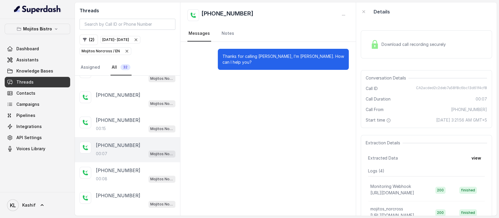
scroll to position [273, 0]
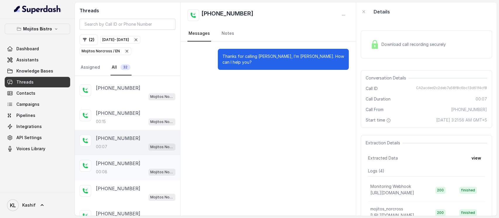
click at [123, 161] on p "+16785483394" at bounding box center [118, 163] width 44 height 7
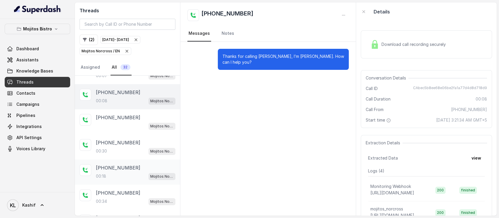
click at [115, 166] on p "+17708615749" at bounding box center [118, 167] width 44 height 7
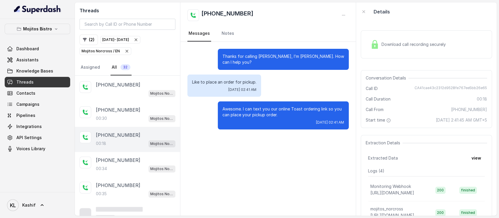
scroll to position [383, 0]
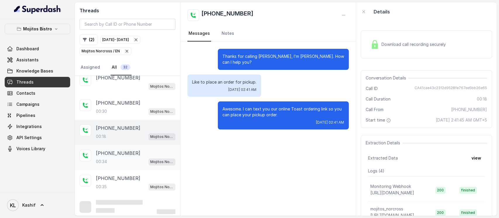
click at [106, 150] on p "+16788797096" at bounding box center [118, 153] width 44 height 7
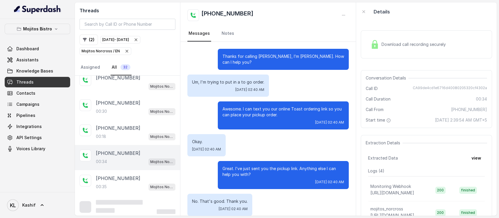
scroll to position [61, 0]
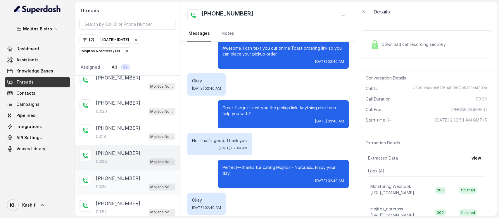
click at [114, 178] on p "+14042466460" at bounding box center [118, 178] width 44 height 7
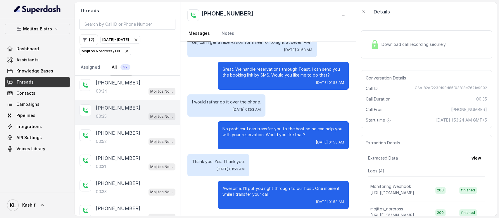
scroll to position [455, 0]
click at [110, 158] on div "+14044909923 00:31 Mojitos Norcross / EN" at bounding box center [136, 162] width 80 height 16
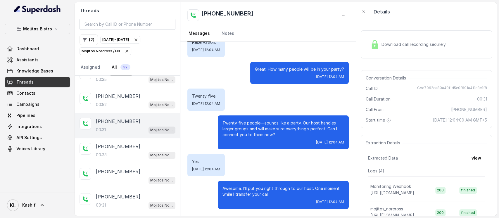
scroll to position [495, 0]
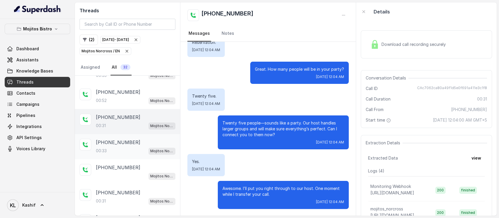
click at [116, 149] on div "00:33 Mojitos Norcross / EN" at bounding box center [136, 151] width 80 height 8
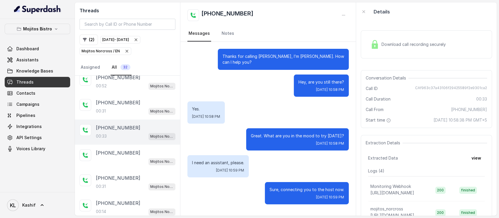
scroll to position [514, 0]
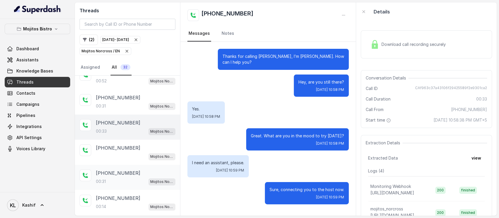
click at [110, 170] on p "+14044909923" at bounding box center [118, 173] width 44 height 7
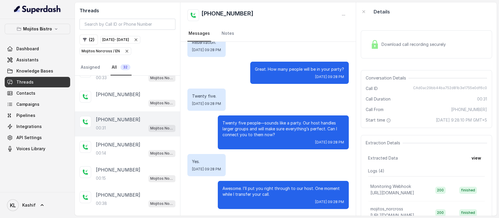
scroll to position [569, 0]
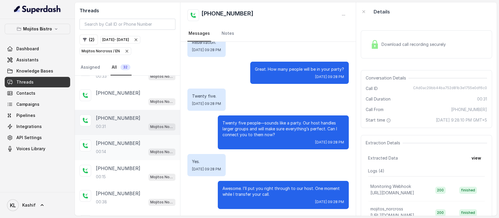
click at [109, 143] on div "+14044909923 00:14 Mojitos Norcross / EN" at bounding box center [136, 148] width 80 height 16
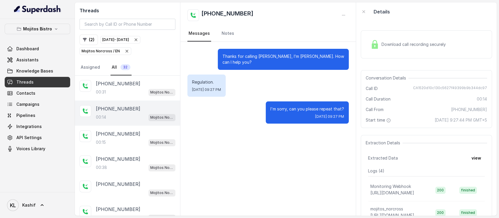
scroll to position [606, 0]
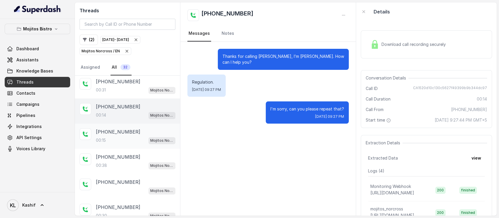
click at [109, 131] on p "+14043882380" at bounding box center [118, 131] width 44 height 7
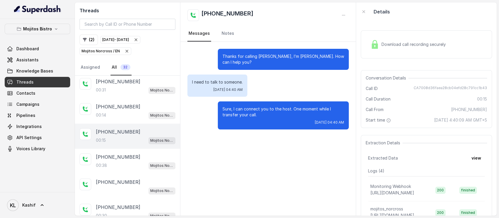
scroll to position [634, 0]
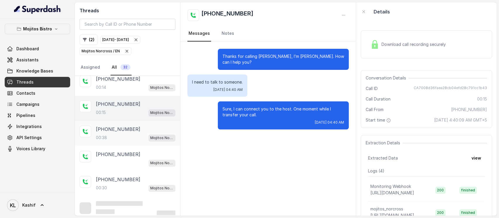
click at [107, 135] on p "00:38" at bounding box center [101, 138] width 11 height 6
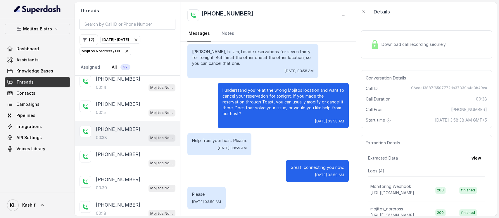
scroll to position [660, 0]
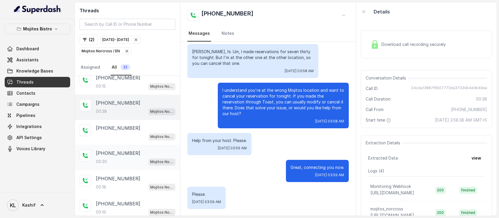
click at [114, 150] on p "+525648841627" at bounding box center [118, 153] width 44 height 7
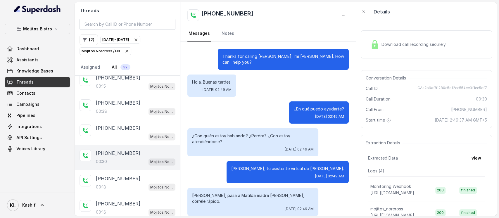
scroll to position [55, 0]
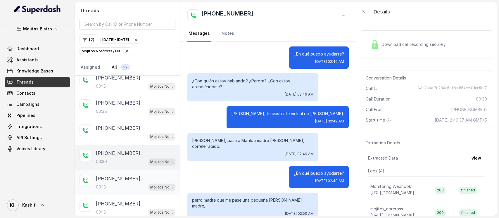
click at [110, 183] on div "00:18 Mojitos Norcross / EN" at bounding box center [136, 187] width 80 height 8
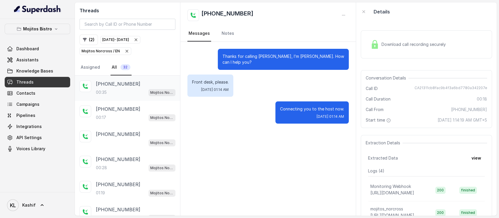
click at [110, 87] on div "+14705493927 00:35 Mojitos Norcross / EN" at bounding box center [136, 88] width 80 height 16
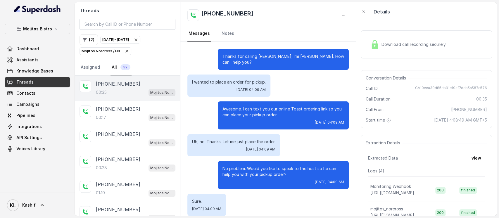
scroll to position [34, 0]
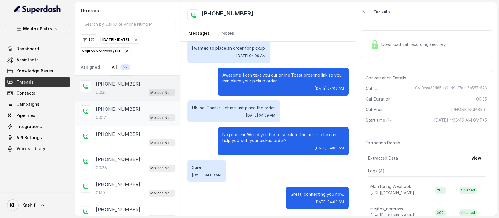
click at [105, 112] on div "+16783333497 00:17 Mojitos Norcross / EN" at bounding box center [136, 114] width 80 height 16
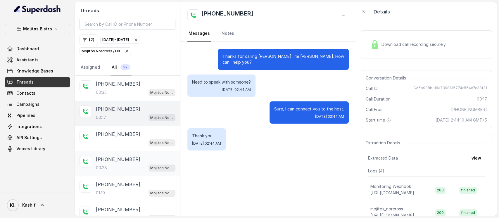
click at [108, 164] on div "00:28 Mojitos Norcross / EN" at bounding box center [136, 168] width 80 height 8
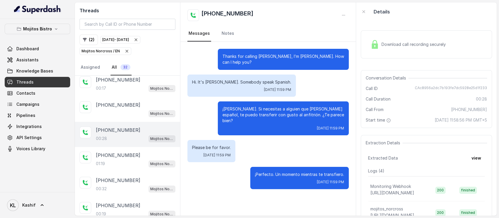
scroll to position [30, 0]
click at [115, 155] on p "+16784293998" at bounding box center [118, 154] width 44 height 7
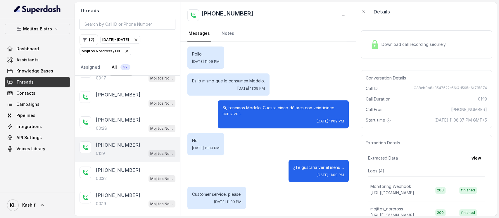
scroll to position [42, 0]
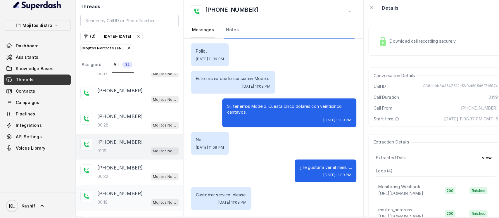
click at [114, 192] on p "+16782809081" at bounding box center [118, 193] width 44 height 7
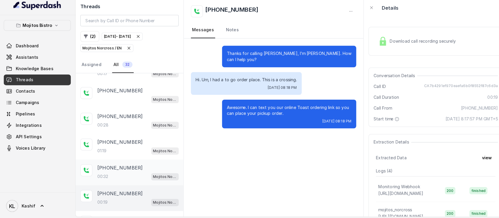
click at [116, 165] on p "+14044274757" at bounding box center [118, 168] width 44 height 7
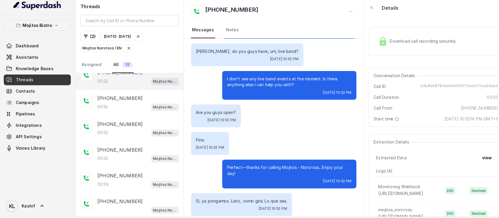
scroll to position [136, 0]
click at [112, 129] on div "00:52 Mojitos Norcross / EN" at bounding box center [136, 133] width 80 height 8
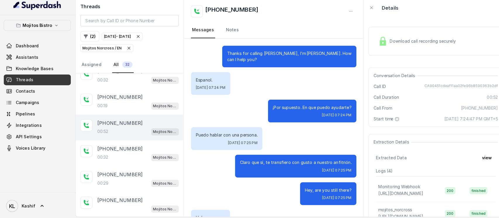
scroll to position [103, 0]
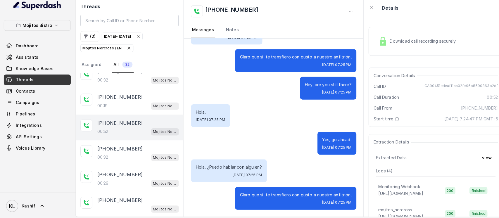
click at [156, 61] on nav "Assigned All 32" at bounding box center [128, 68] width 96 height 16
click at [125, 53] on icon "button" at bounding box center [127, 51] width 5 height 5
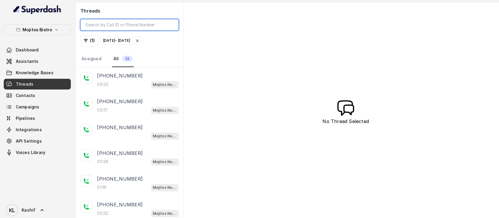
click at [154, 26] on input "search" at bounding box center [128, 24] width 96 height 11
click at [117, 76] on p "+14705493927" at bounding box center [118, 73] width 44 height 7
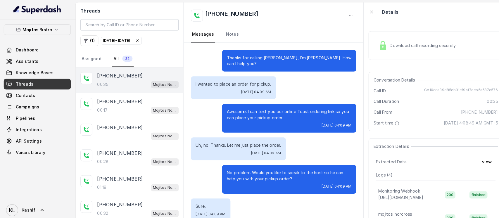
scroll to position [34, 0]
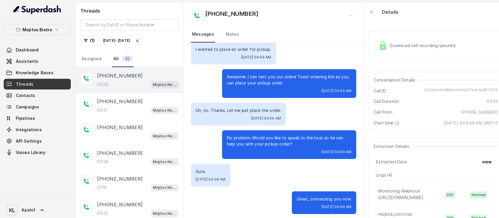
click at [274, 133] on p "No problem. Would you like to speak to the host so he can help you with your pi…" at bounding box center [284, 138] width 122 height 12
drag, startPoint x: 273, startPoint y: 133, endPoint x: 360, endPoint y: 54, distance: 117.6
click at [360, 54] on div "Download call recording securely Conversation Details Call ID CA10eca39d85eb91e…" at bounding box center [426, 118] width 141 height 195
click at [123, 94] on div "+16783333497 00:17 Mojitos Norcross / EN" at bounding box center [127, 103] width 105 height 25
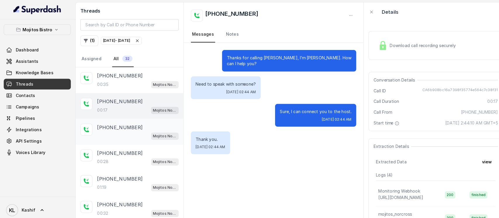
click at [109, 136] on div "Mojitos Norcross / EN" at bounding box center [136, 133] width 80 height 8
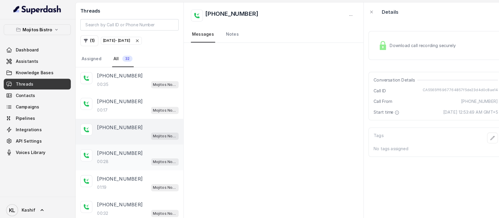
click at [108, 146] on p "+14703430427" at bounding box center [118, 149] width 44 height 7
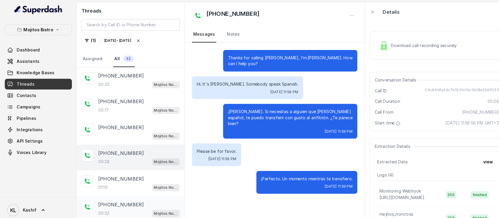
click at [117, 198] on p "+14044274757" at bounding box center [118, 199] width 44 height 7
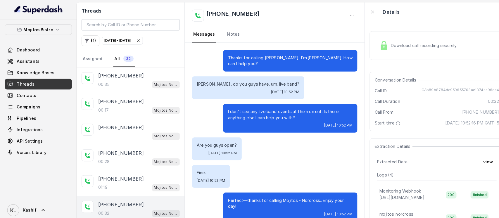
scroll to position [28, 0]
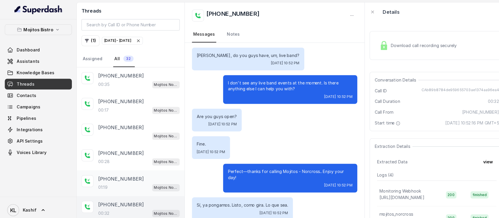
click at [123, 182] on div "01:19 Mojitos Norcross / EN" at bounding box center [136, 183] width 80 height 8
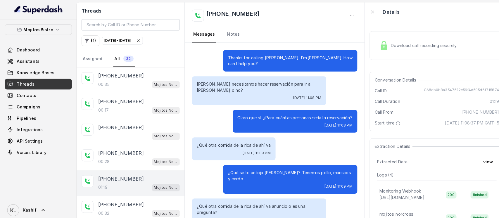
scroll to position [213, 0]
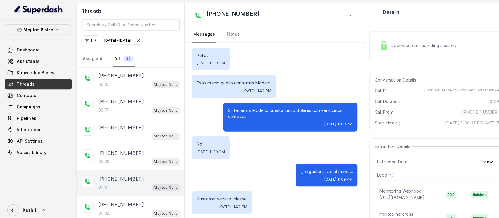
click at [180, 156] on div "Thanks for calling Mojitos Norcross, I’m María. How can I help you? María neces…" at bounding box center [267, 22] width 175 height 387
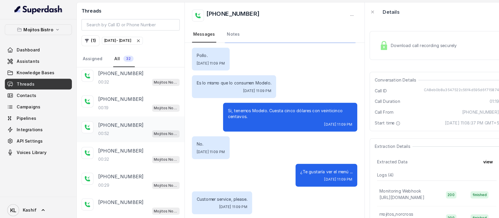
drag, startPoint x: 108, startPoint y: 133, endPoint x: 107, endPoint y: 137, distance: 3.6
click at [107, 137] on div "+19843791091 00:52 Mojitos Norcross / EN" at bounding box center [127, 126] width 105 height 25
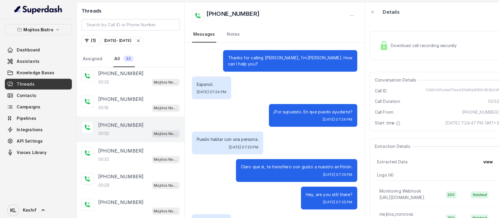
scroll to position [103, 0]
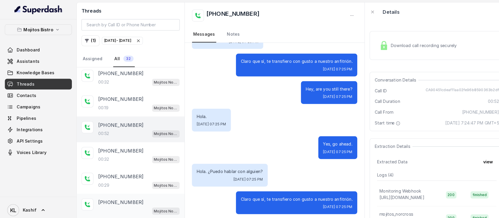
click at [105, 194] on p "+14048080549" at bounding box center [118, 197] width 44 height 7
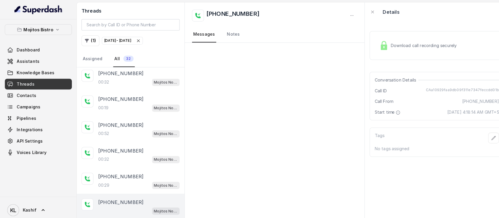
scroll to position [256, 0]
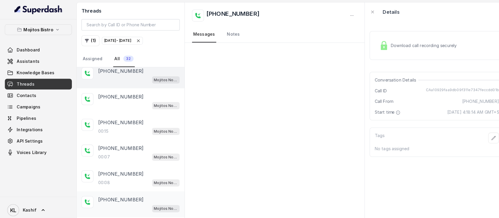
click at [123, 194] on p "+16785483394" at bounding box center [118, 195] width 44 height 7
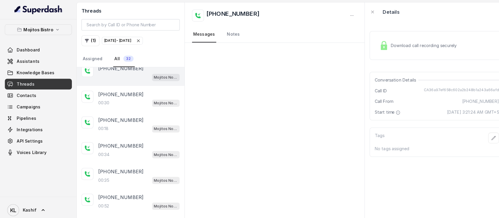
scroll to position [512, 0]
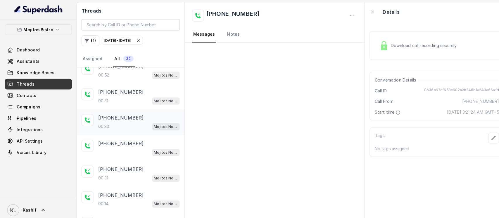
click at [104, 121] on p "00:33" at bounding box center [101, 124] width 11 height 6
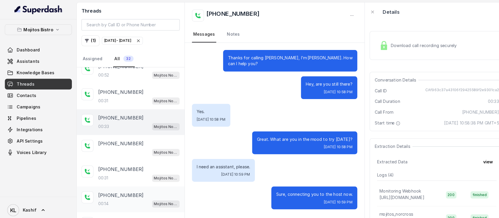
click at [103, 189] on p "+14044909923" at bounding box center [118, 190] width 44 height 7
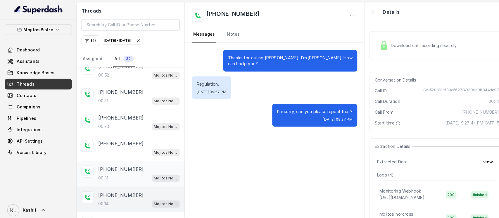
click at [120, 170] on div "00:31 Mojitos Norcross / EN" at bounding box center [136, 174] width 80 height 8
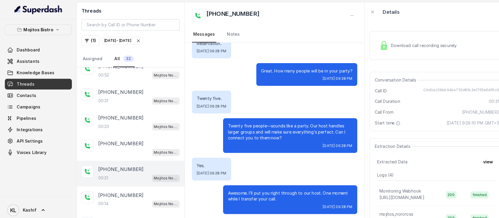
scroll to position [641, 0]
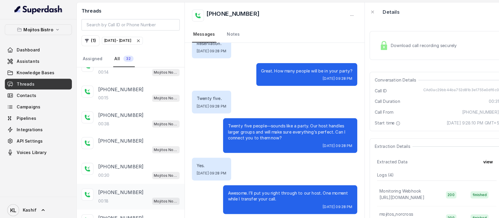
click at [132, 185] on div "+14047595626" at bounding box center [136, 187] width 80 height 7
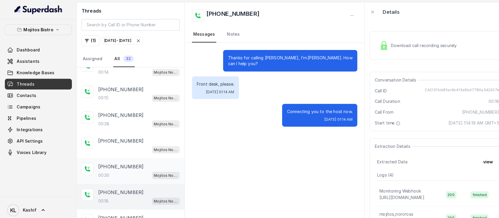
click at [125, 167] on div "00:30 Mojitos Norcross / EN" at bounding box center [136, 171] width 80 height 8
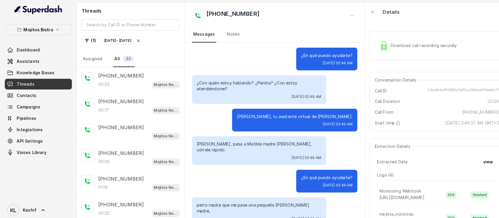
click at [139, 65] on div "Threads ( 1 ) Oct 04, 2025 - Oct 06, 2025 Assigned All 32" at bounding box center [127, 33] width 105 height 63
click at [123, 79] on div "00:35 Mojitos Norcross / EN" at bounding box center [136, 83] width 80 height 8
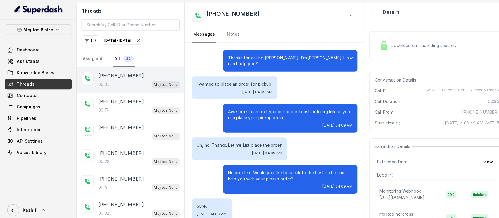
scroll to position [34, 0]
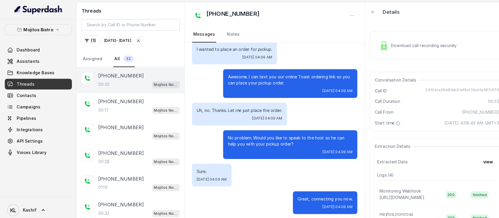
click at [421, 55] on div "Download call recording securely" at bounding box center [426, 44] width 131 height 28
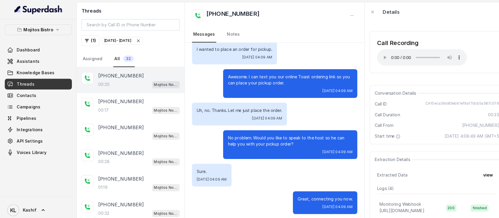
click at [428, 100] on span "CA10eca39d85eb91ef9af7dcb5a587c576" at bounding box center [451, 102] width 72 height 6
copy span "CA10eca39d85eb91ef9af7dcb5a587c576"
click at [44, 27] on p "Mojitos Bistro" at bounding box center [37, 28] width 29 height 7
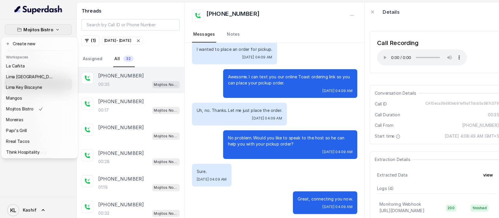
scroll to position [91, 0]
